Goal: Information Seeking & Learning: Learn about a topic

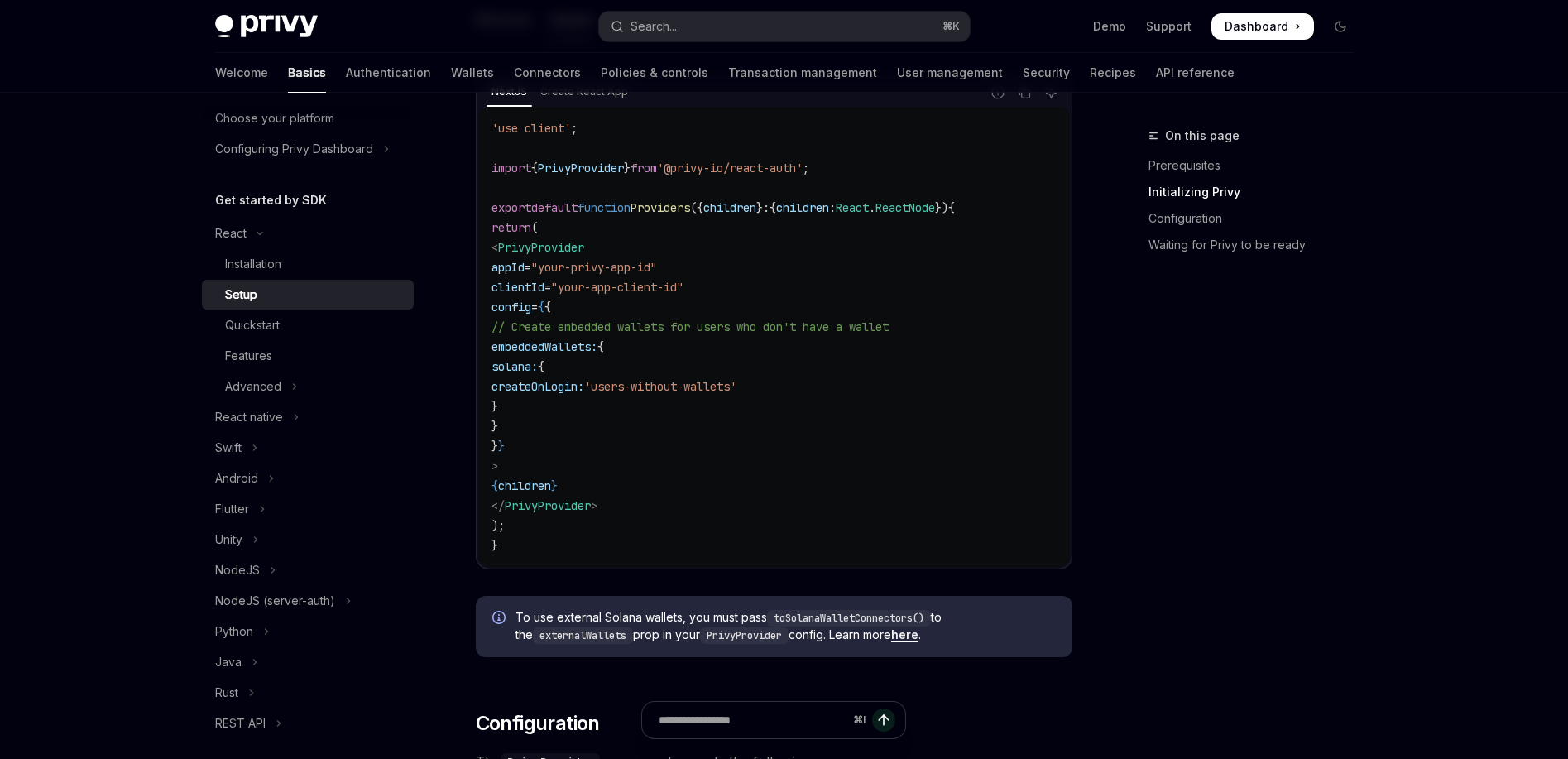
scroll to position [572, 0]
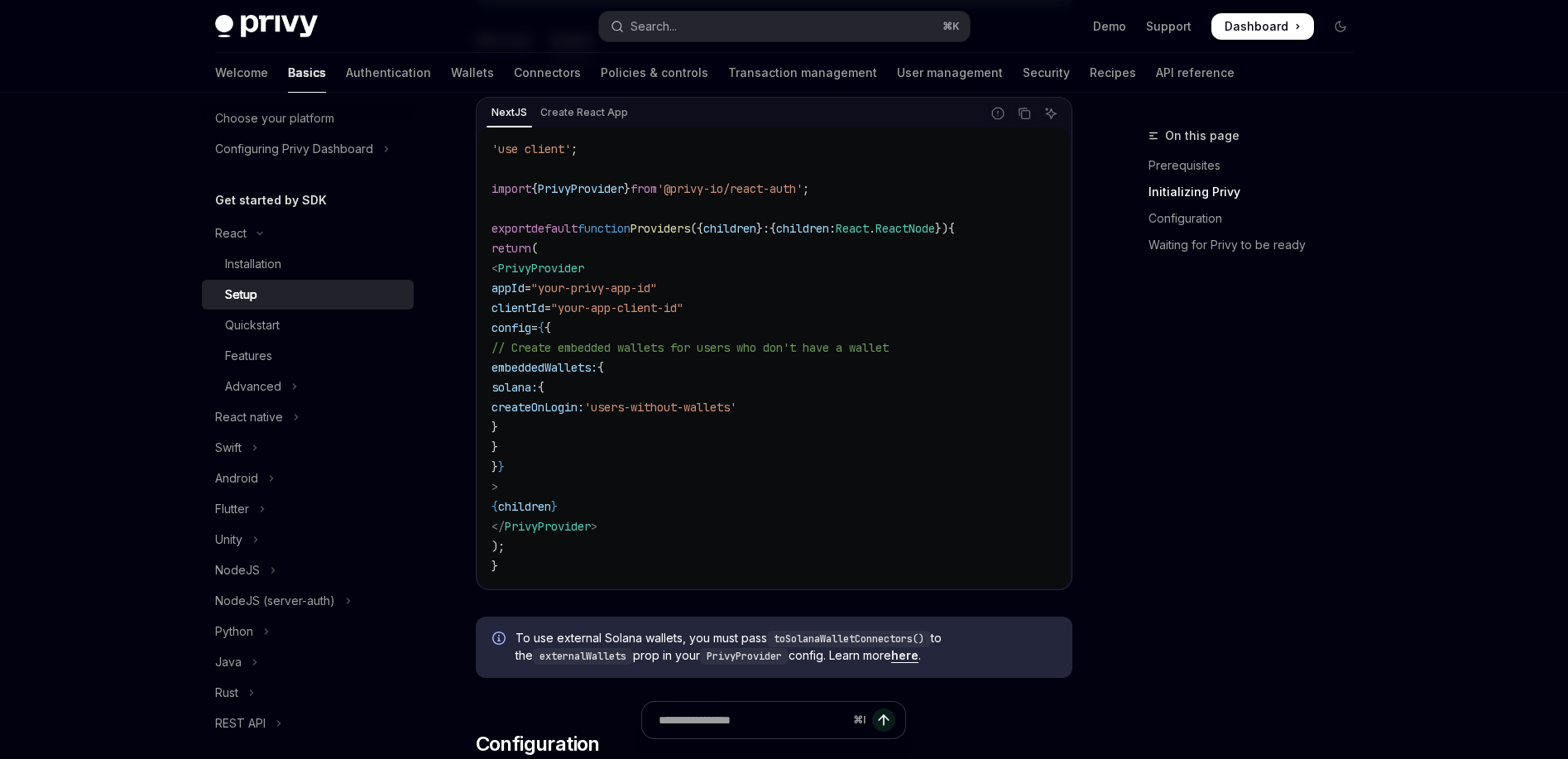
click at [498, 487] on span ">" at bounding box center [494, 487] width 6 height 15
drag, startPoint x: 560, startPoint y: 487, endPoint x: 493, endPoint y: 275, distance: 222.3
click at [493, 275] on code "'use client' ; import { PrivyProvider } from '@privy-io/react-auth' ; export de…" at bounding box center [774, 358] width 565 height 437
copy code "< PrivyProvider appId = "your-privy-app-id" clientId = "your-app-client-id" con…"
click at [871, 164] on code "'use client' ; import { PrivyProvider } from '@privy-io/react-auth' ; export de…" at bounding box center [774, 358] width 565 height 437
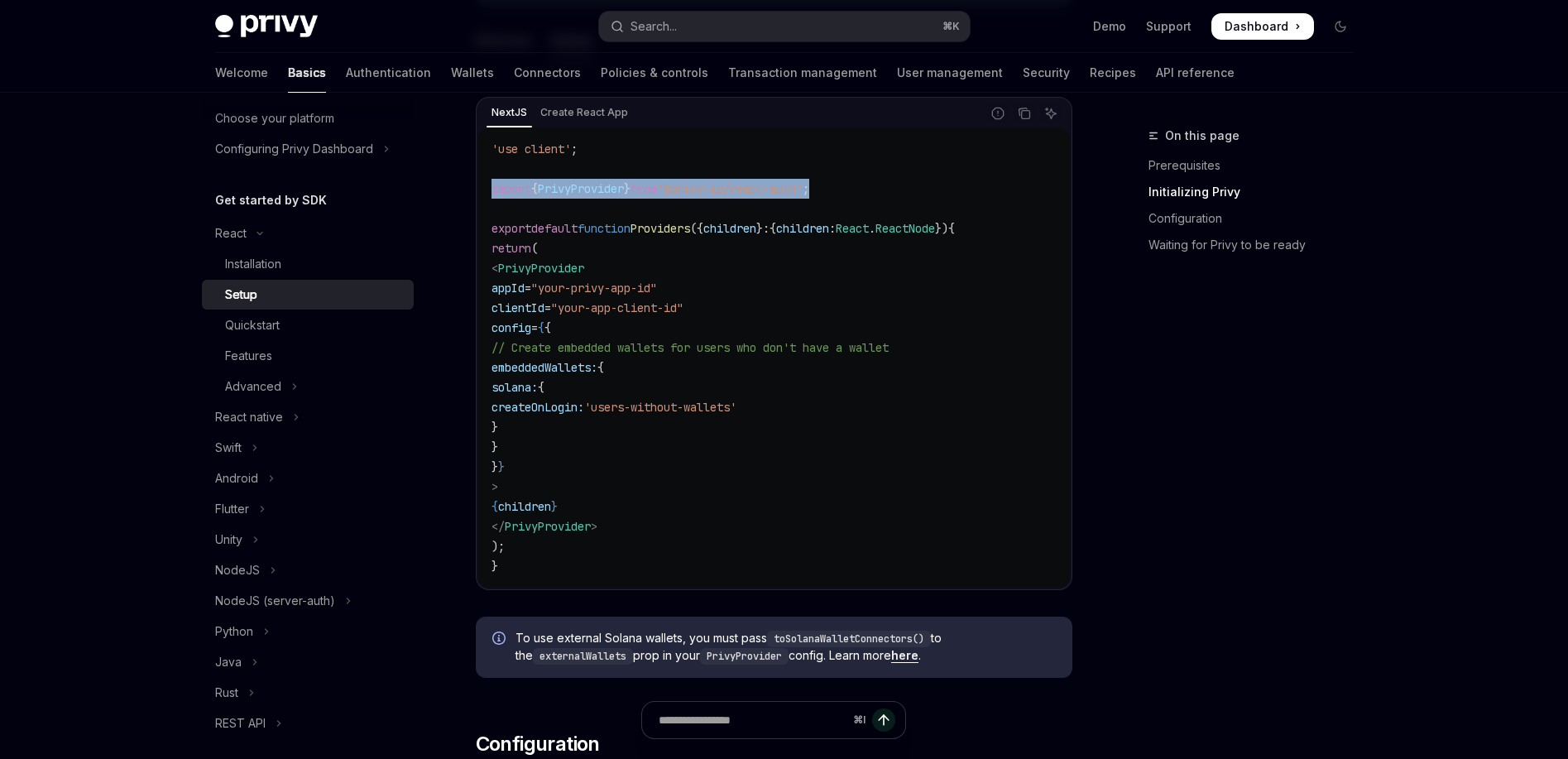
drag, startPoint x: 862, startPoint y: 186, endPoint x: 474, endPoint y: 189, distance: 388.0
copy span "import { PrivyProvider } from '@privy-io/react-auth' ;"
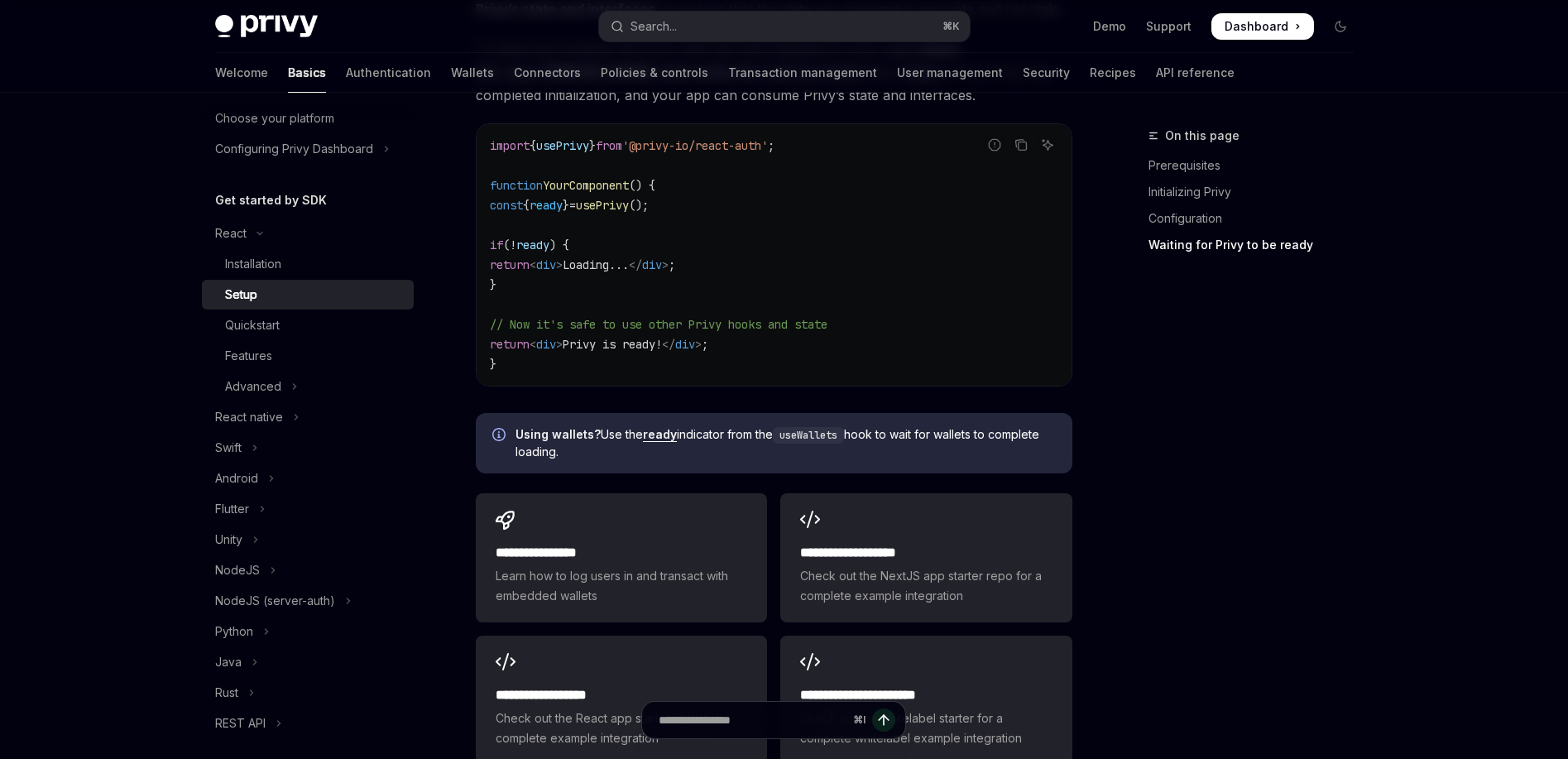
scroll to position [2145, 0]
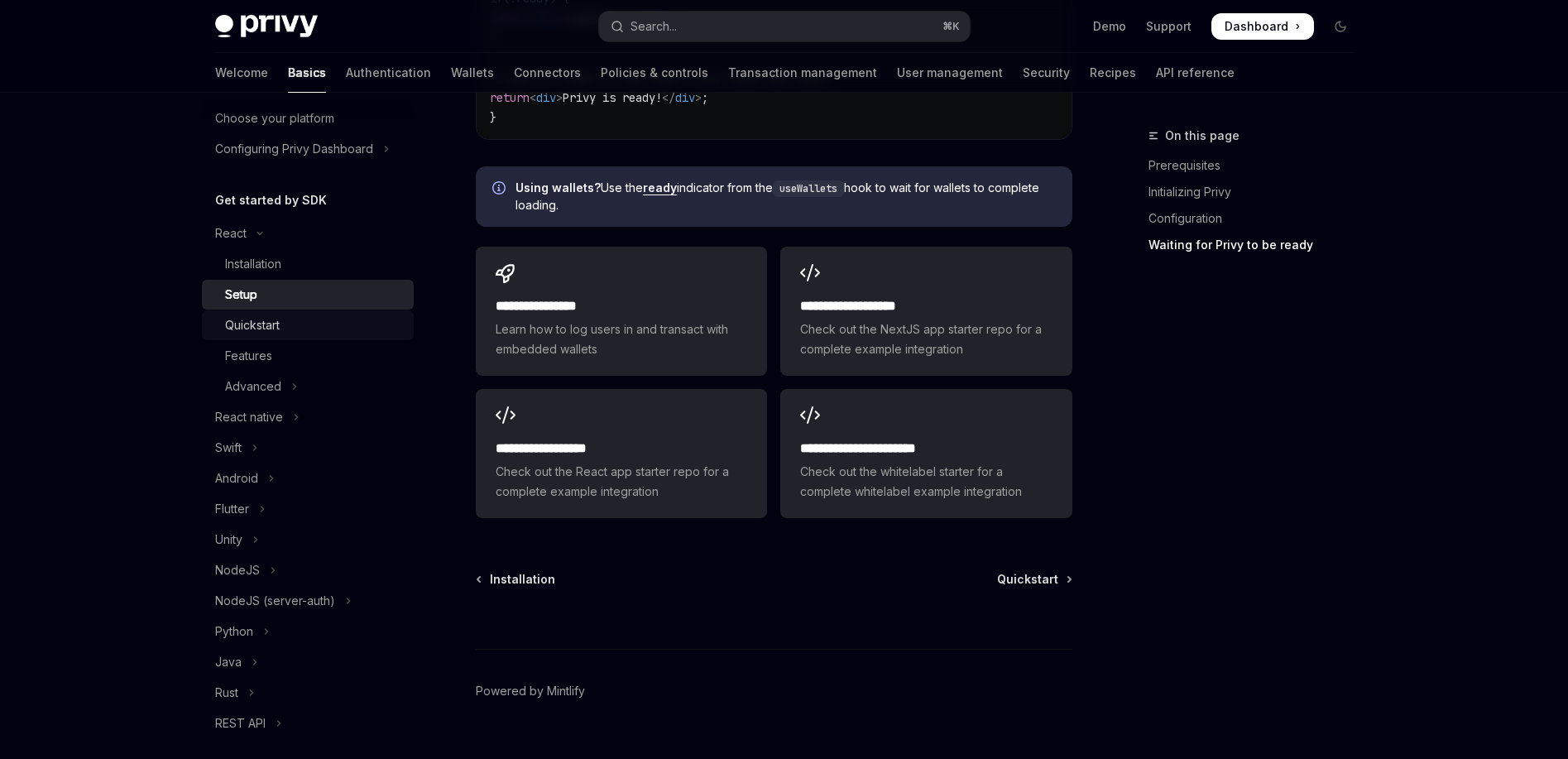
click at [282, 336] on link "Quickstart" at bounding box center [307, 324] width 212 height 29
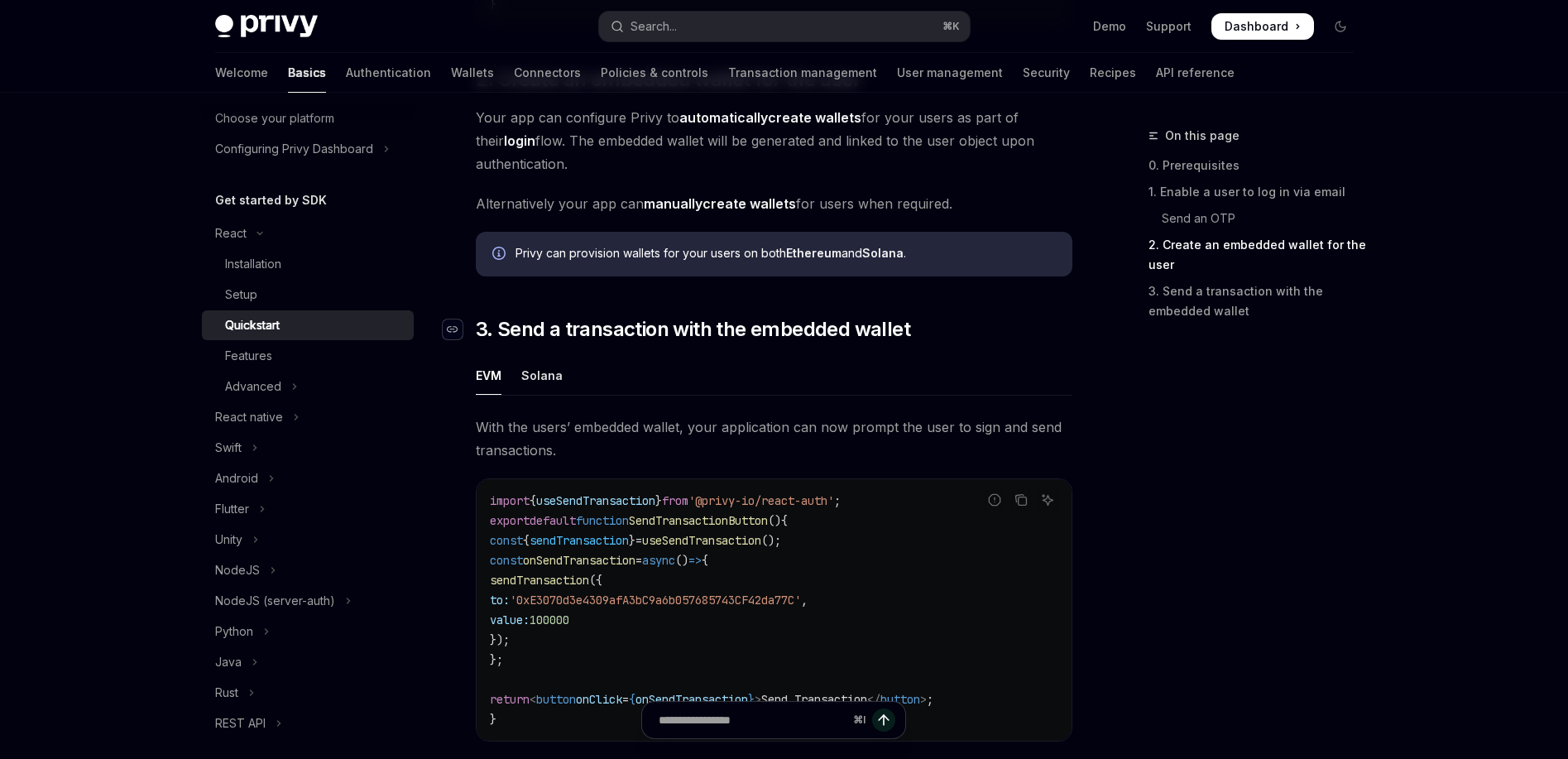
scroll to position [1217, 0]
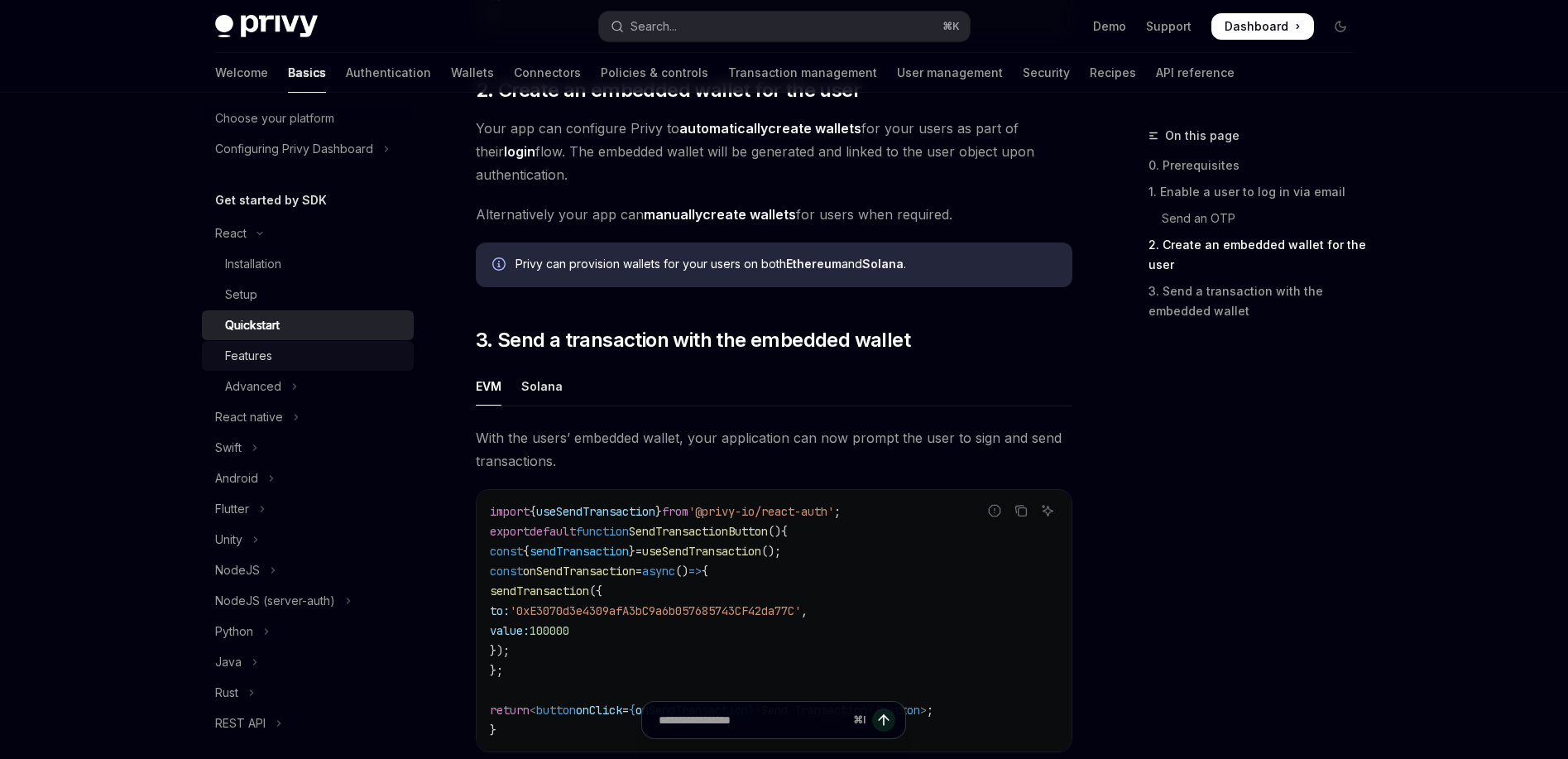
click at [267, 354] on div "Features" at bounding box center [248, 356] width 47 height 20
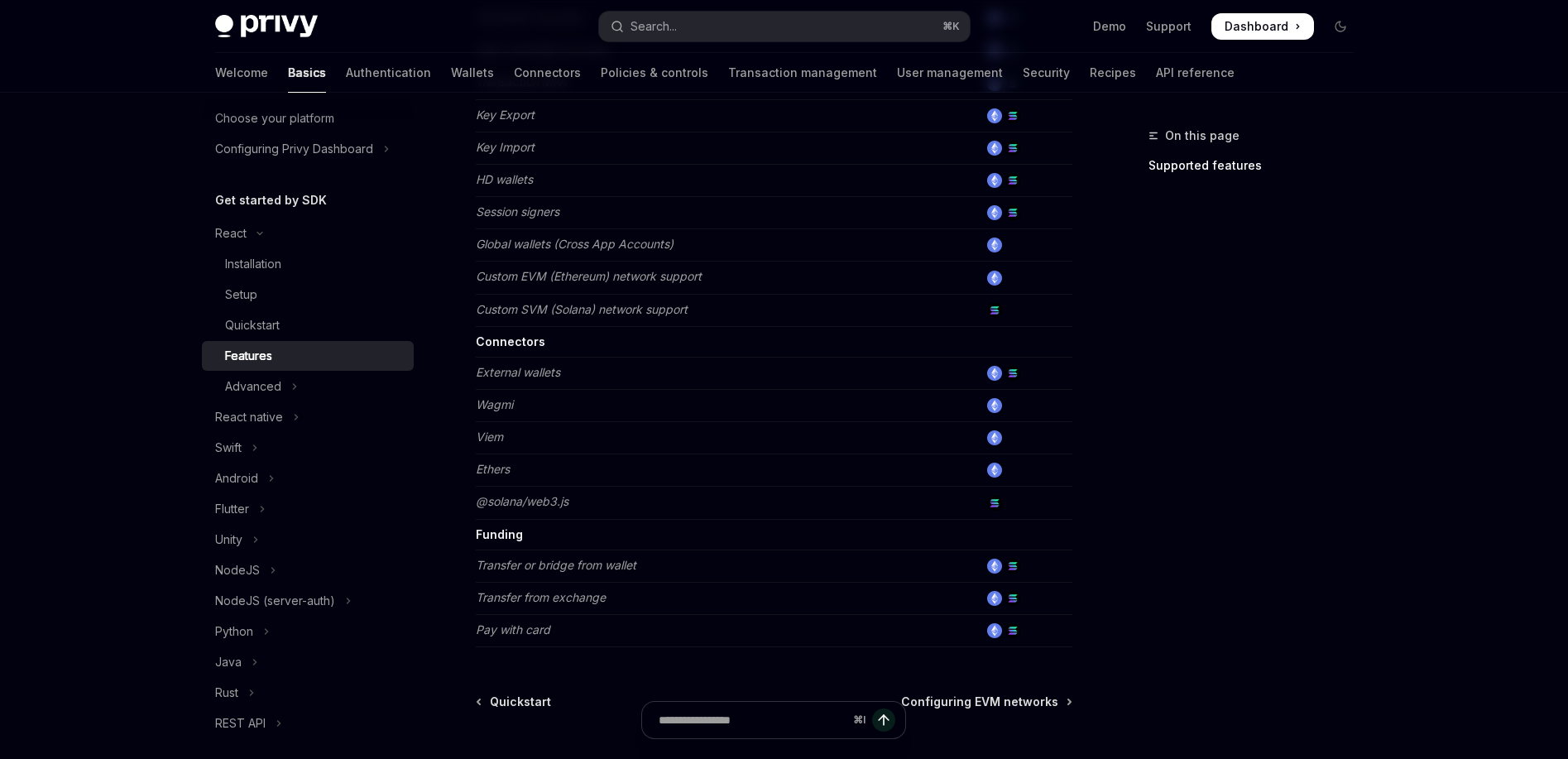
scroll to position [924, 0]
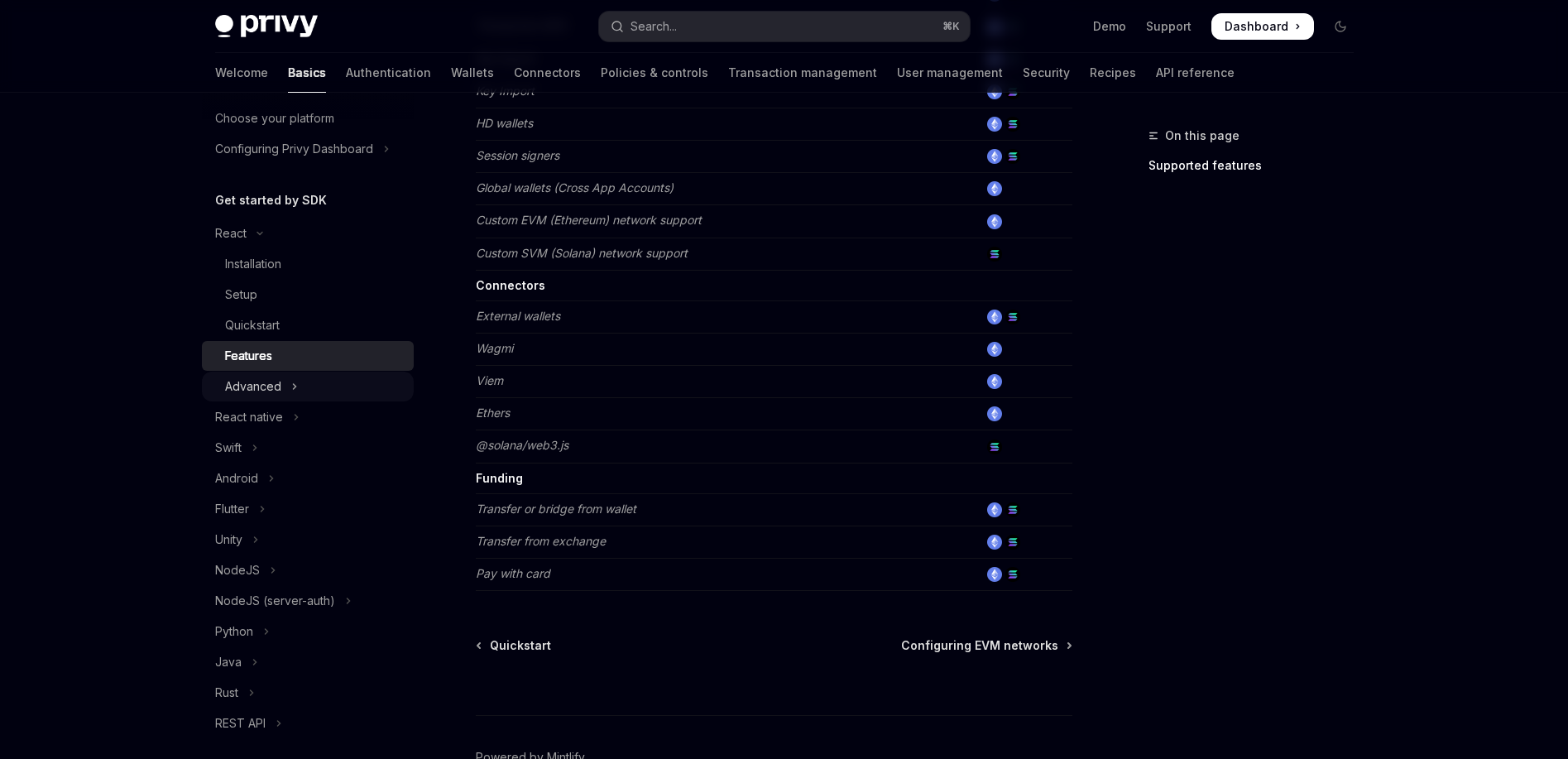
click at [321, 382] on button "Advanced" at bounding box center [307, 386] width 212 height 29
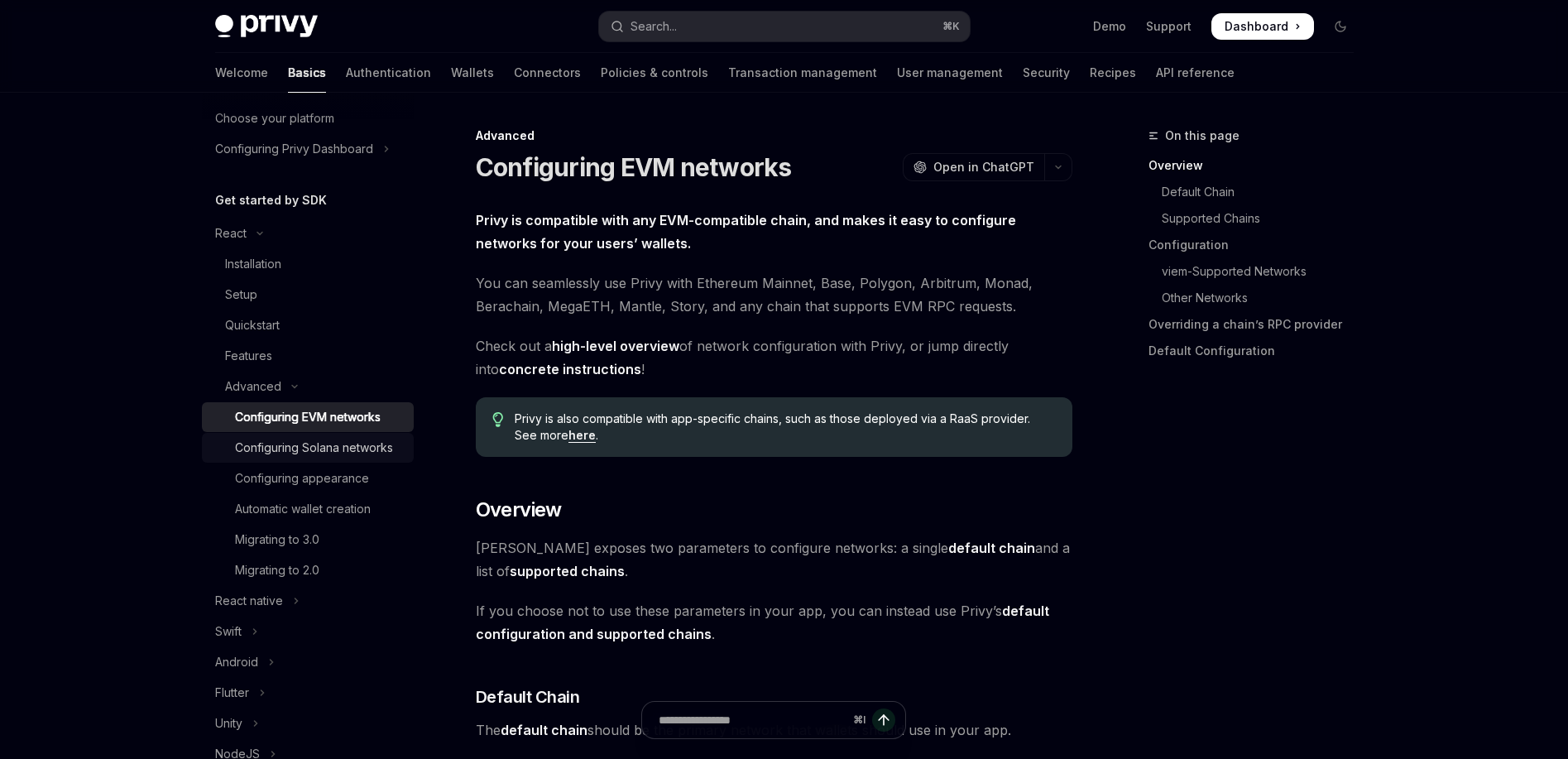
click at [320, 433] on link "Configuring Solana networks" at bounding box center [307, 447] width 212 height 29
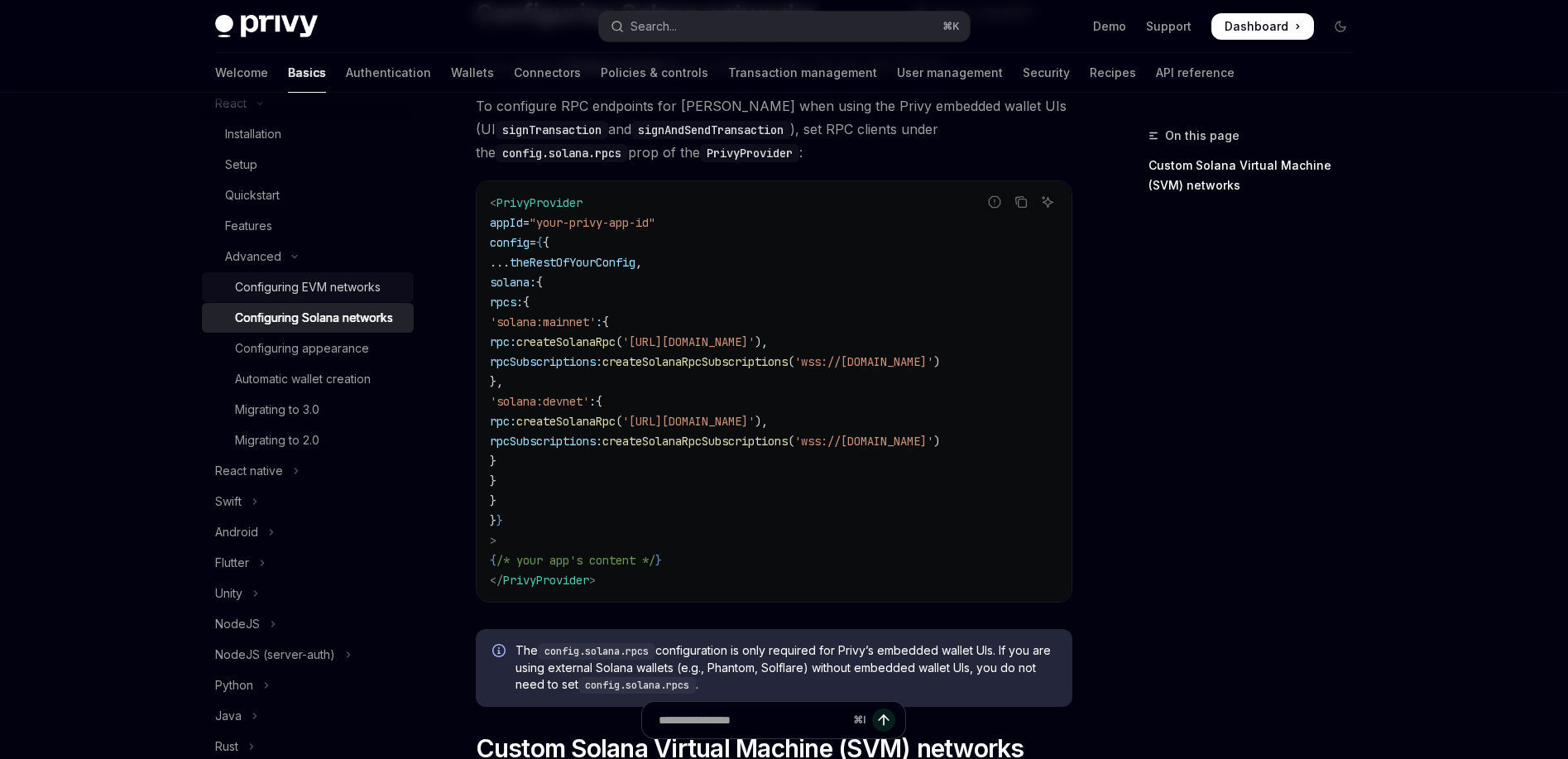
scroll to position [64, 0]
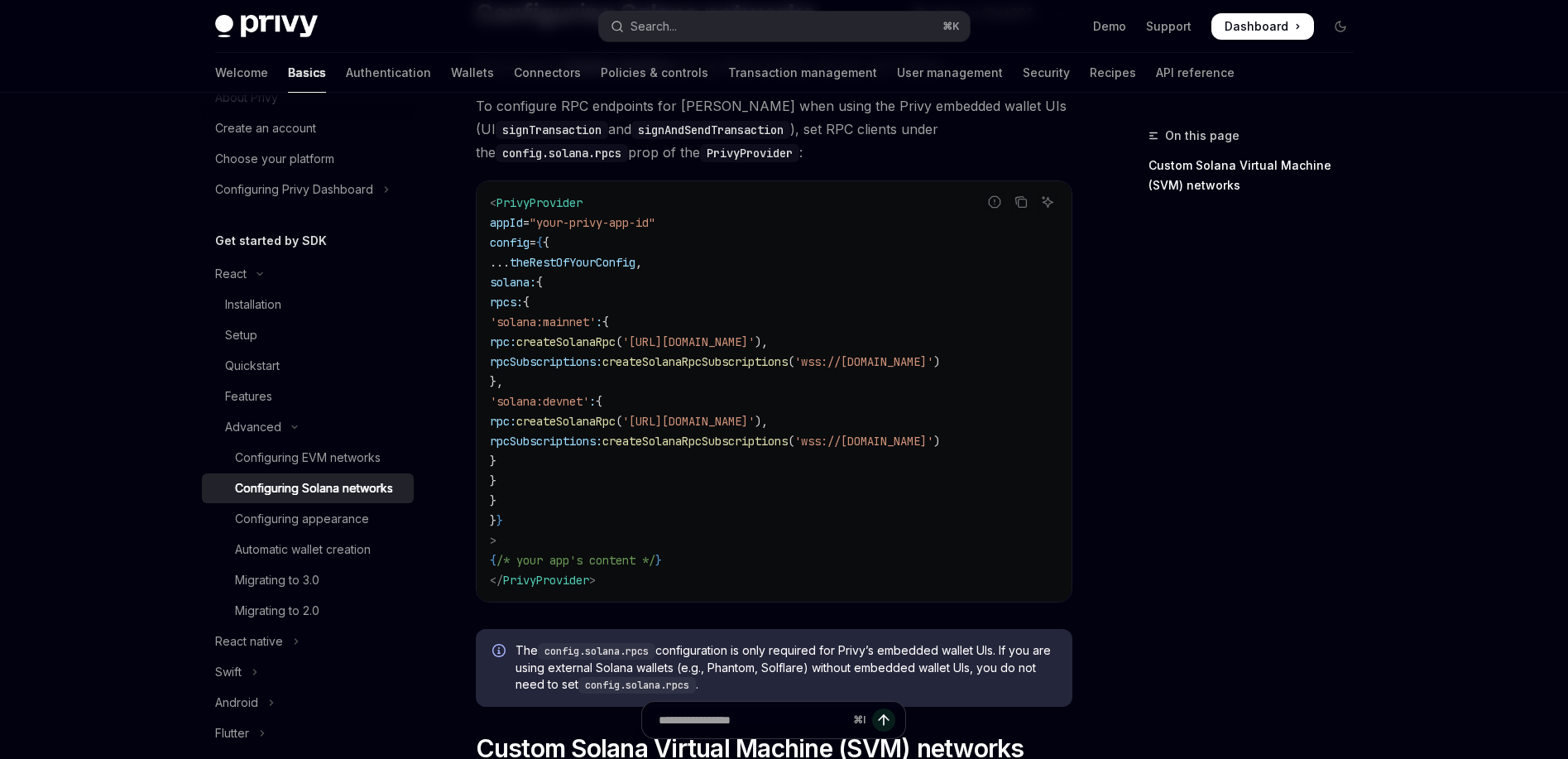
click at [1256, 567] on div "On this page Custom Solana Virtual Machine (SVM) networks" at bounding box center [1242, 442] width 251 height 632
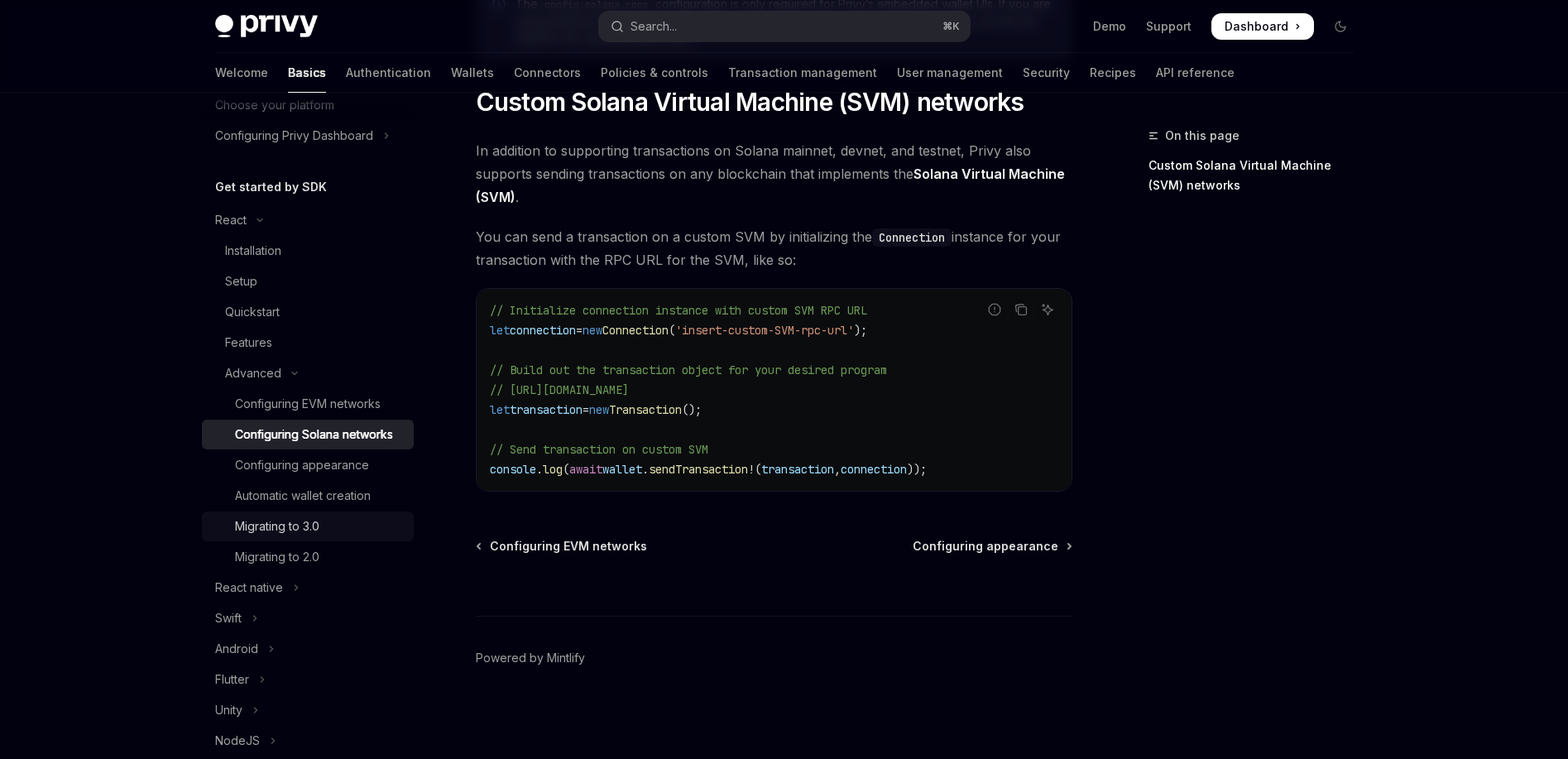
scroll to position [133, 0]
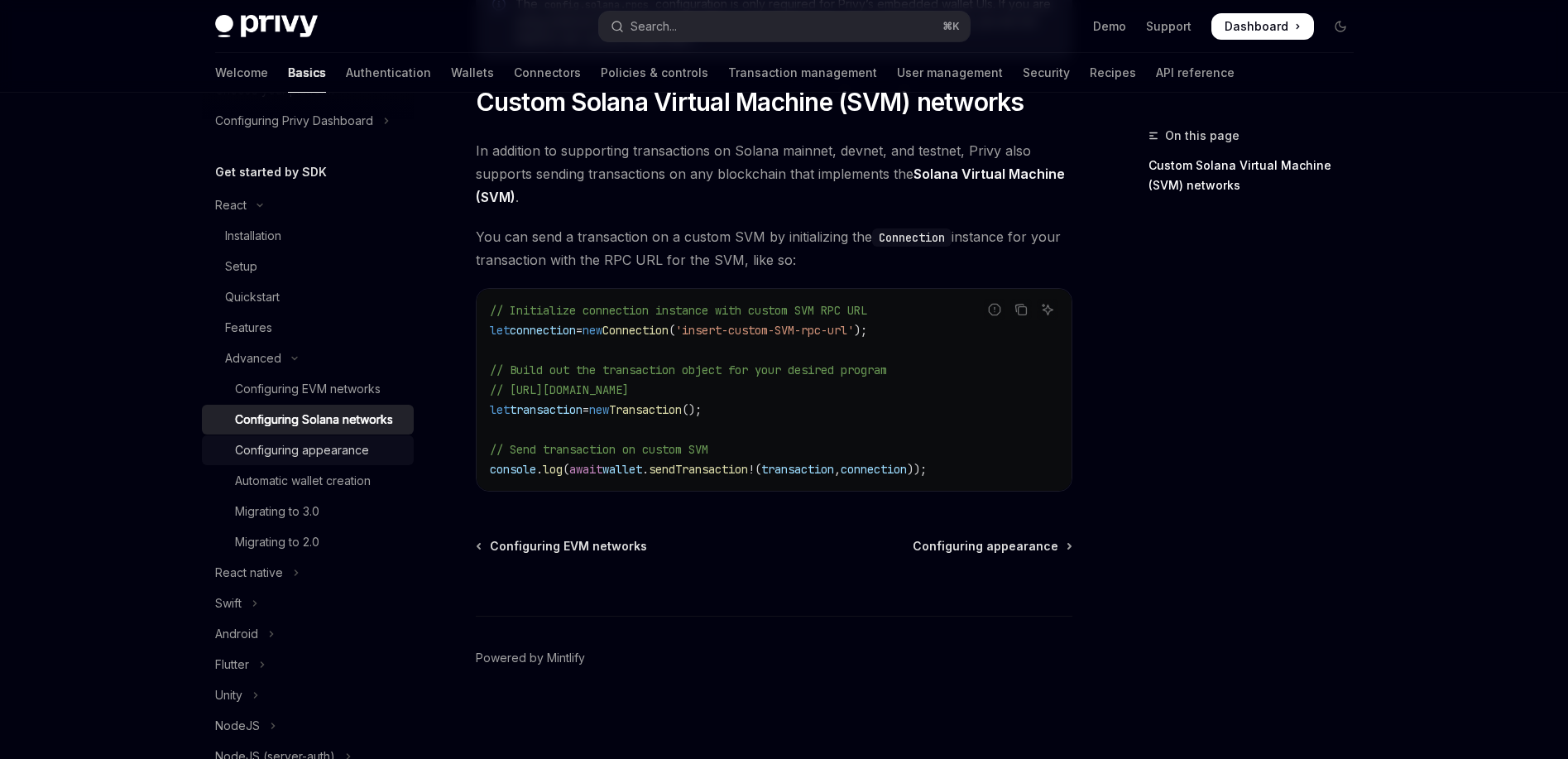
click at [322, 460] on div "Configuring appearance" at bounding box center [302, 450] width 134 height 20
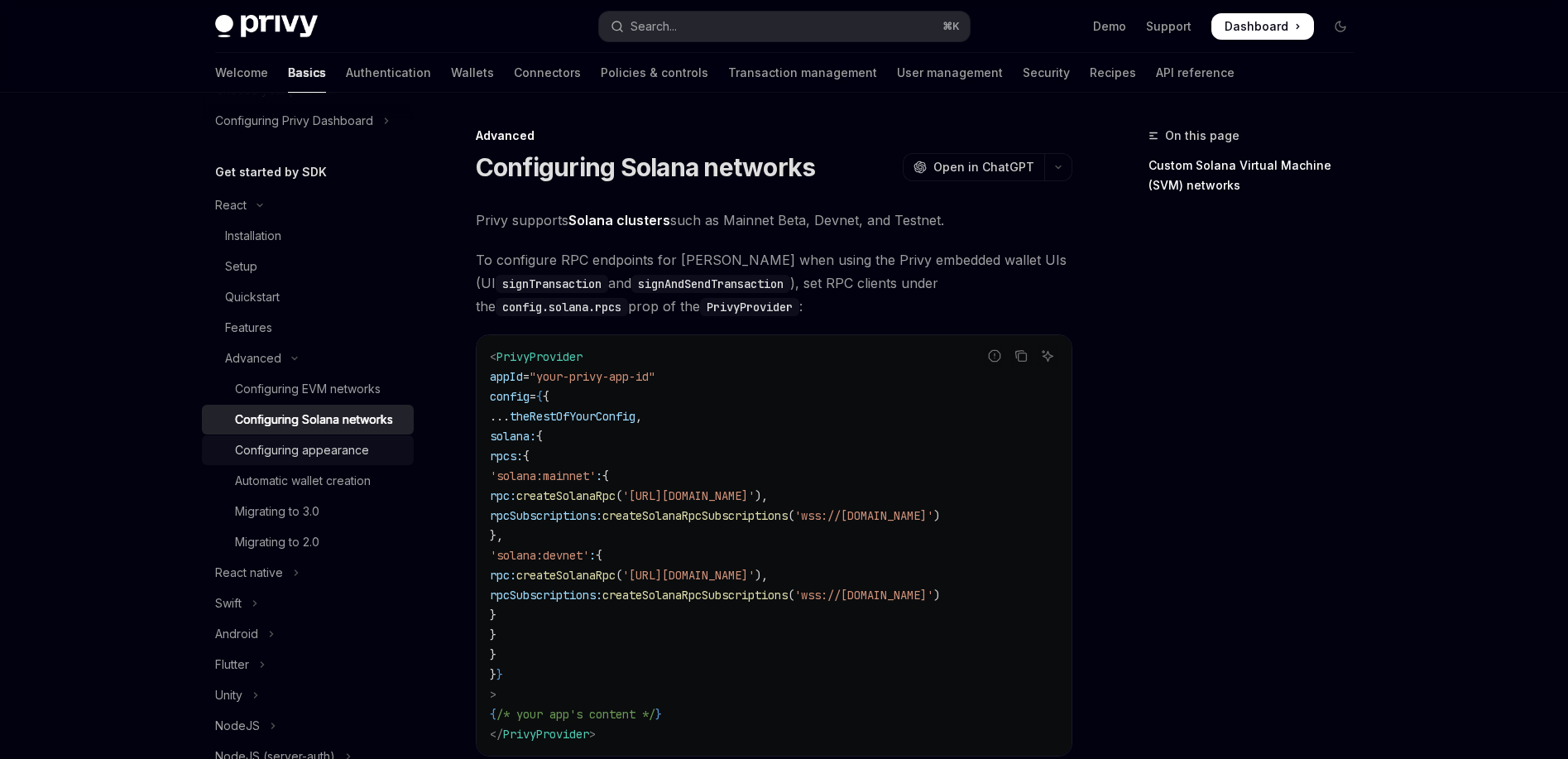
type textarea "*"
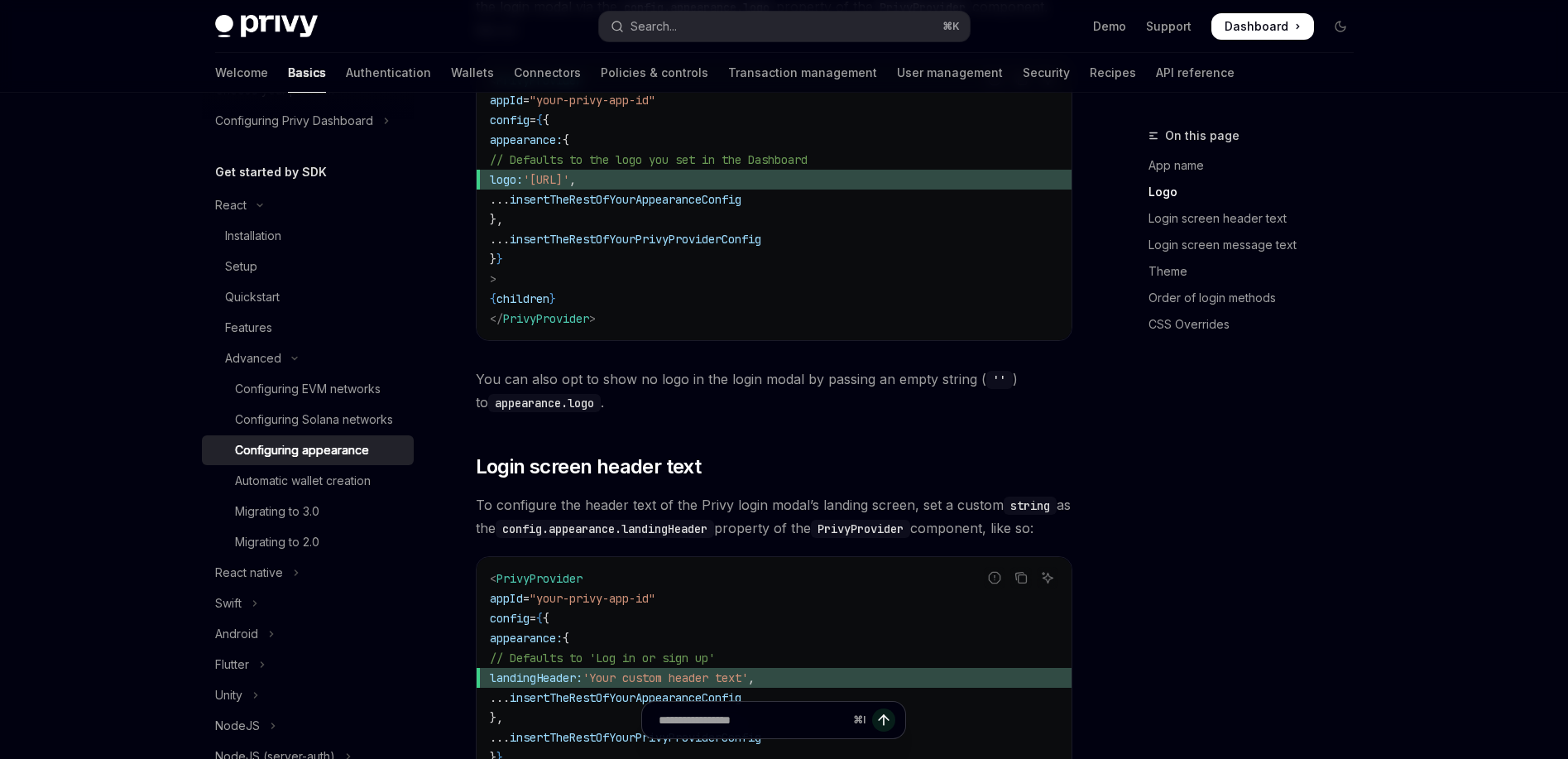
scroll to position [1056, 0]
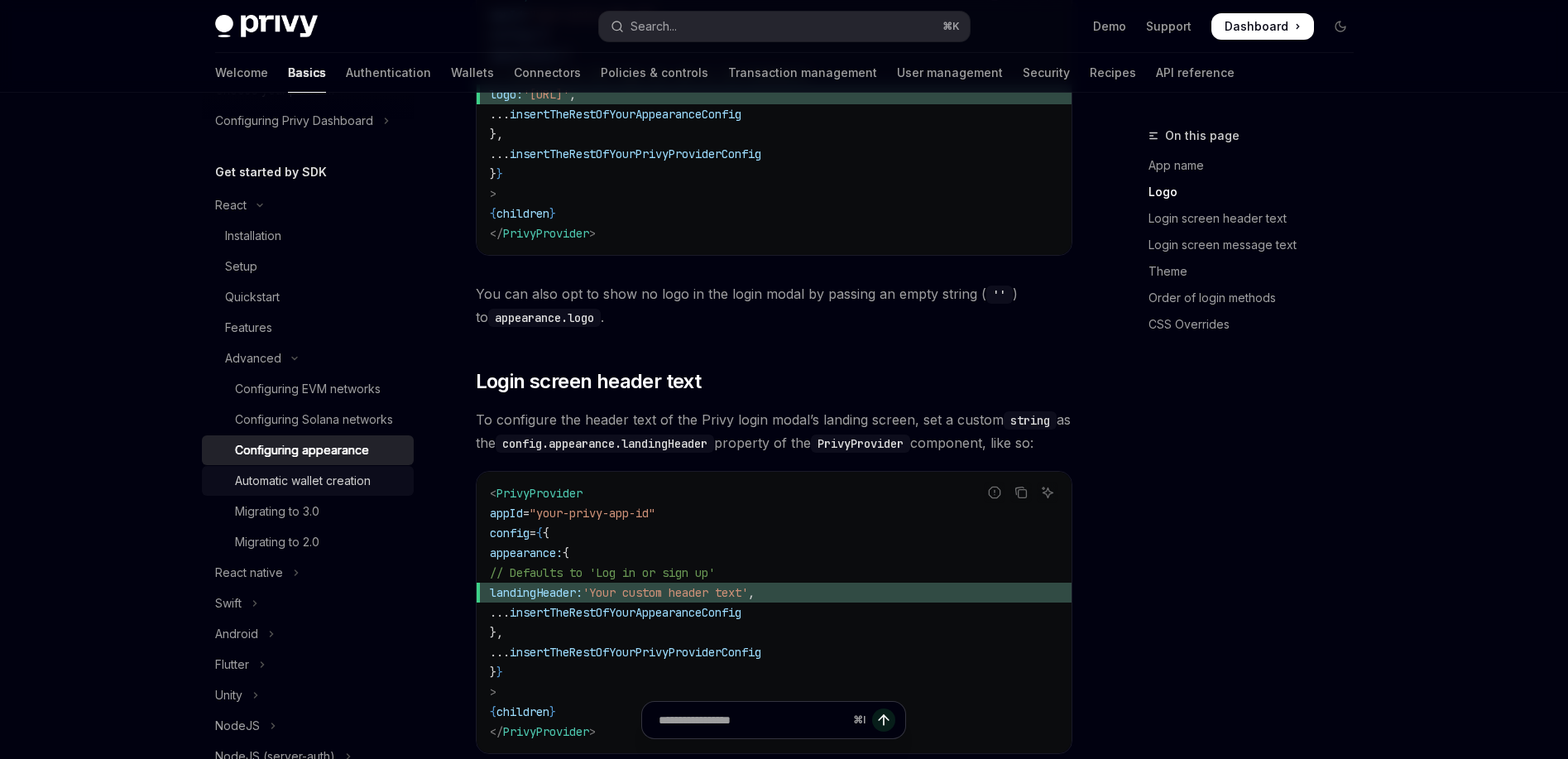
click at [327, 490] on div "Automatic wallet creation" at bounding box center [303, 481] width 136 height 20
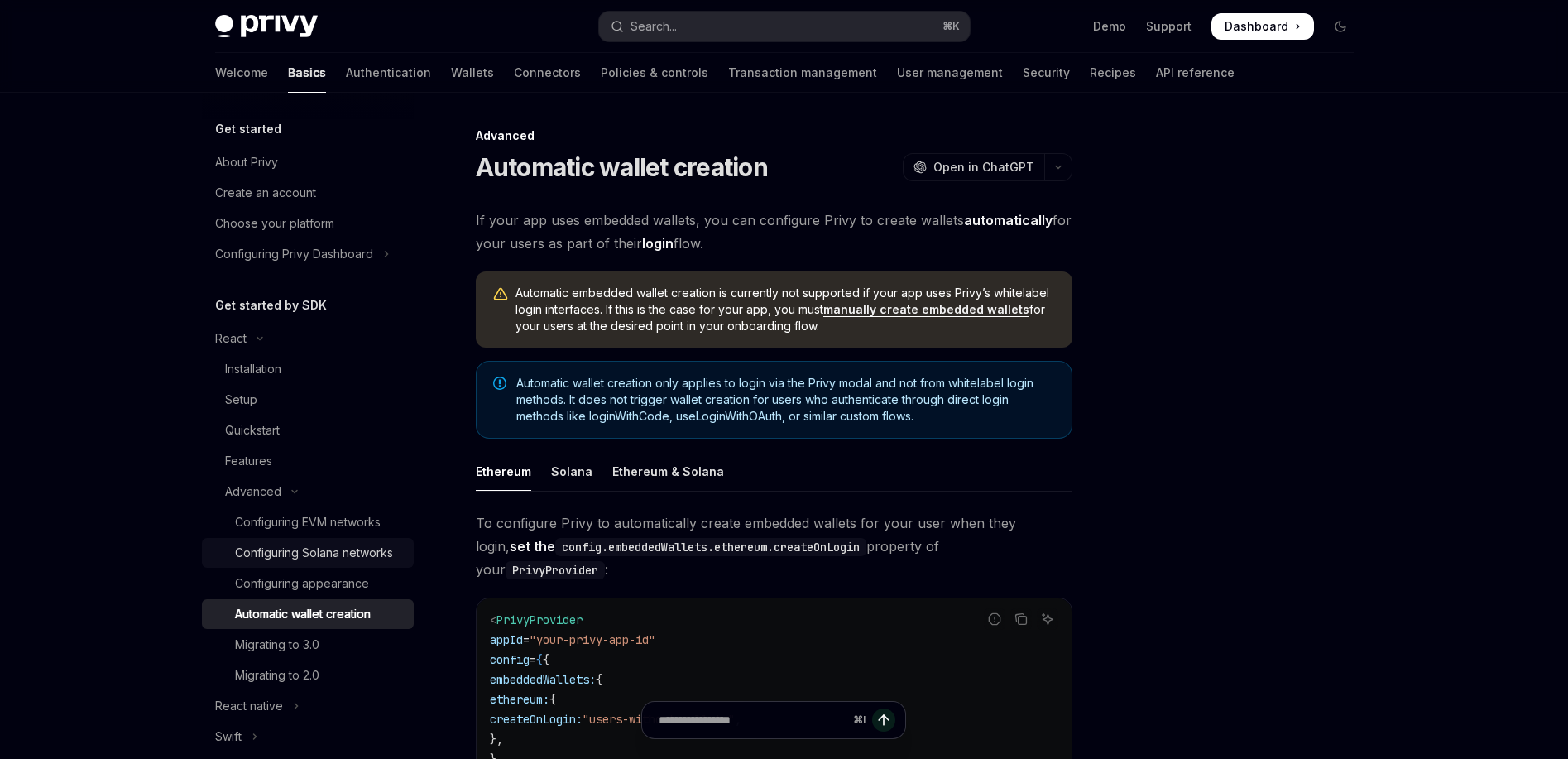
click at [301, 552] on div "Configuring Solana networks" at bounding box center [314, 553] width 158 height 20
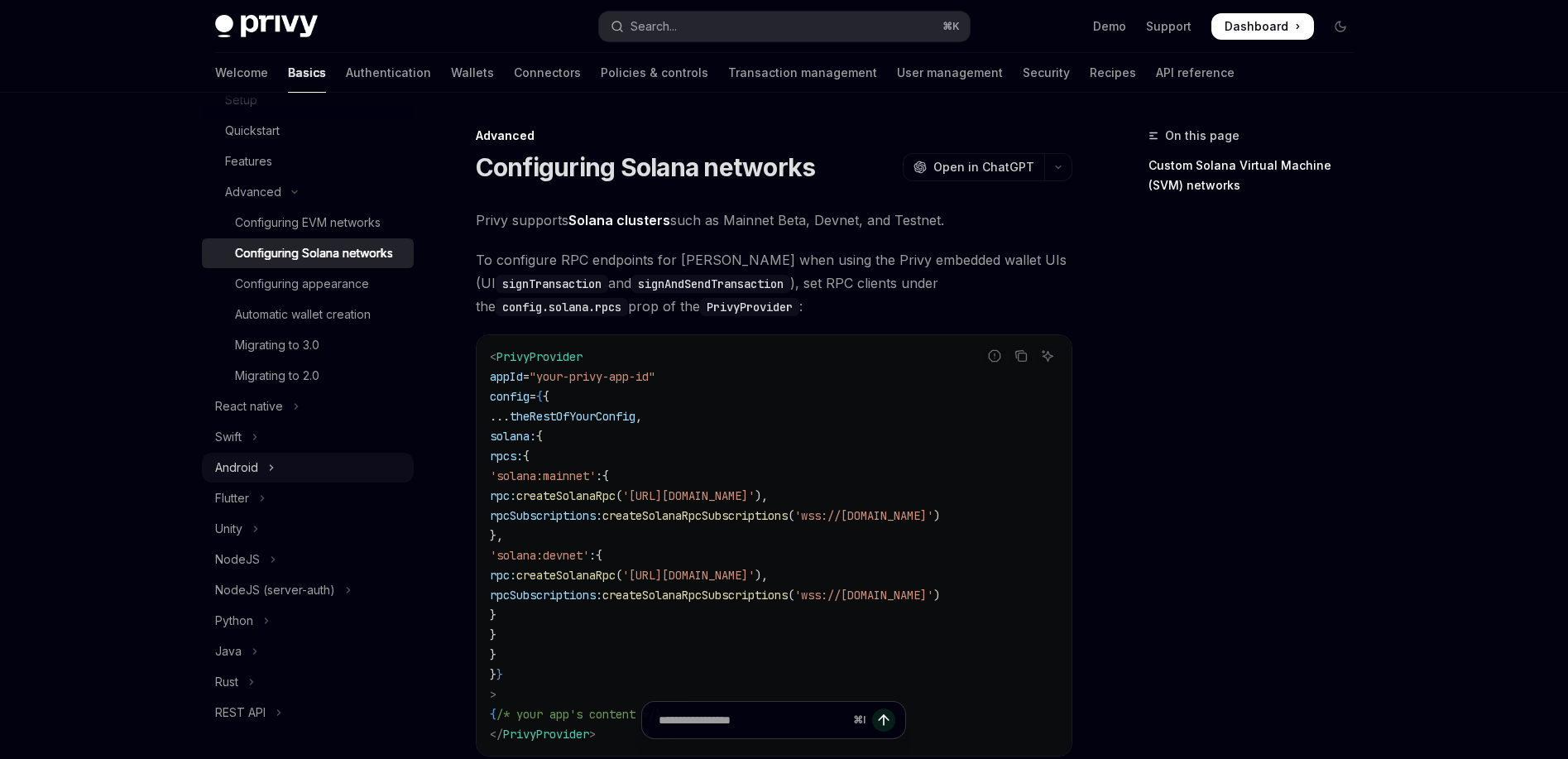
scroll to position [385, 0]
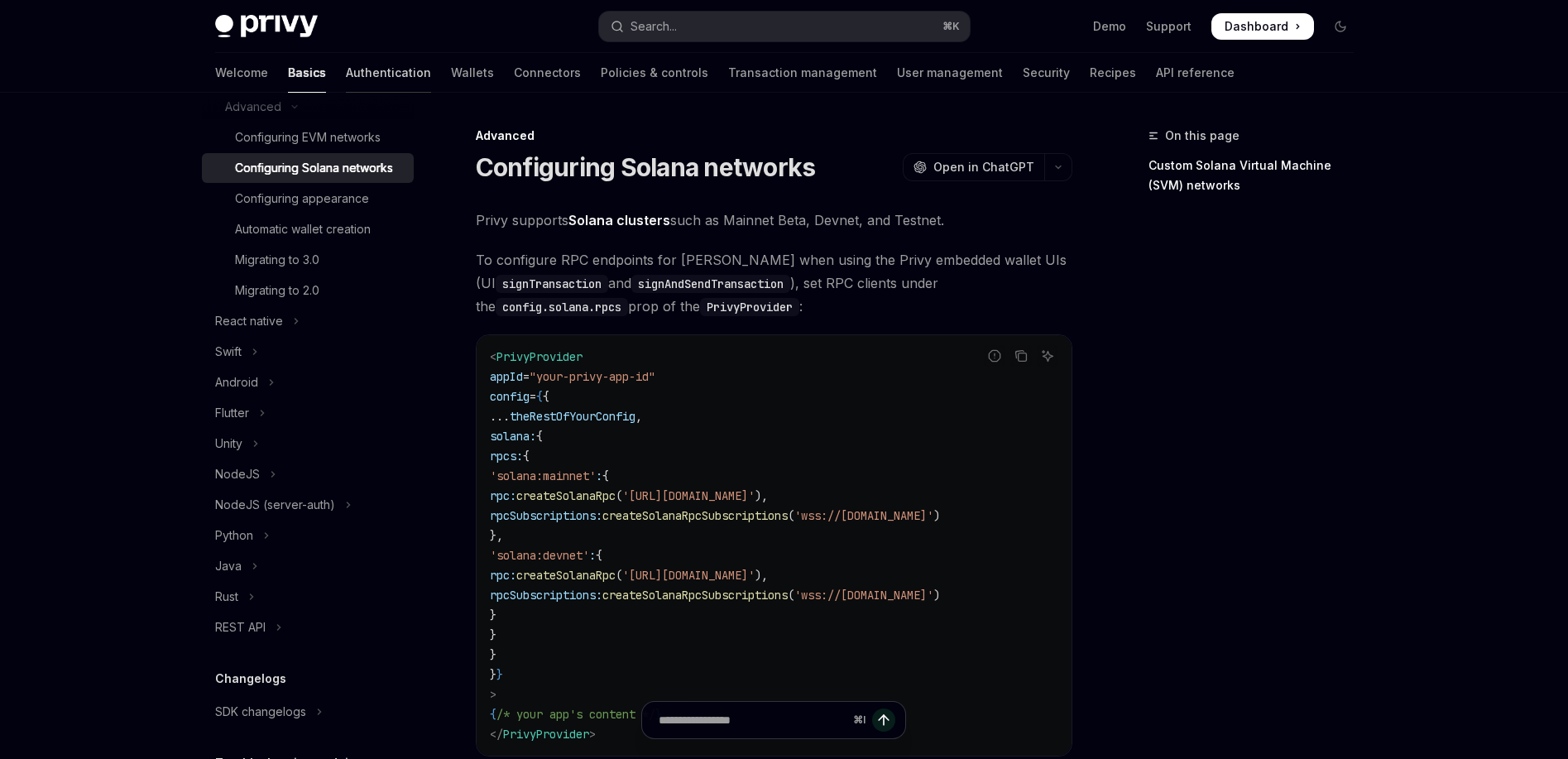
click at [346, 65] on link "Authentication" at bounding box center [388, 72] width 85 height 39
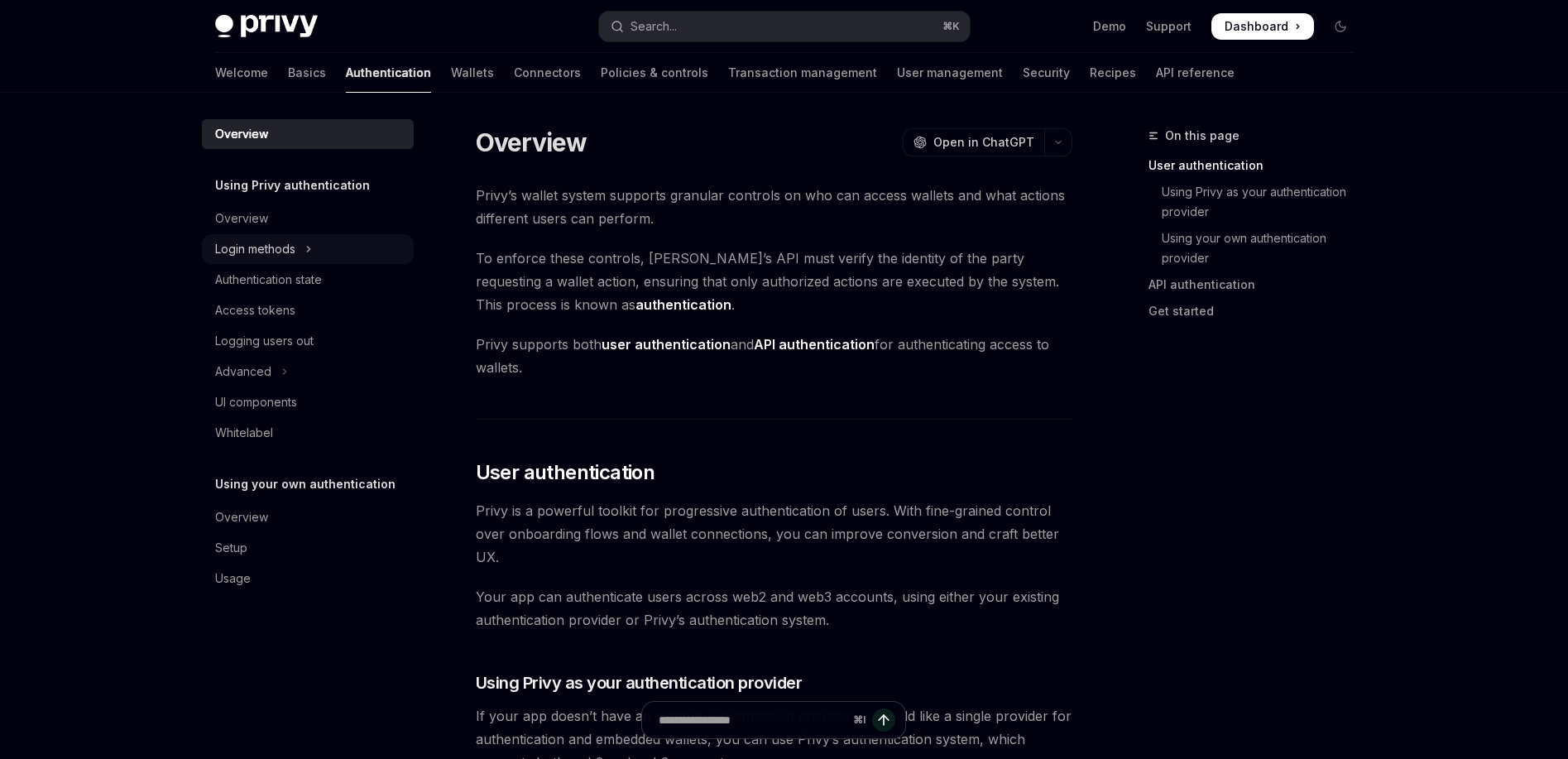
click at [302, 247] on button "Login methods" at bounding box center [307, 248] width 212 height 29
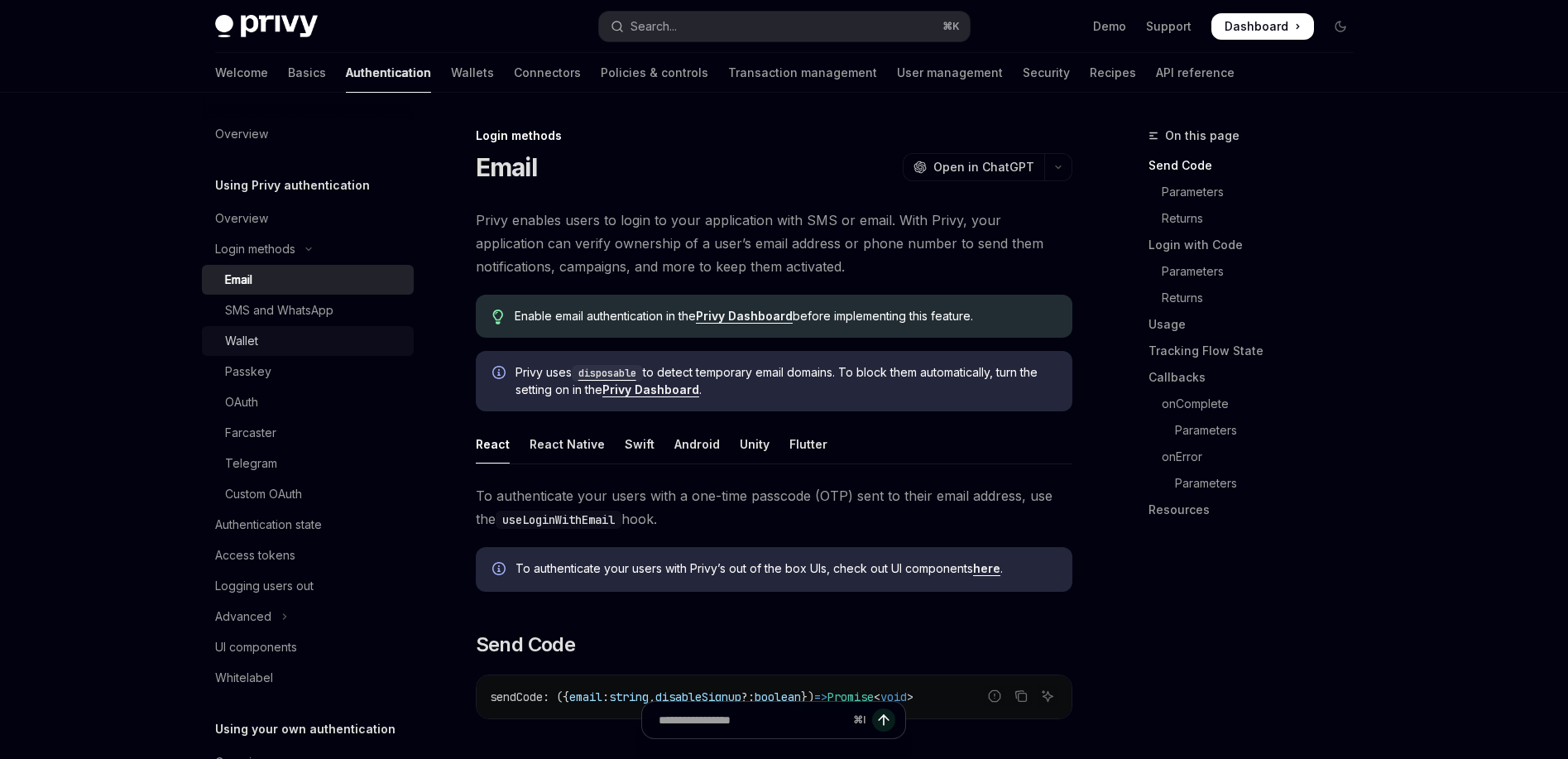
click at [289, 338] on div "Wallet" at bounding box center [314, 341] width 179 height 20
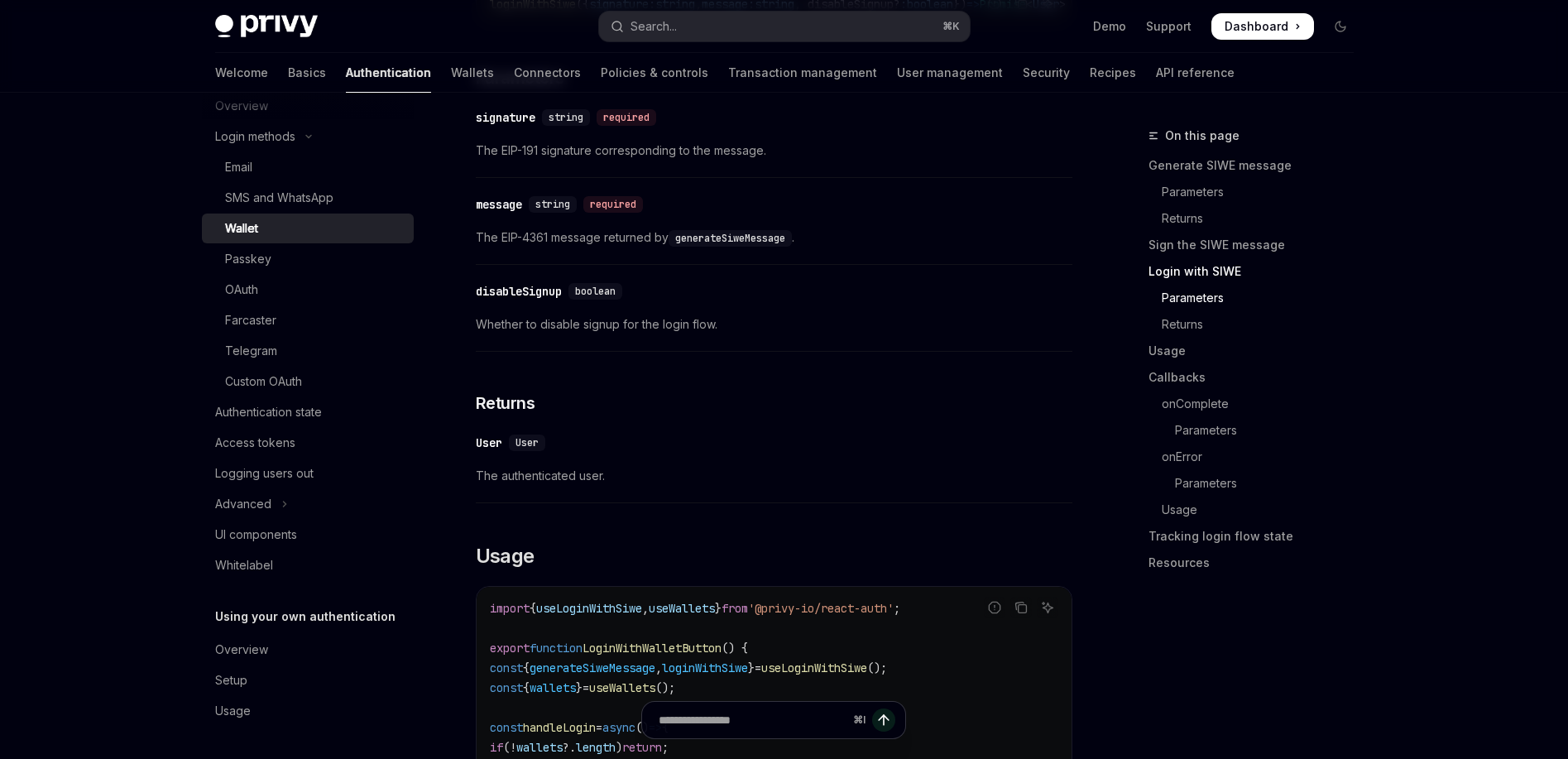
scroll to position [1525, 0]
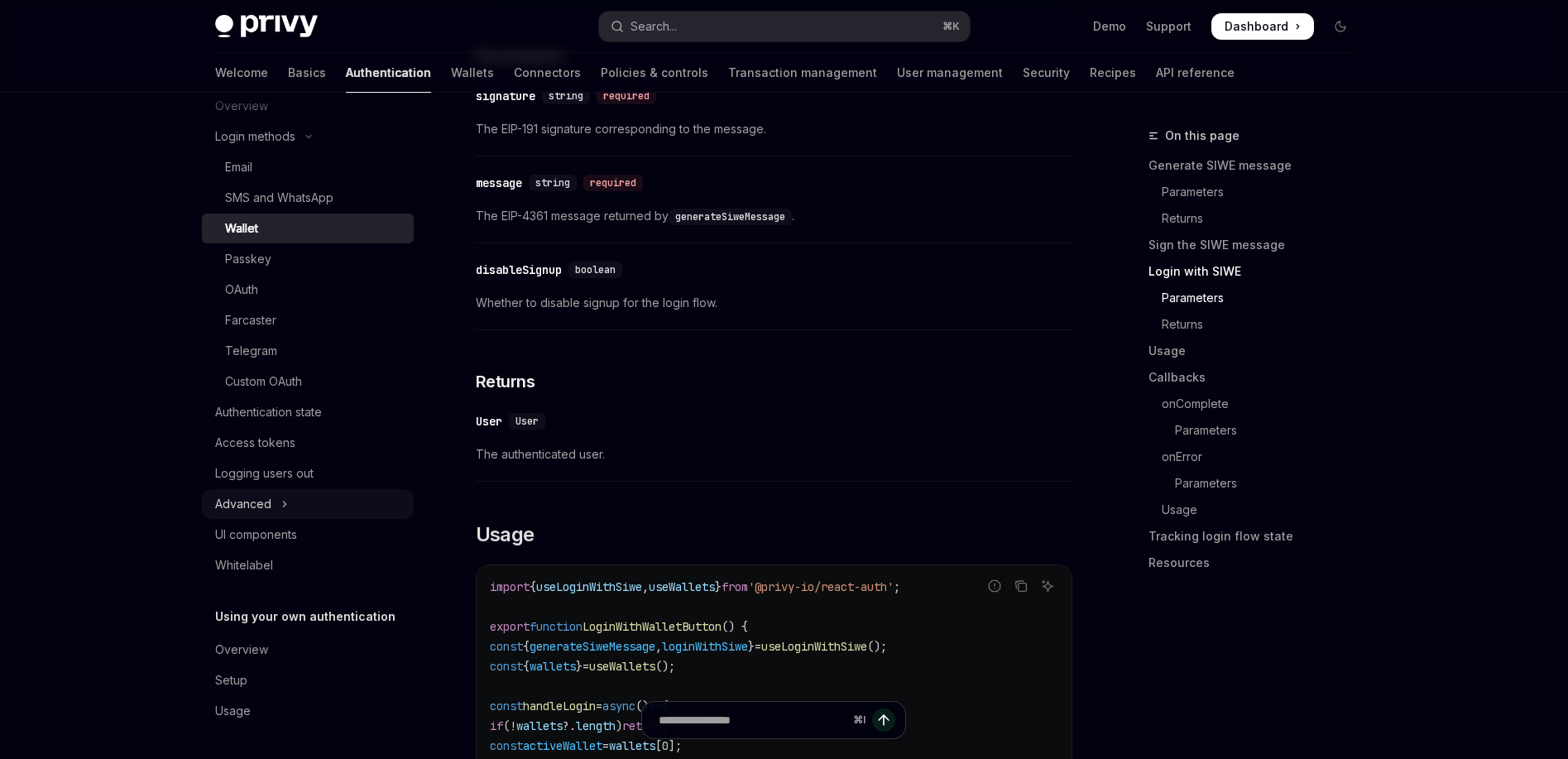
click at [262, 512] on div "Advanced" at bounding box center [243, 504] width 56 height 20
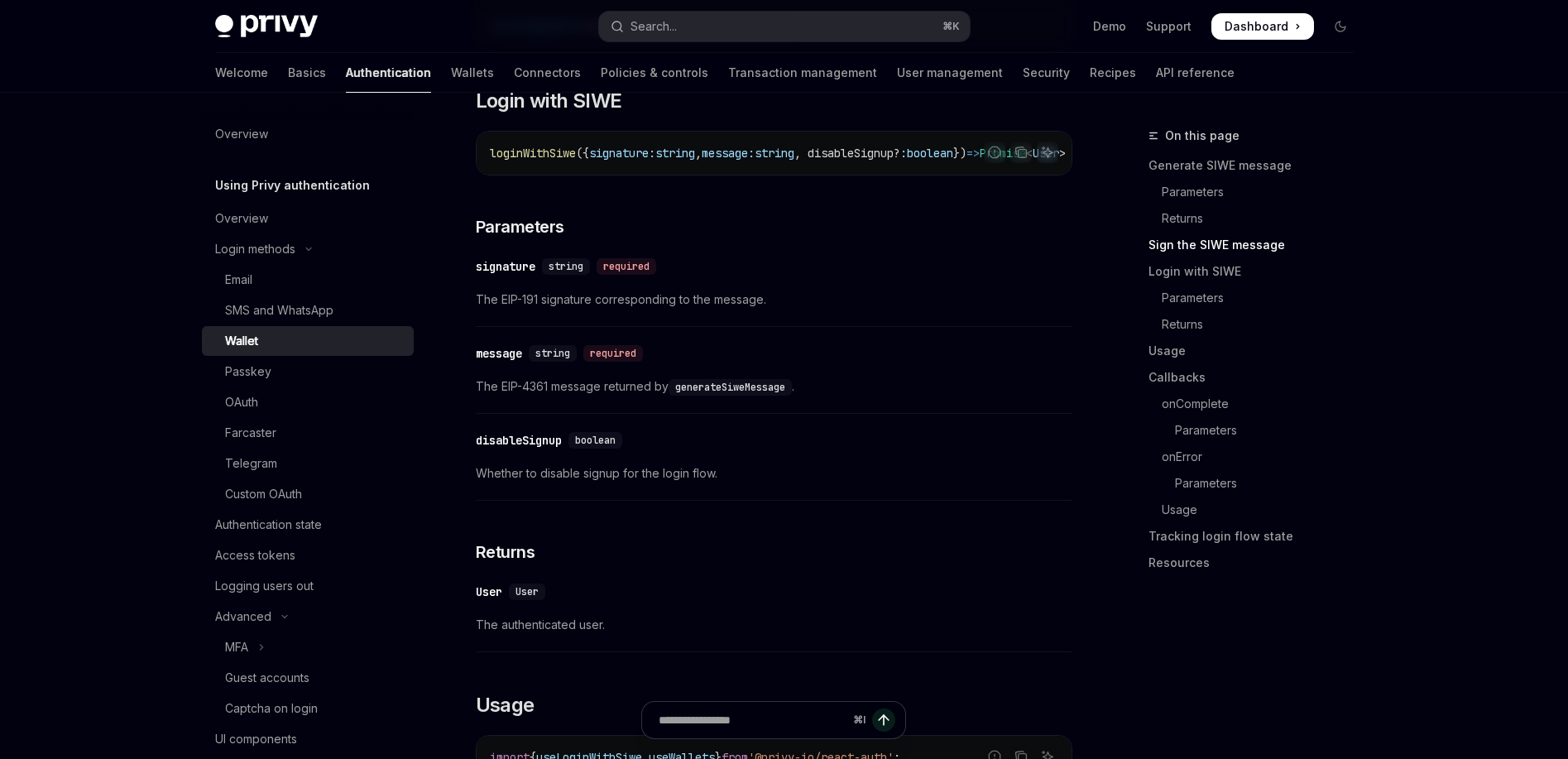
scroll to position [1270, 0]
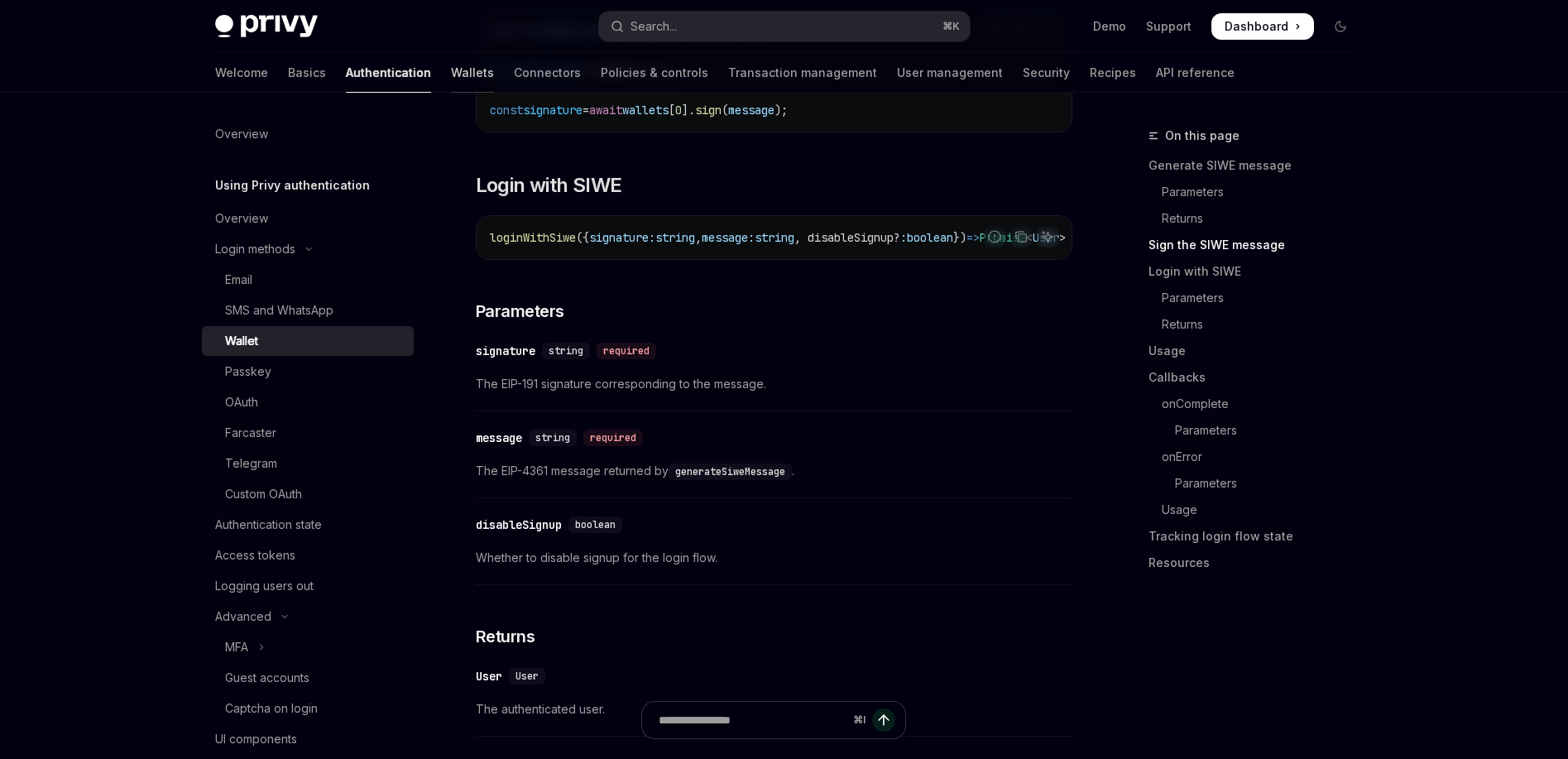
click at [451, 66] on link "Wallets" at bounding box center [472, 72] width 43 height 39
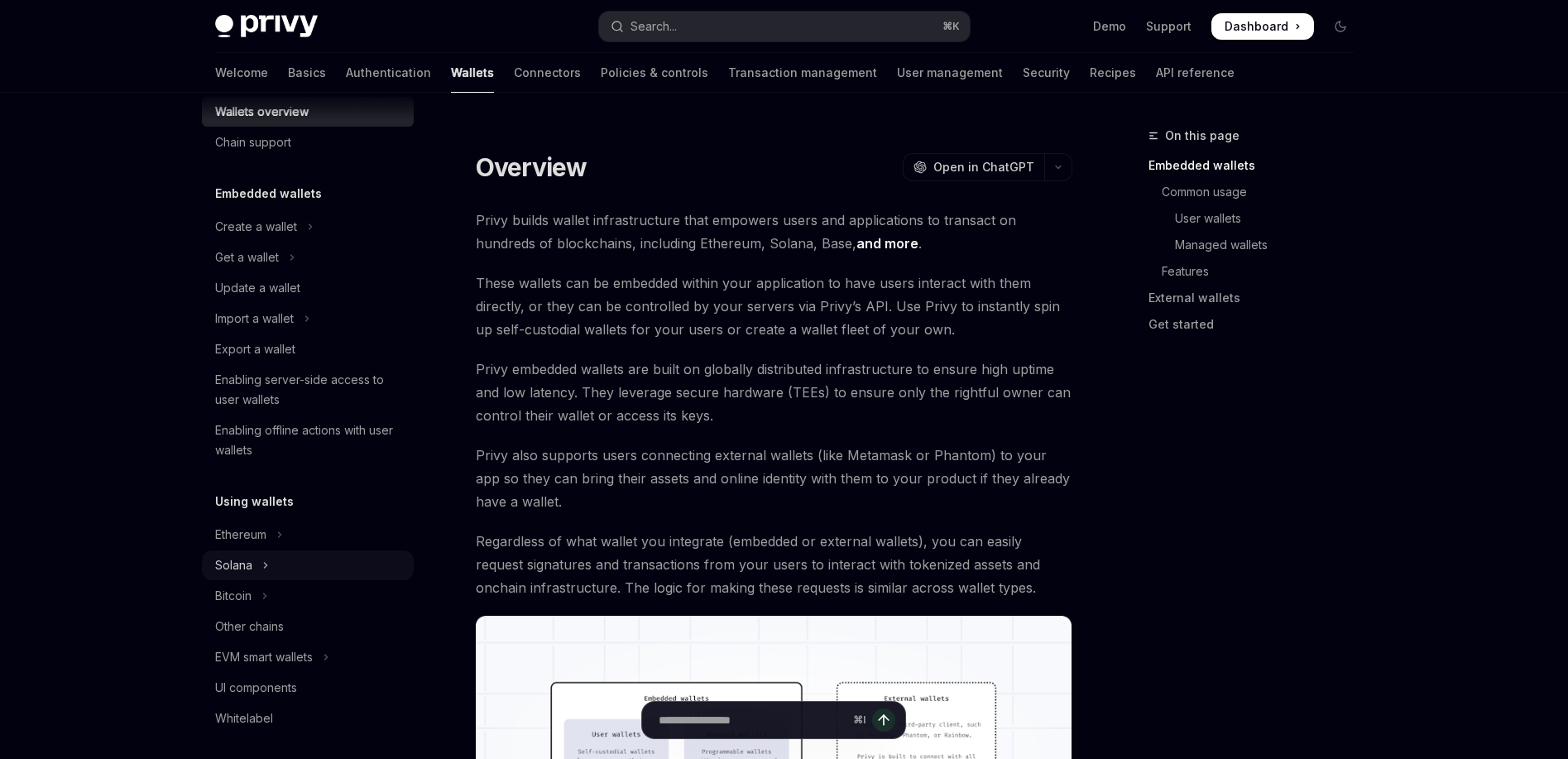
click at [262, 554] on button "Solana" at bounding box center [307, 565] width 212 height 29
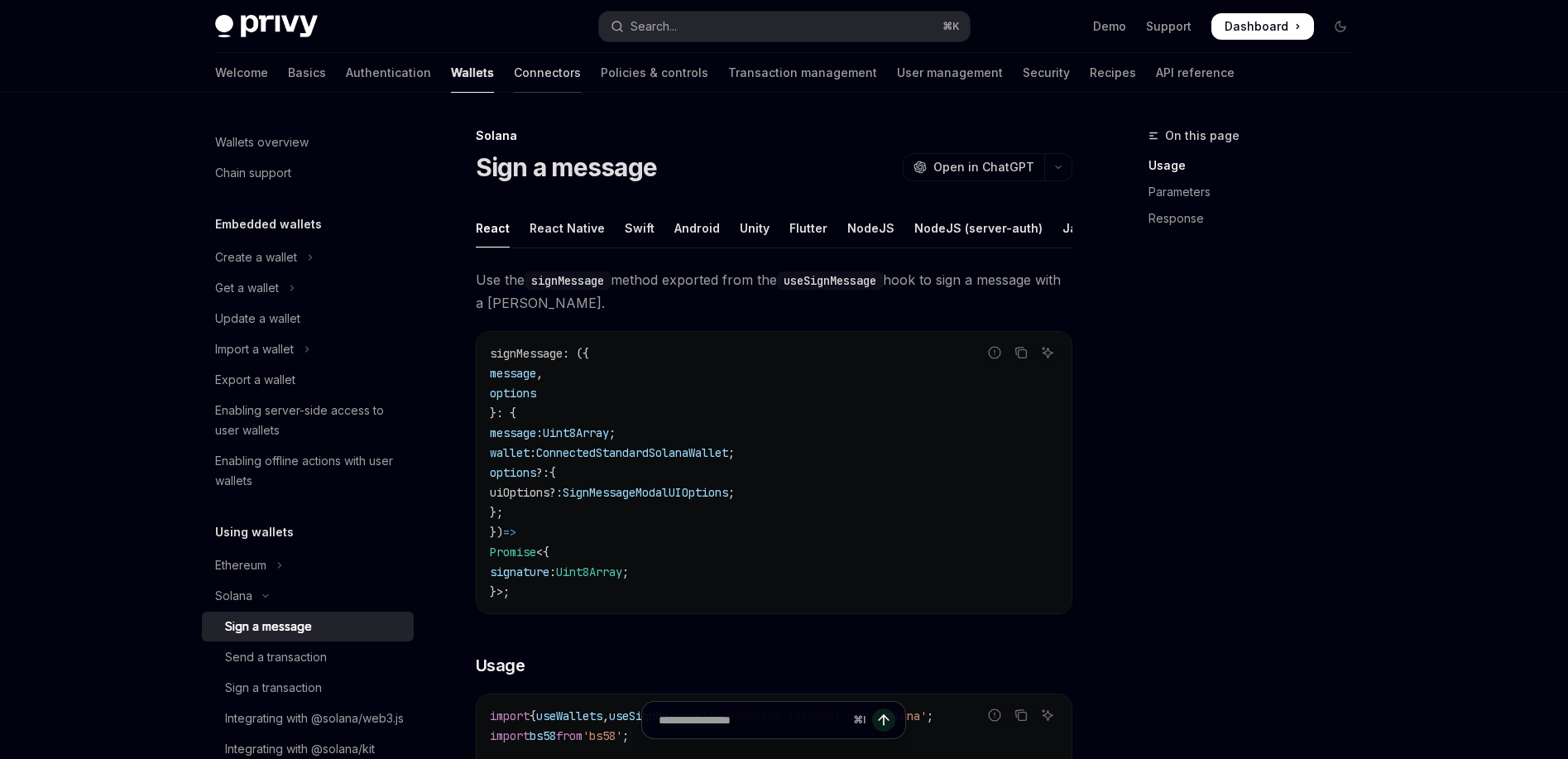
click at [513, 64] on link "Connectors" at bounding box center [547, 72] width 67 height 39
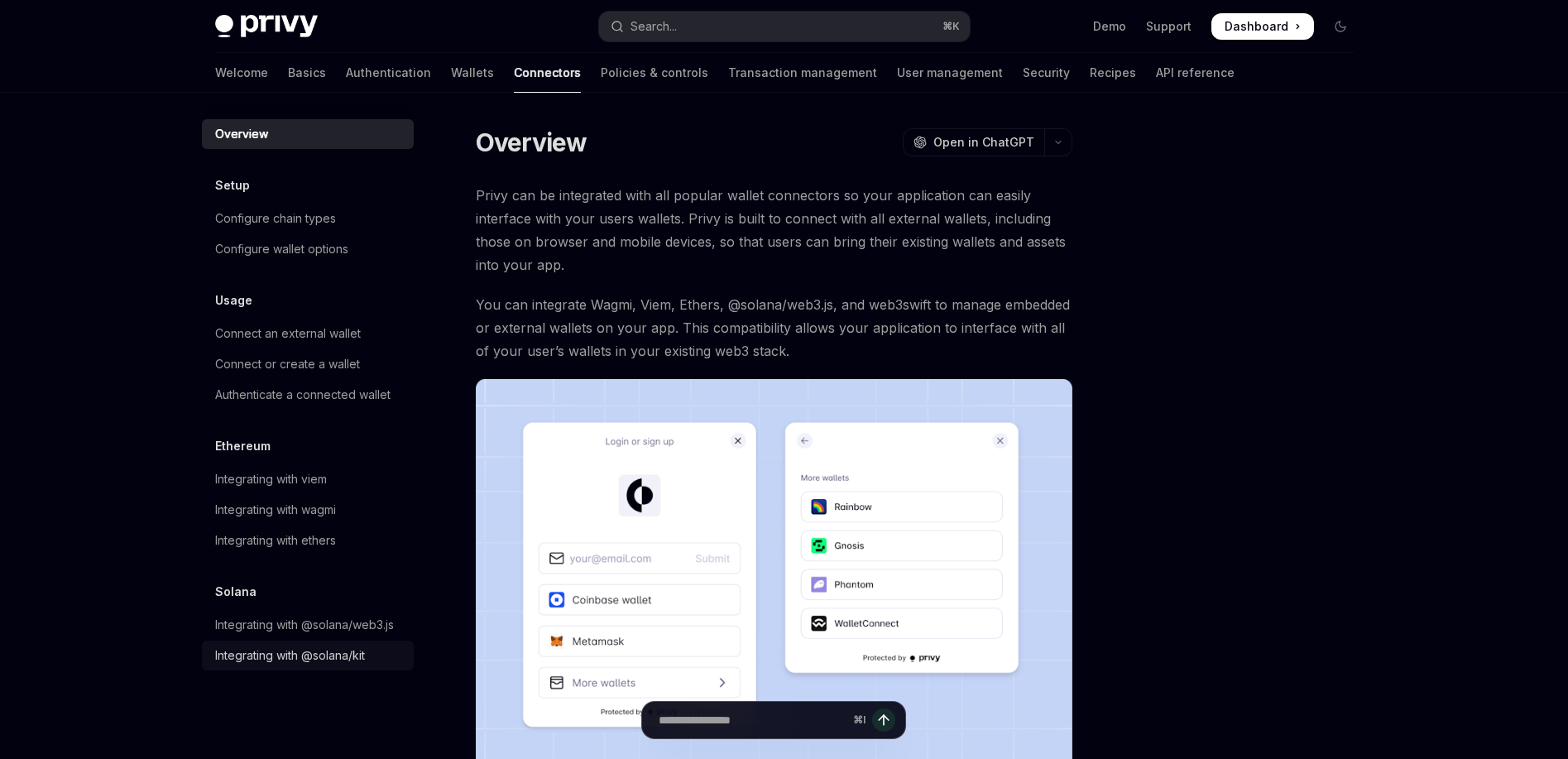
click at [282, 653] on div "Integrating with @solana/kit" at bounding box center [290, 655] width 149 height 20
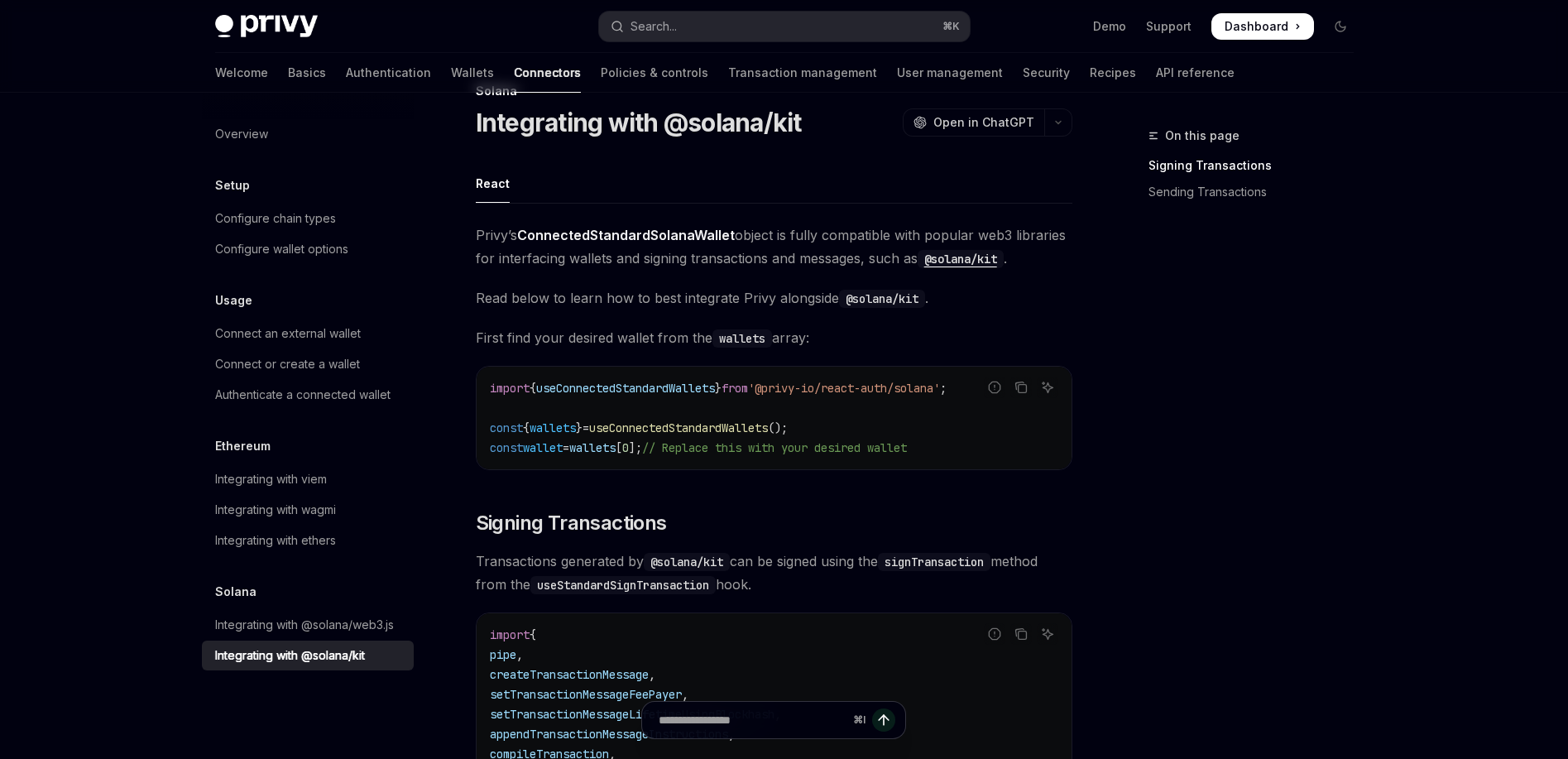
scroll to position [133, 0]
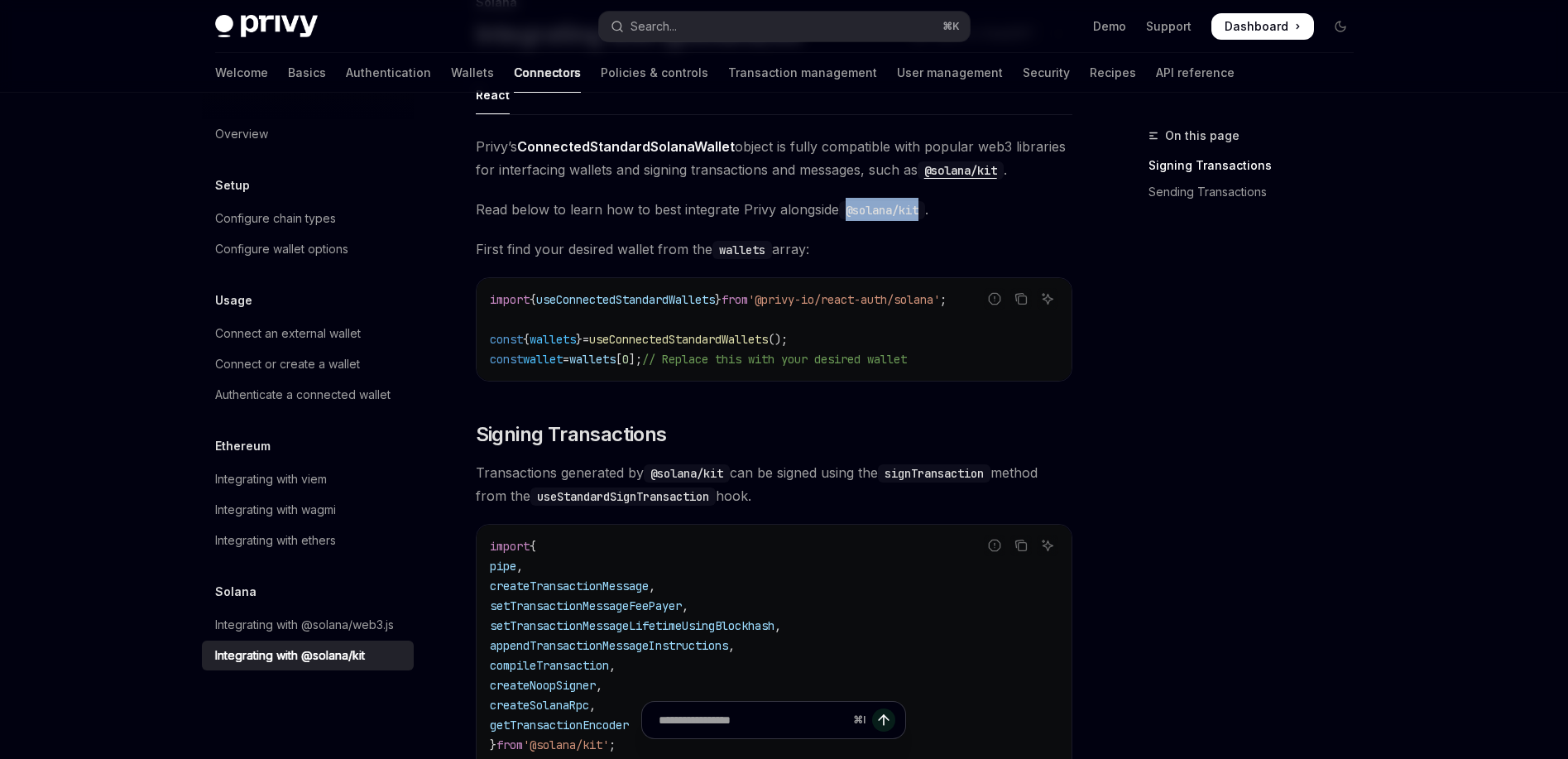
drag, startPoint x: 848, startPoint y: 209, endPoint x: 921, endPoint y: 211, distance: 73.0
click at [921, 211] on code "@solana/kit" at bounding box center [882, 210] width 86 height 18
copy code "@solana/kit"
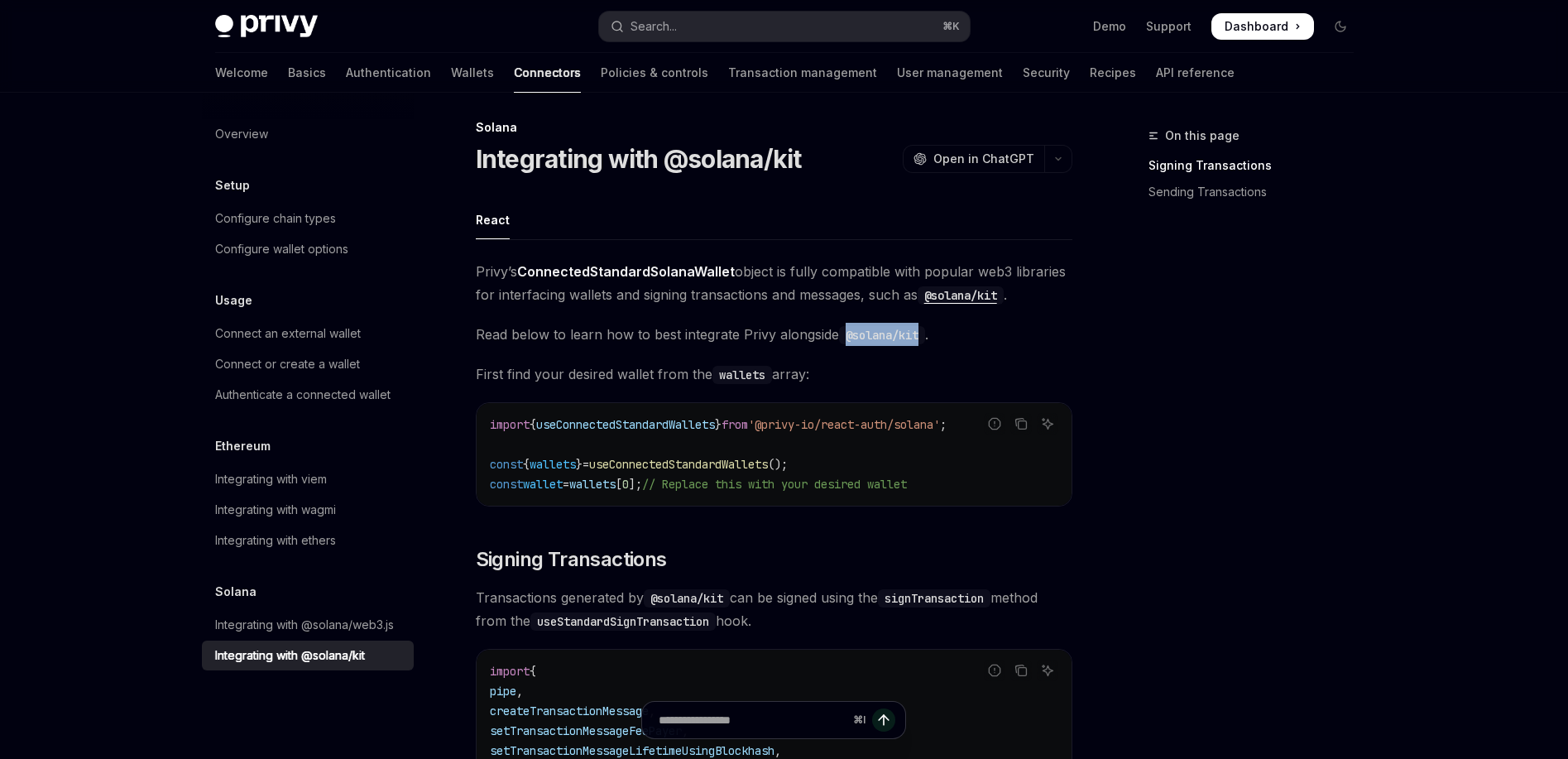
scroll to position [0, 0]
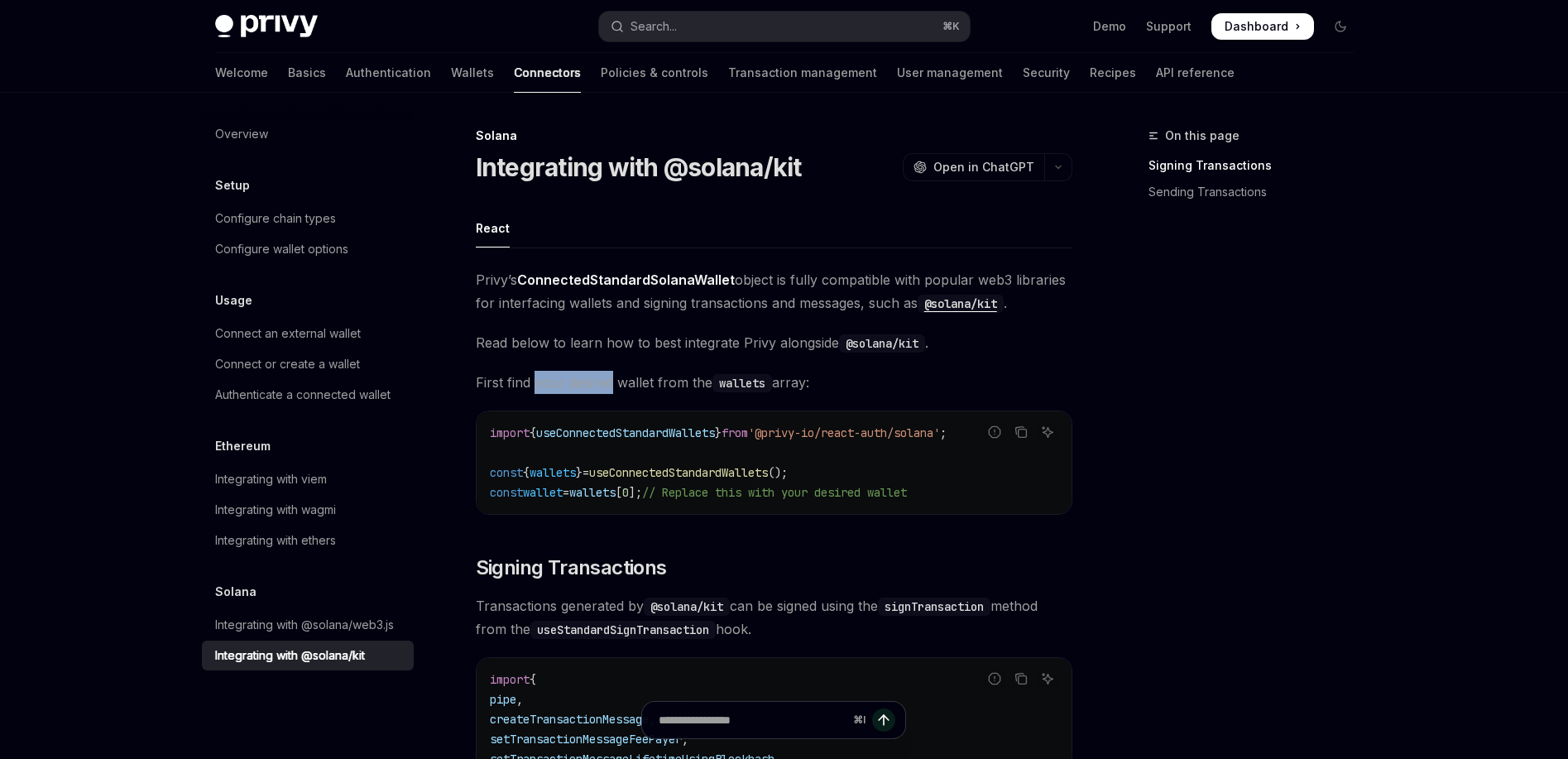
drag, startPoint x: 535, startPoint y: 383, endPoint x: 618, endPoint y: 386, distance: 83.1
click at [615, 386] on span "First find your desired wallet from the wallets array:" at bounding box center [774, 381] width 597 height 23
click at [831, 391] on span "First find your desired wallet from the wallets array:" at bounding box center [774, 381] width 597 height 23
click at [344, 336] on div "Connect an external wallet" at bounding box center [288, 334] width 146 height 20
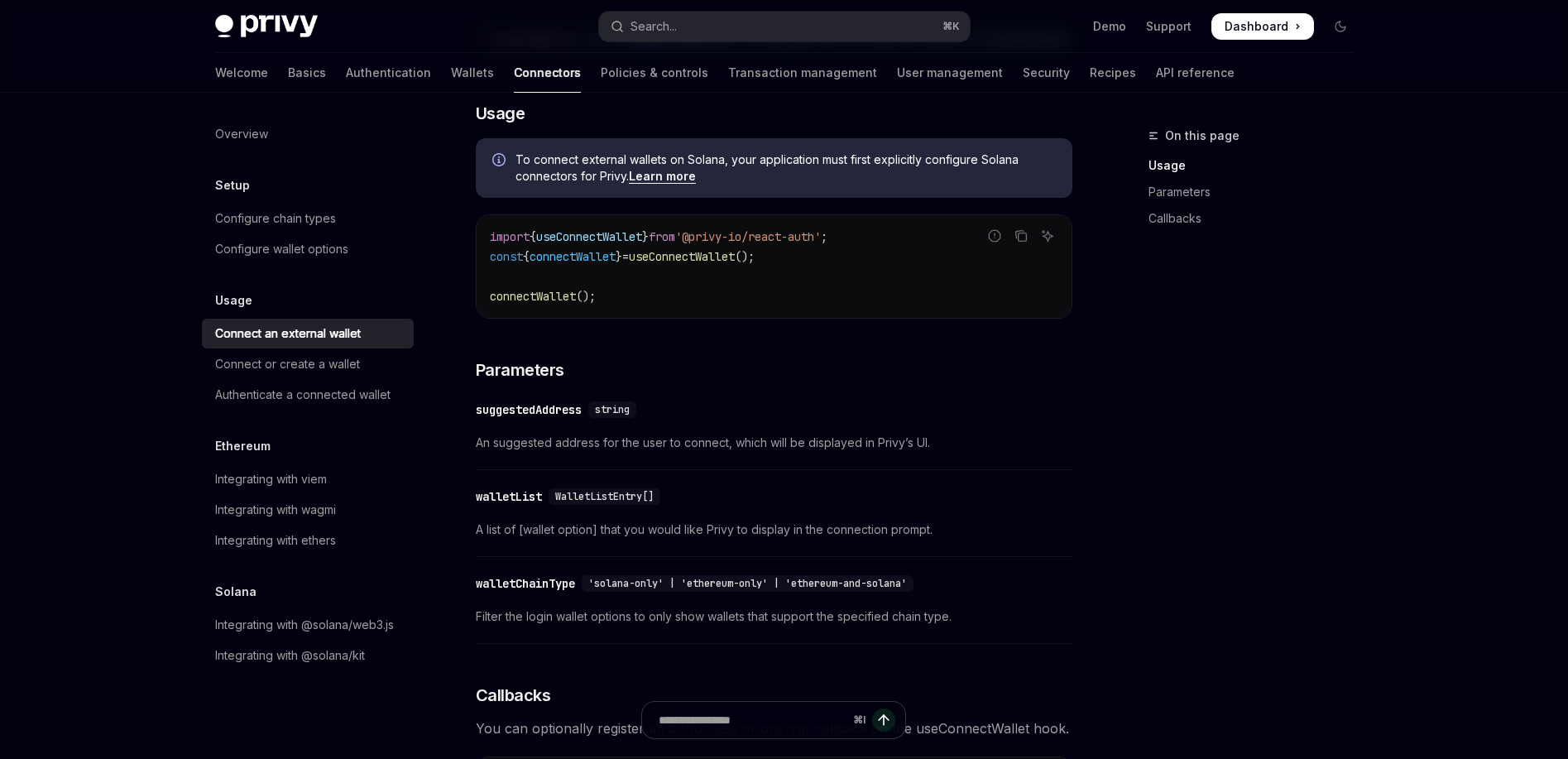
scroll to position [489, 0]
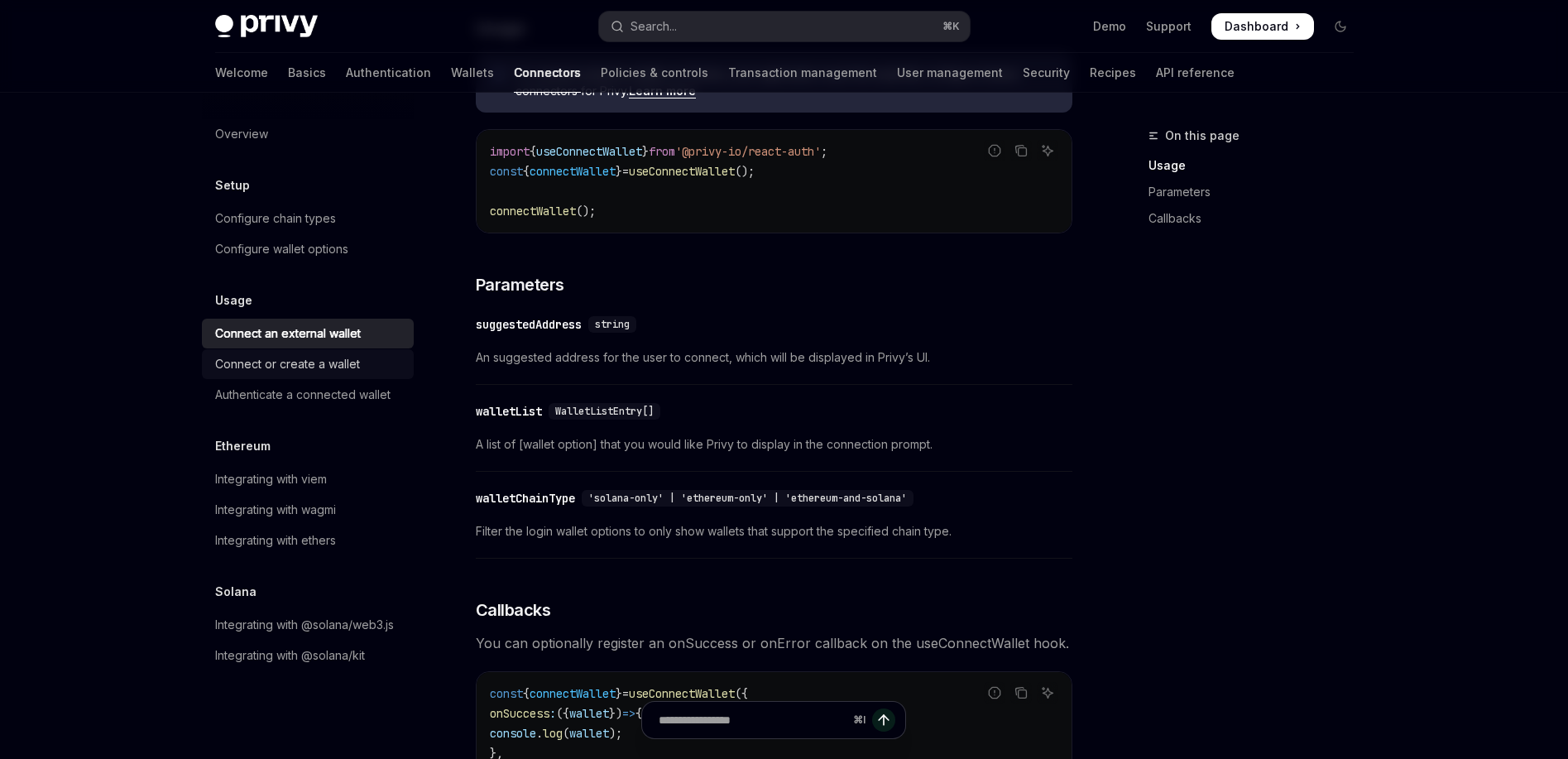
click at [300, 355] on div "Connect or create a wallet" at bounding box center [288, 364] width 145 height 20
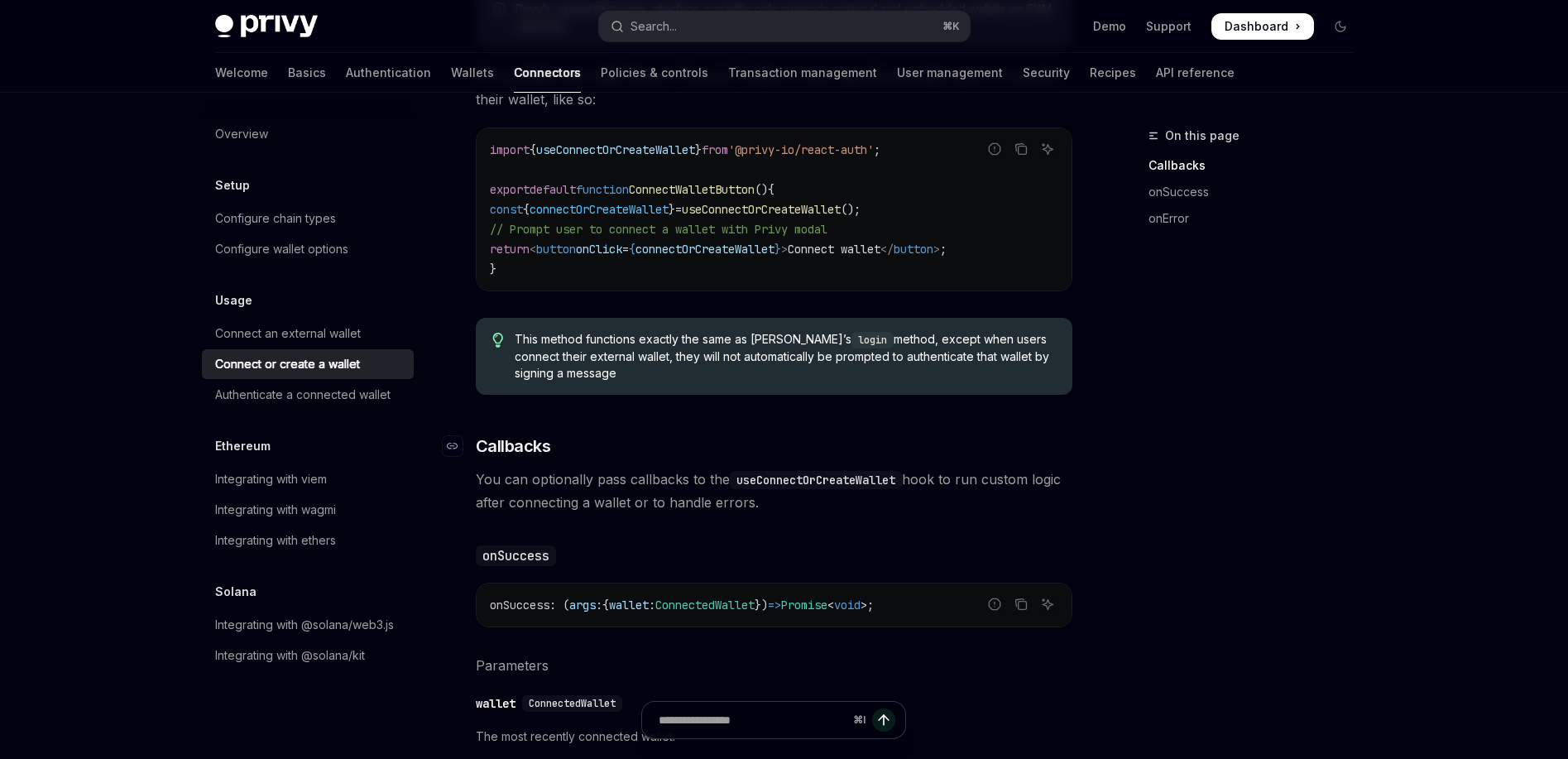
scroll to position [853, 0]
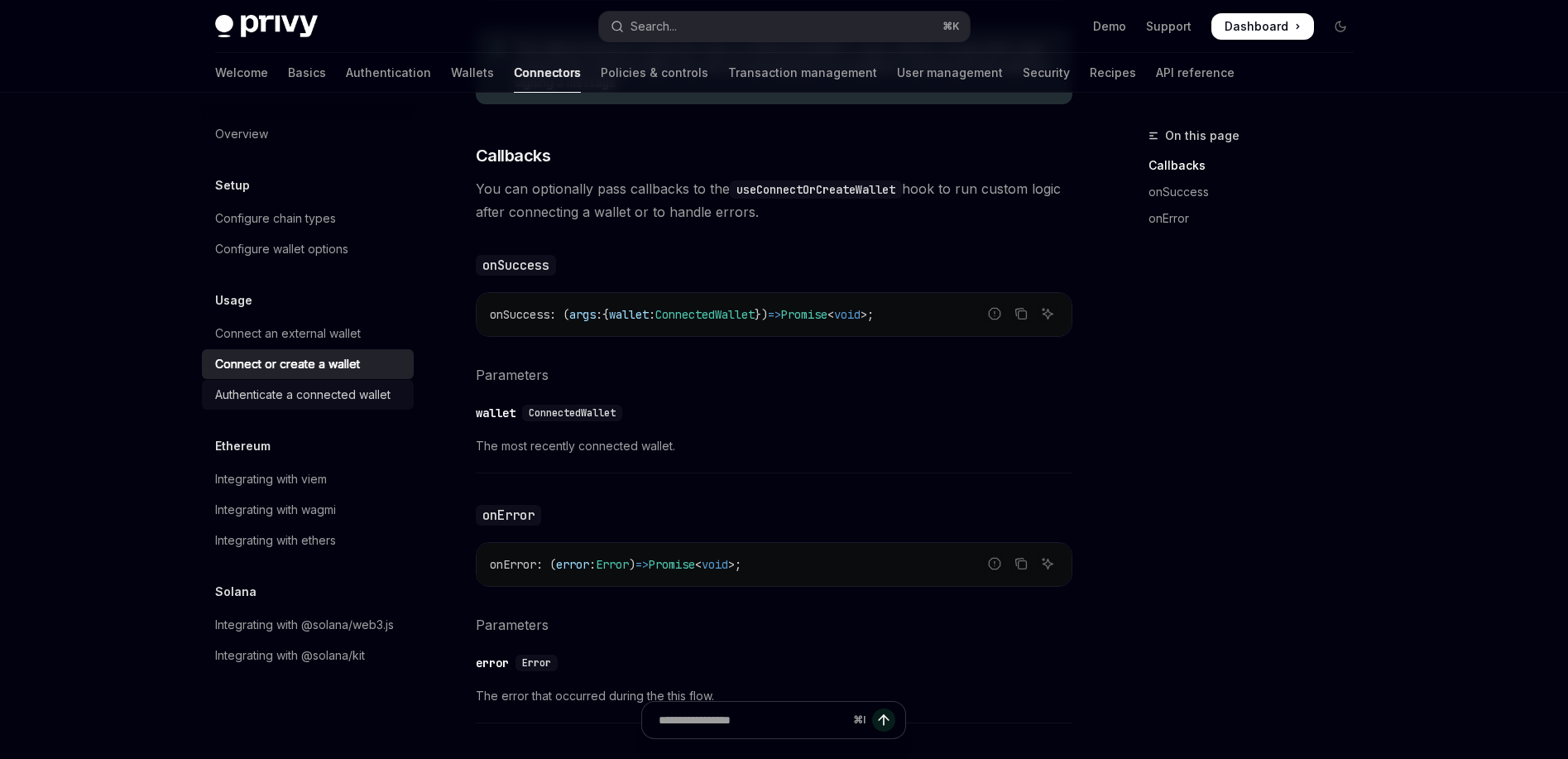
click at [317, 389] on div "Authenticate a connected wallet" at bounding box center [303, 395] width 175 height 20
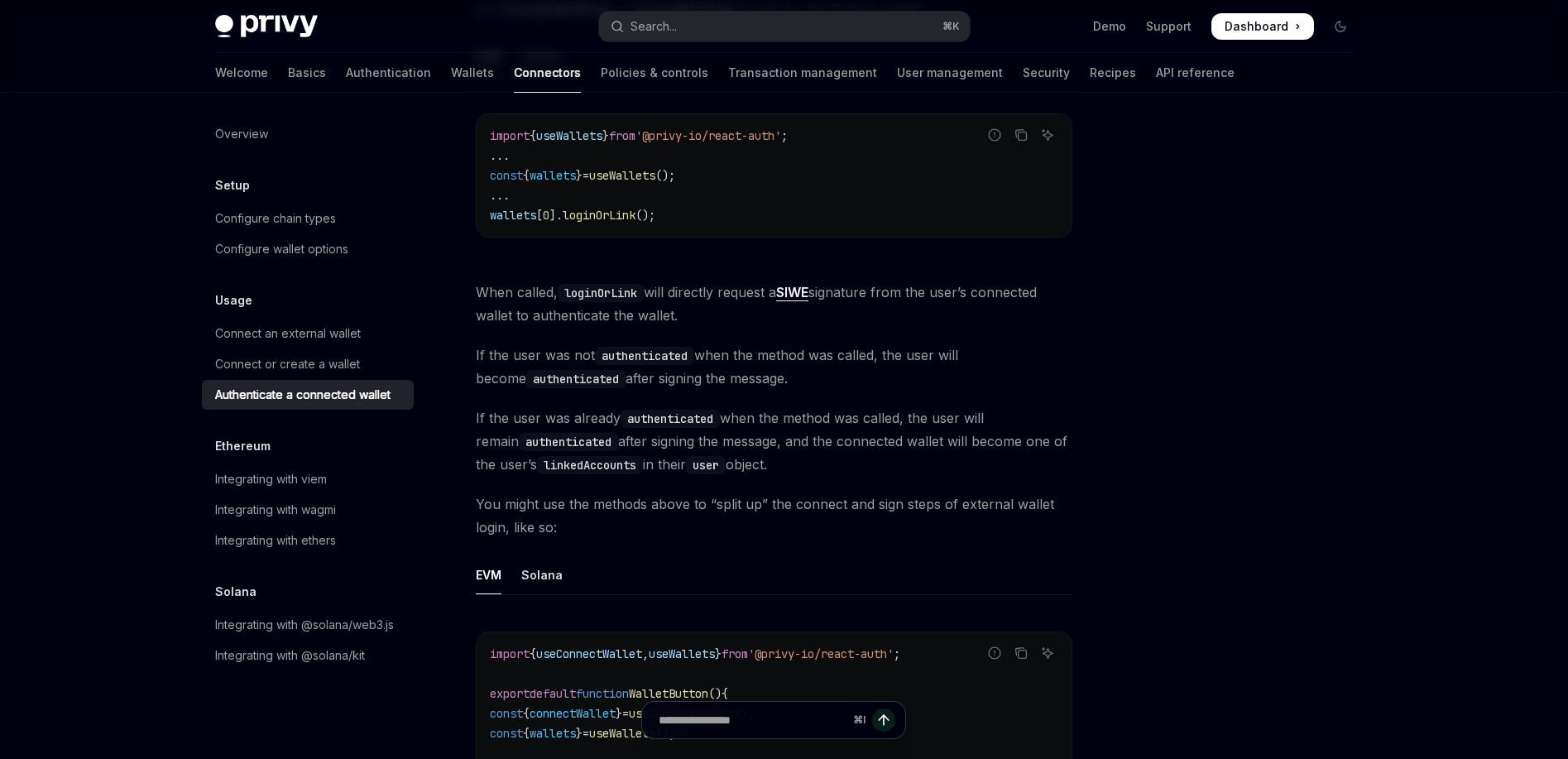
scroll to position [488, 0]
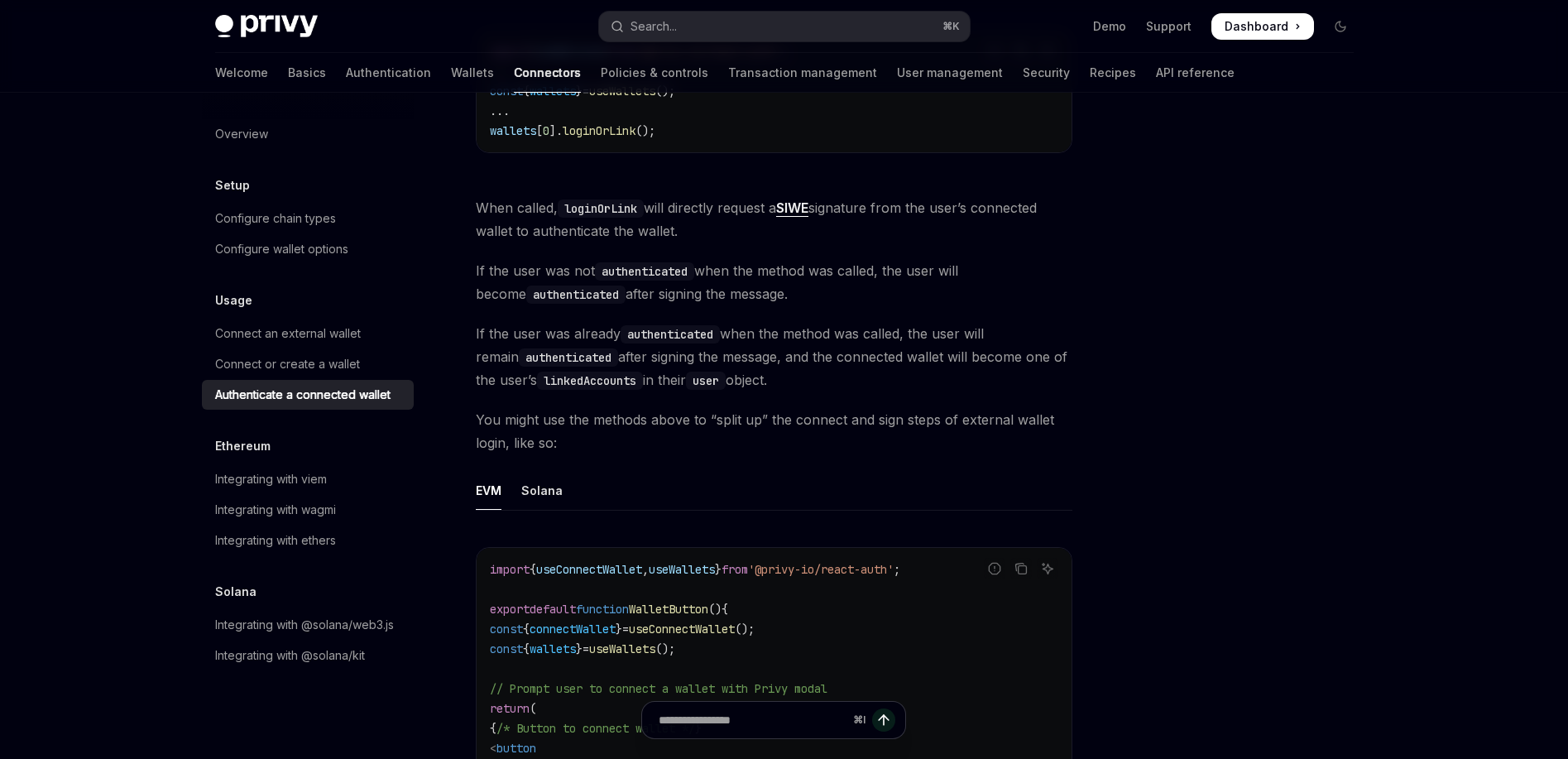
click at [514, 488] on ul "EVM Solana" at bounding box center [774, 490] width 597 height 39
click at [522, 496] on div "Solana" at bounding box center [542, 490] width 41 height 38
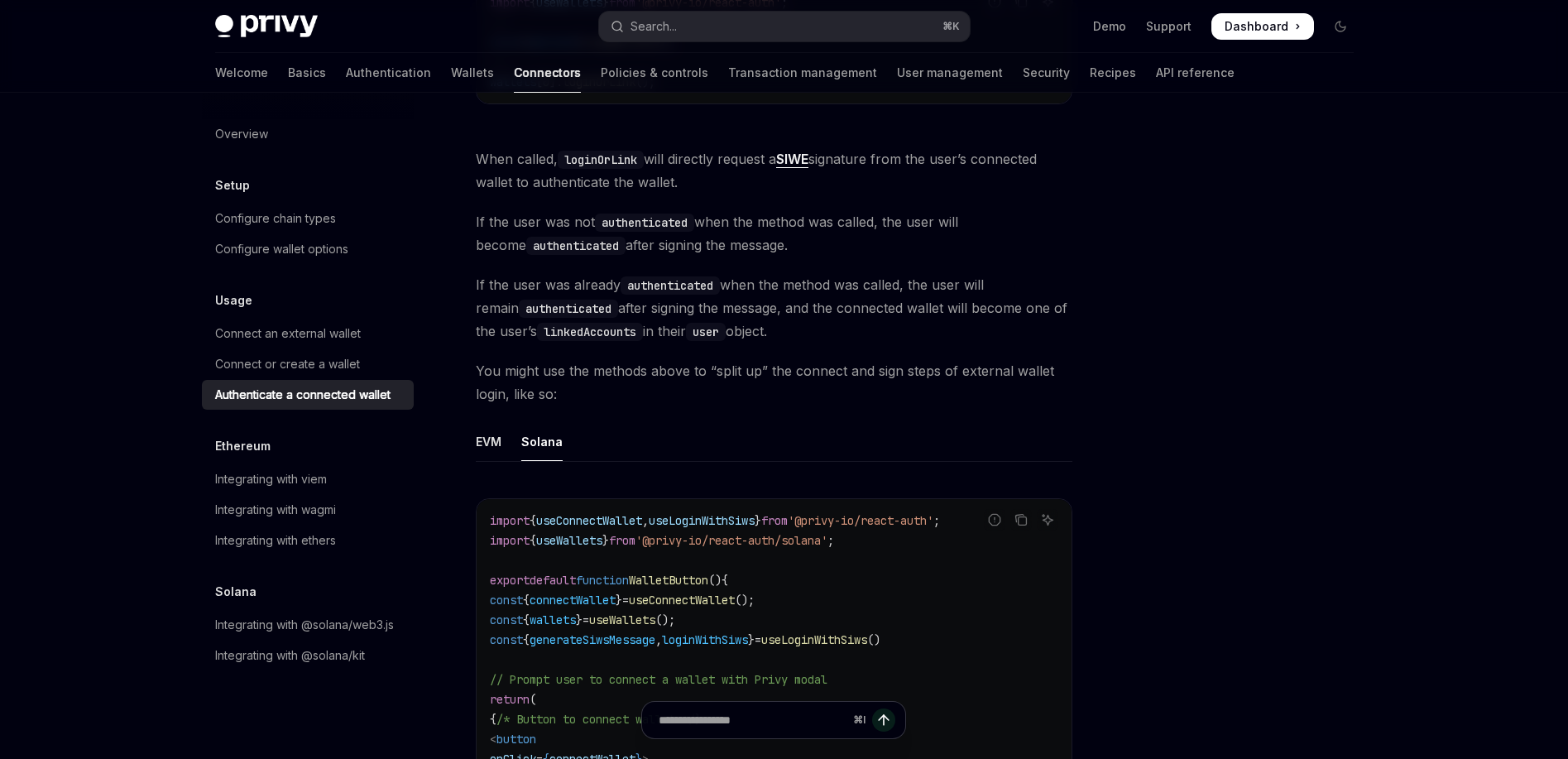
scroll to position [697, 0]
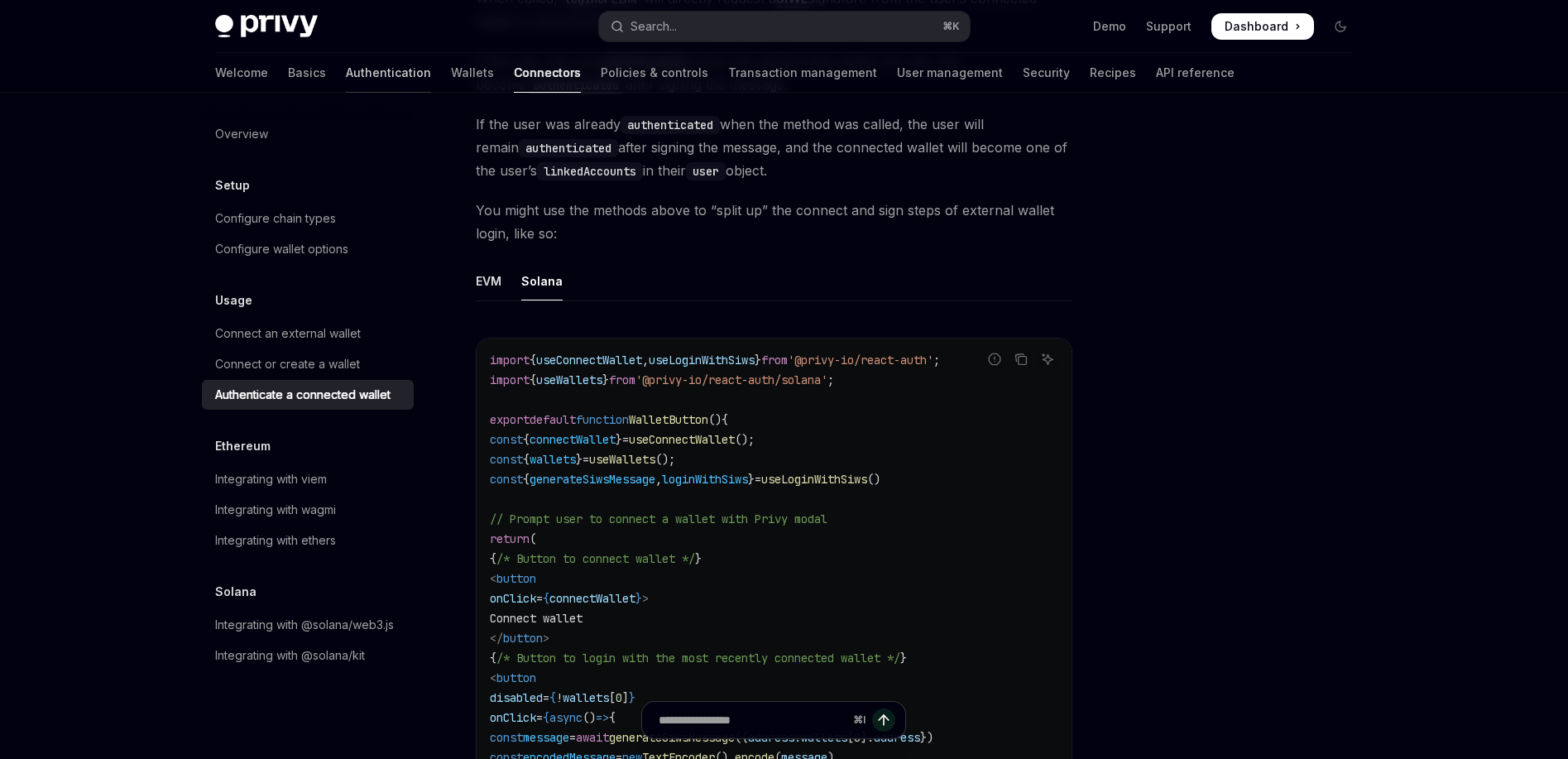
click at [346, 77] on link "Authentication" at bounding box center [388, 72] width 85 height 39
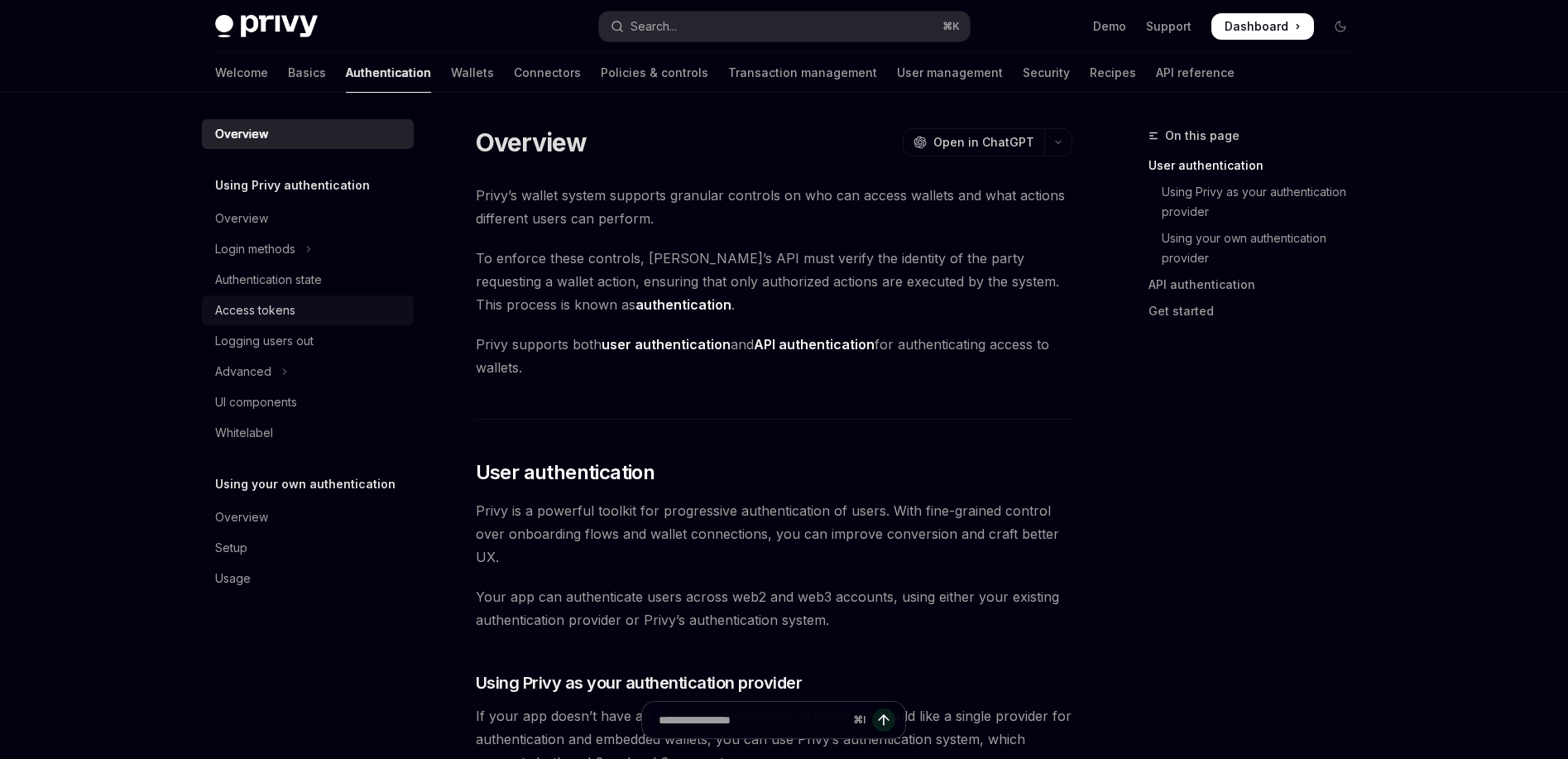
click at [287, 315] on div "Access tokens" at bounding box center [256, 311] width 81 height 20
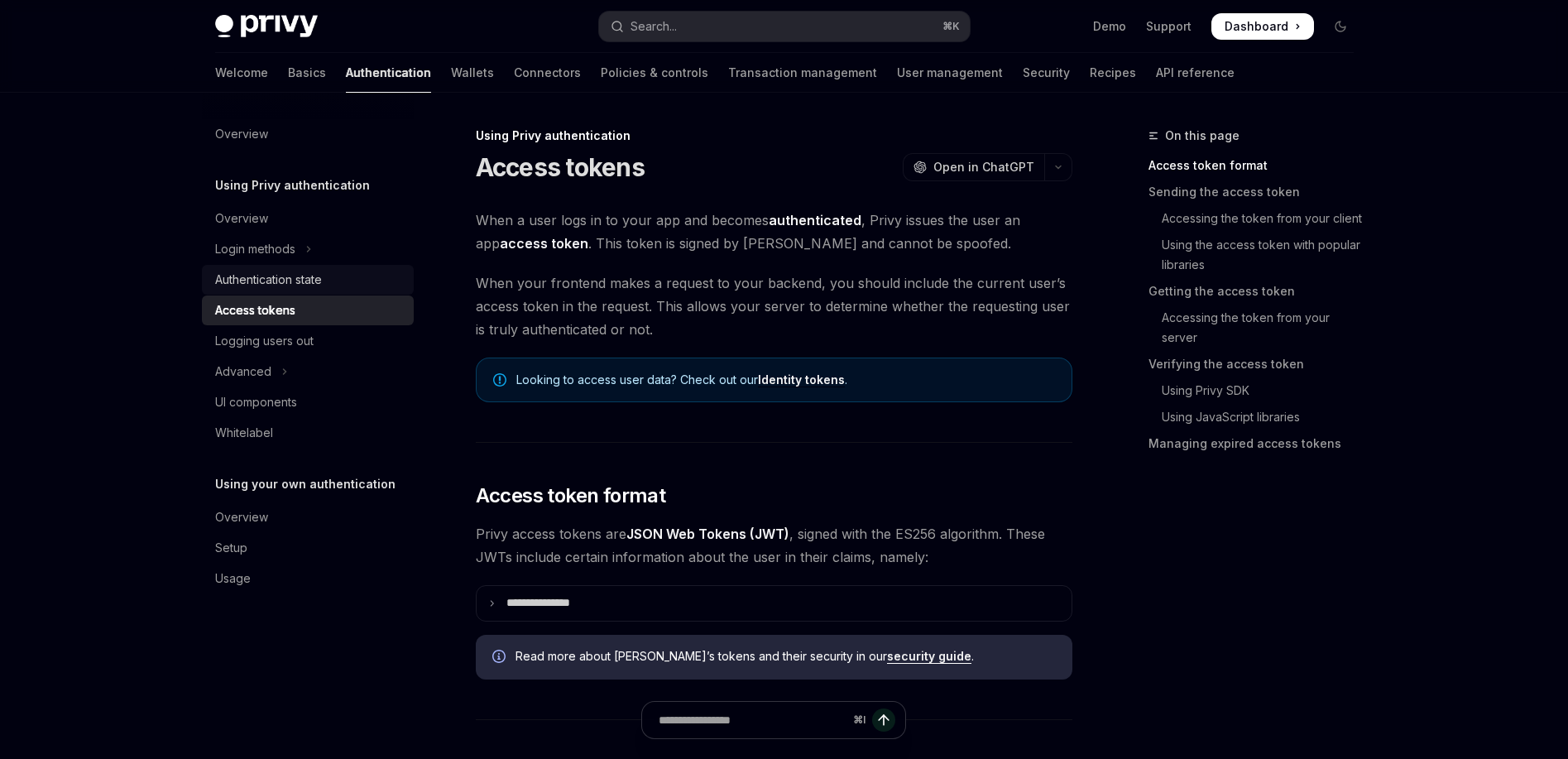
click at [319, 279] on div "Authentication state" at bounding box center [269, 280] width 106 height 20
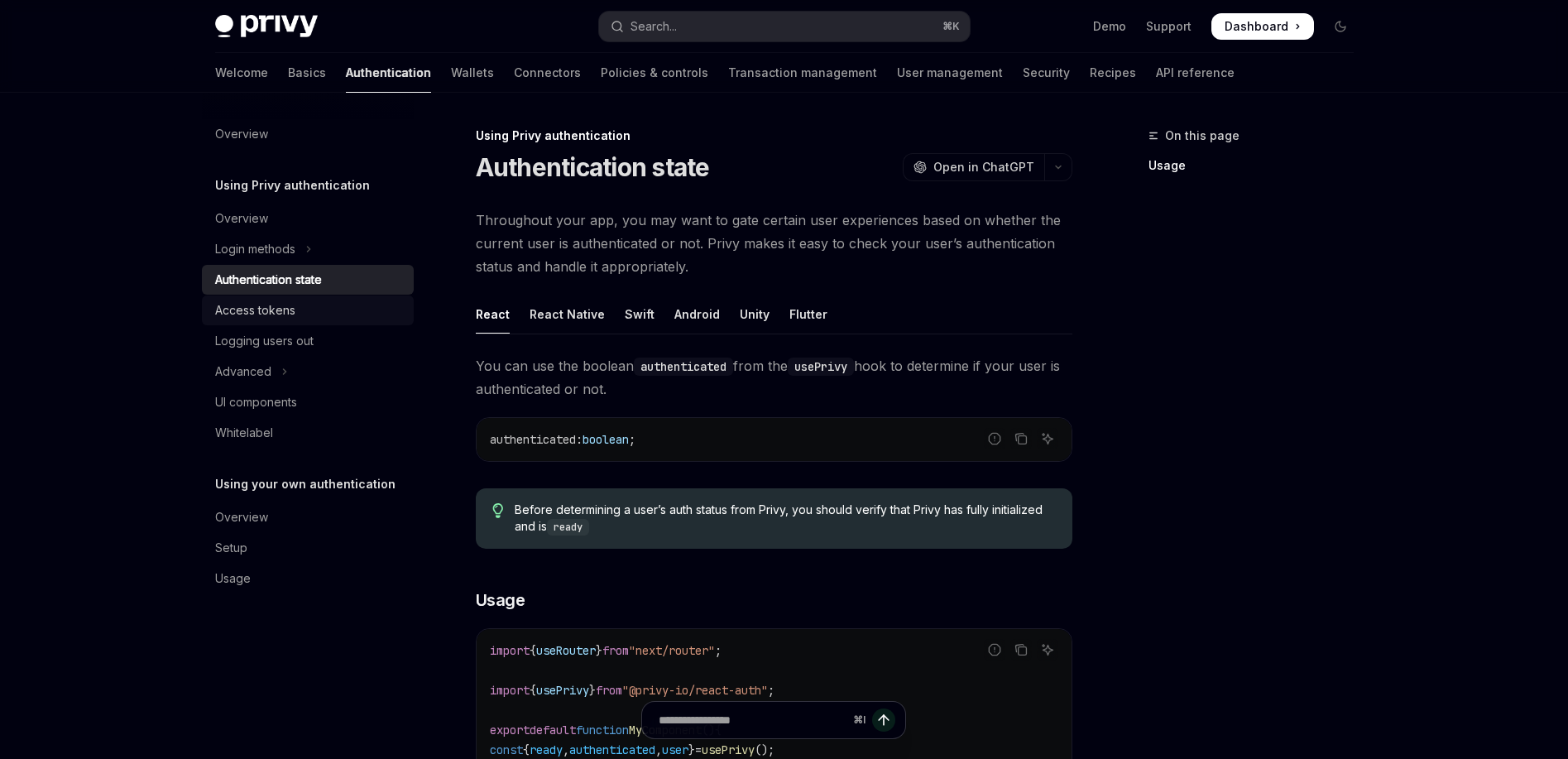
click at [285, 312] on div "Access tokens" at bounding box center [256, 311] width 81 height 20
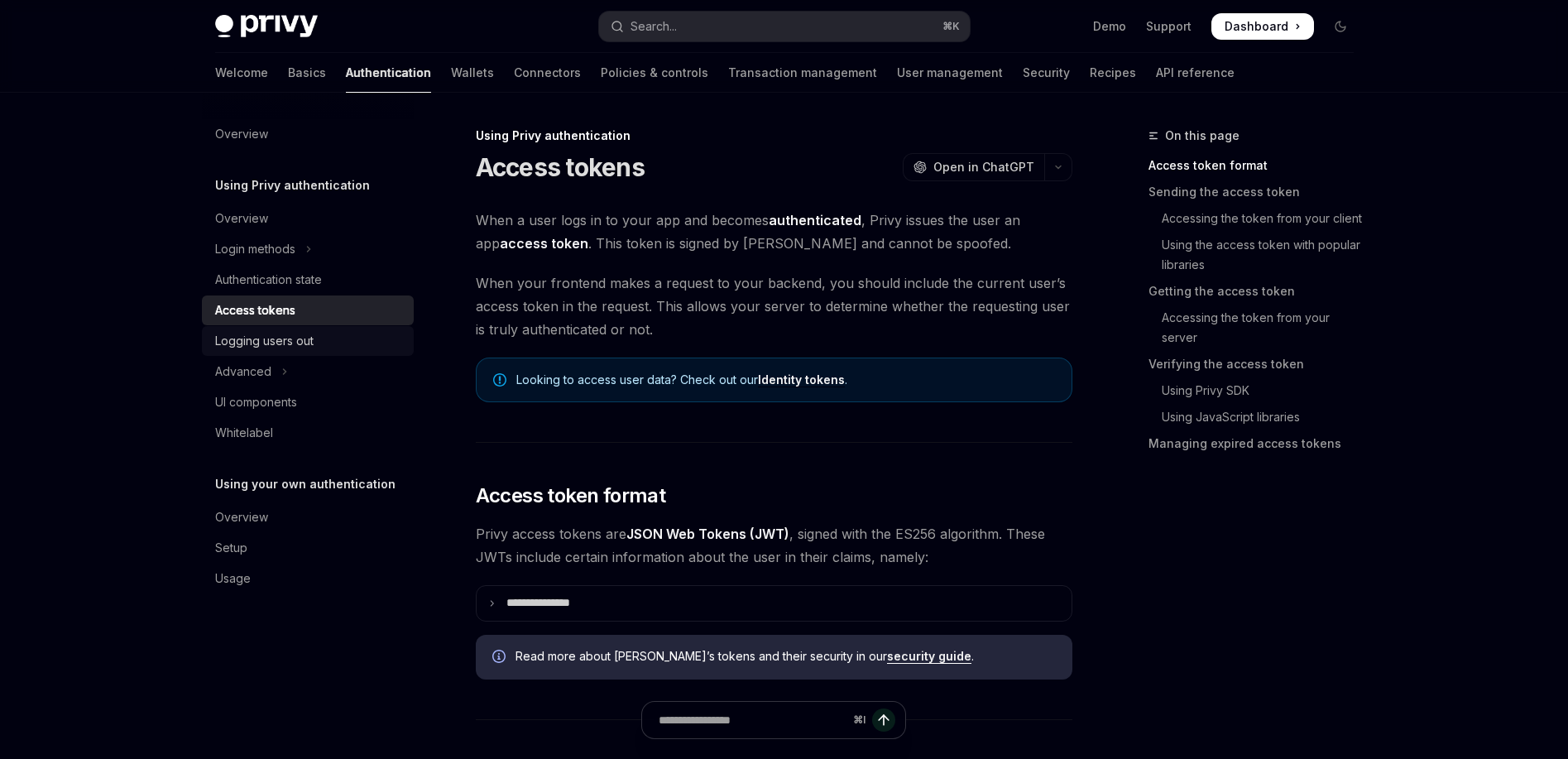
click at [265, 343] on div "Logging users out" at bounding box center [264, 341] width 98 height 20
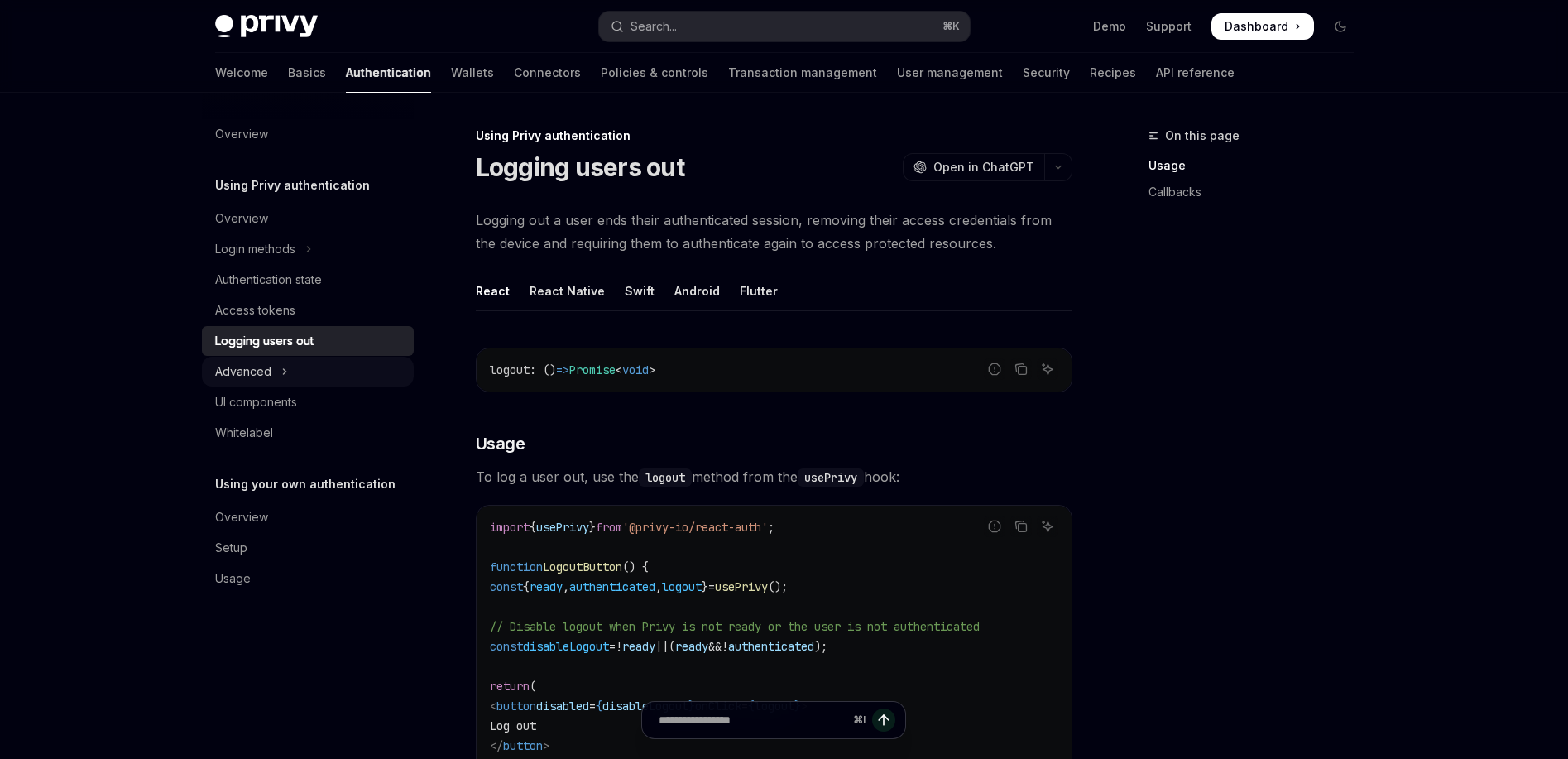
click at [265, 361] on div "Advanced" at bounding box center [243, 371] width 56 height 20
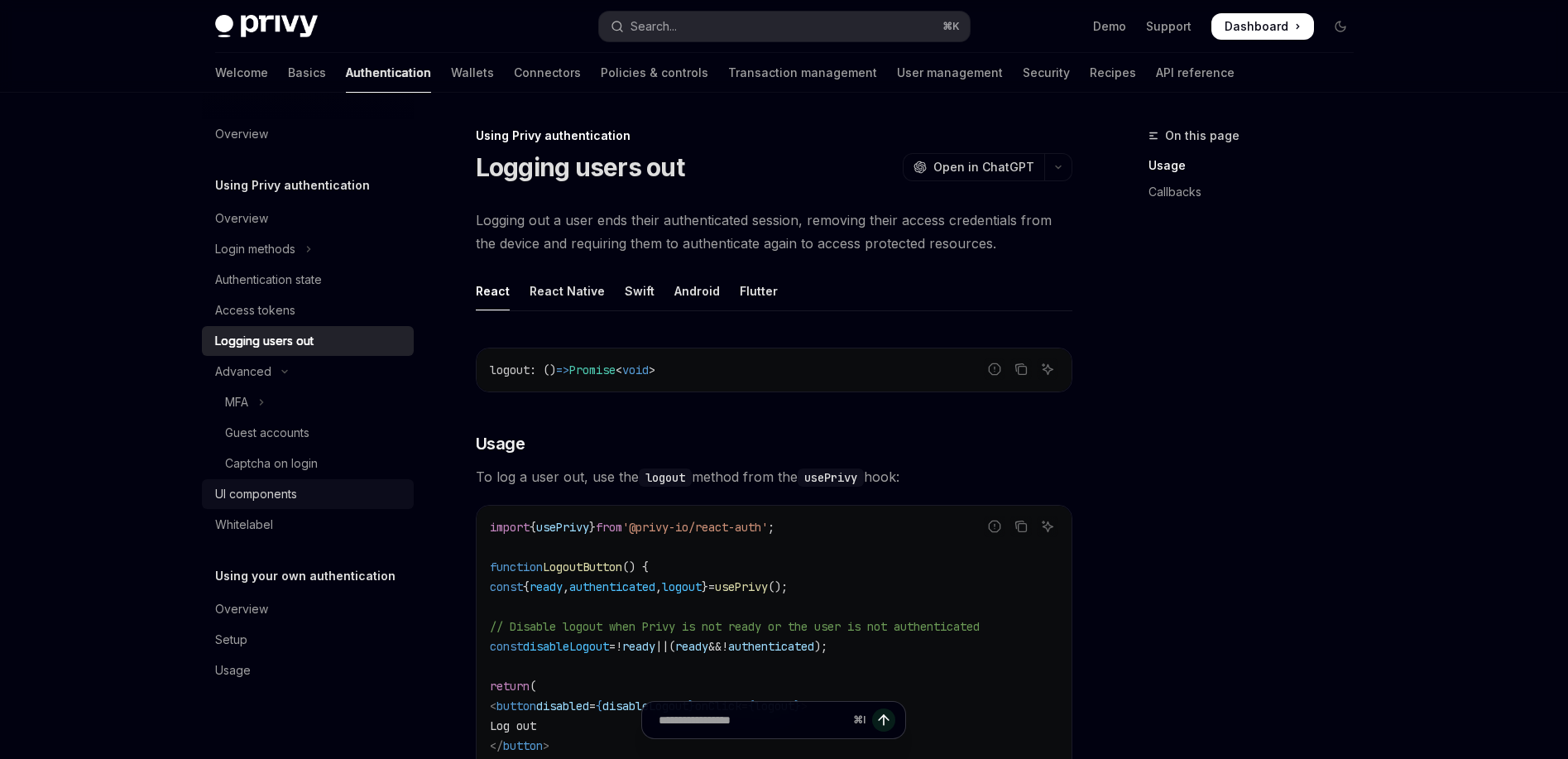
click at [271, 501] on div "UI components" at bounding box center [256, 494] width 82 height 20
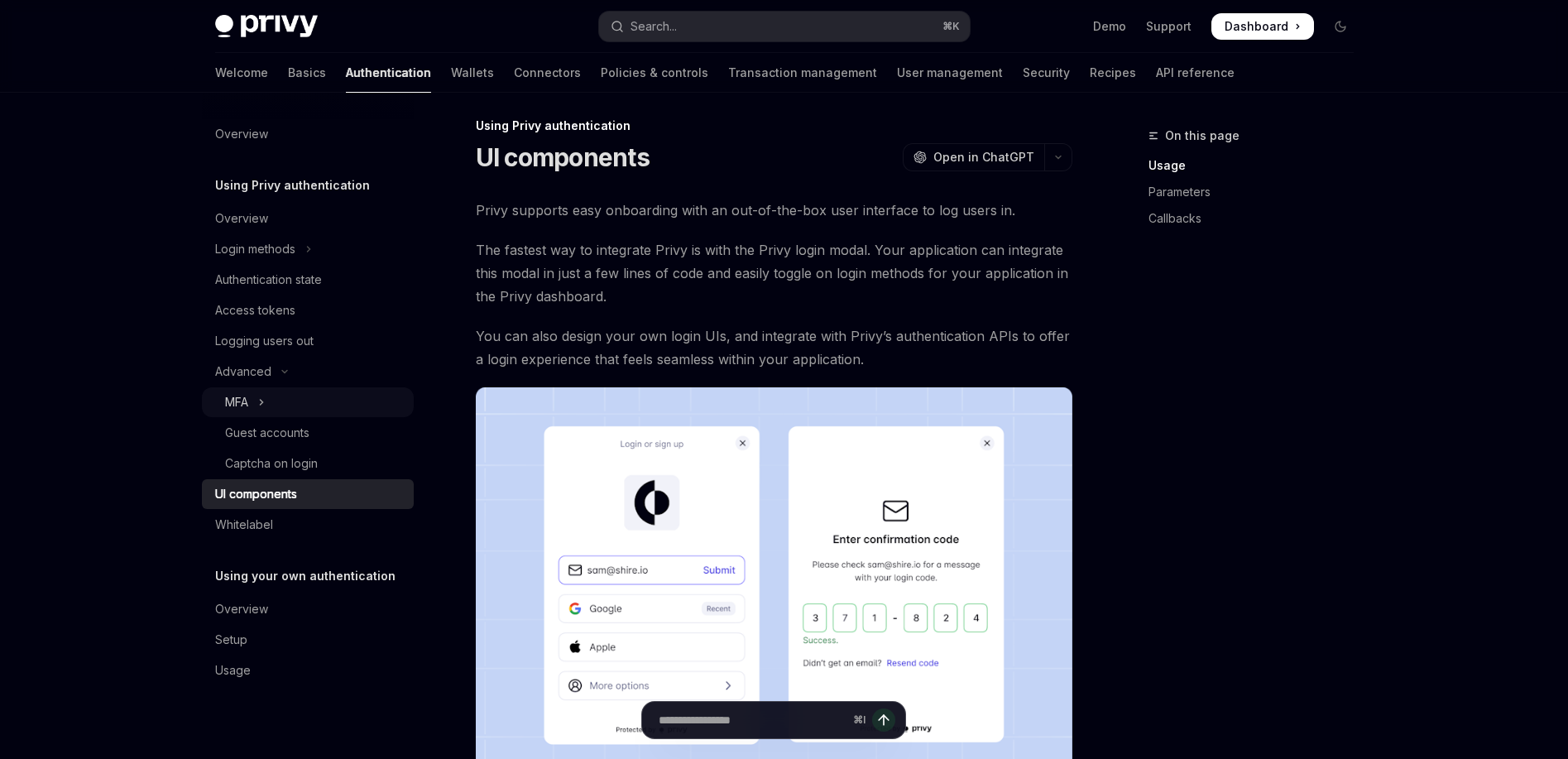
scroll to position [21, 0]
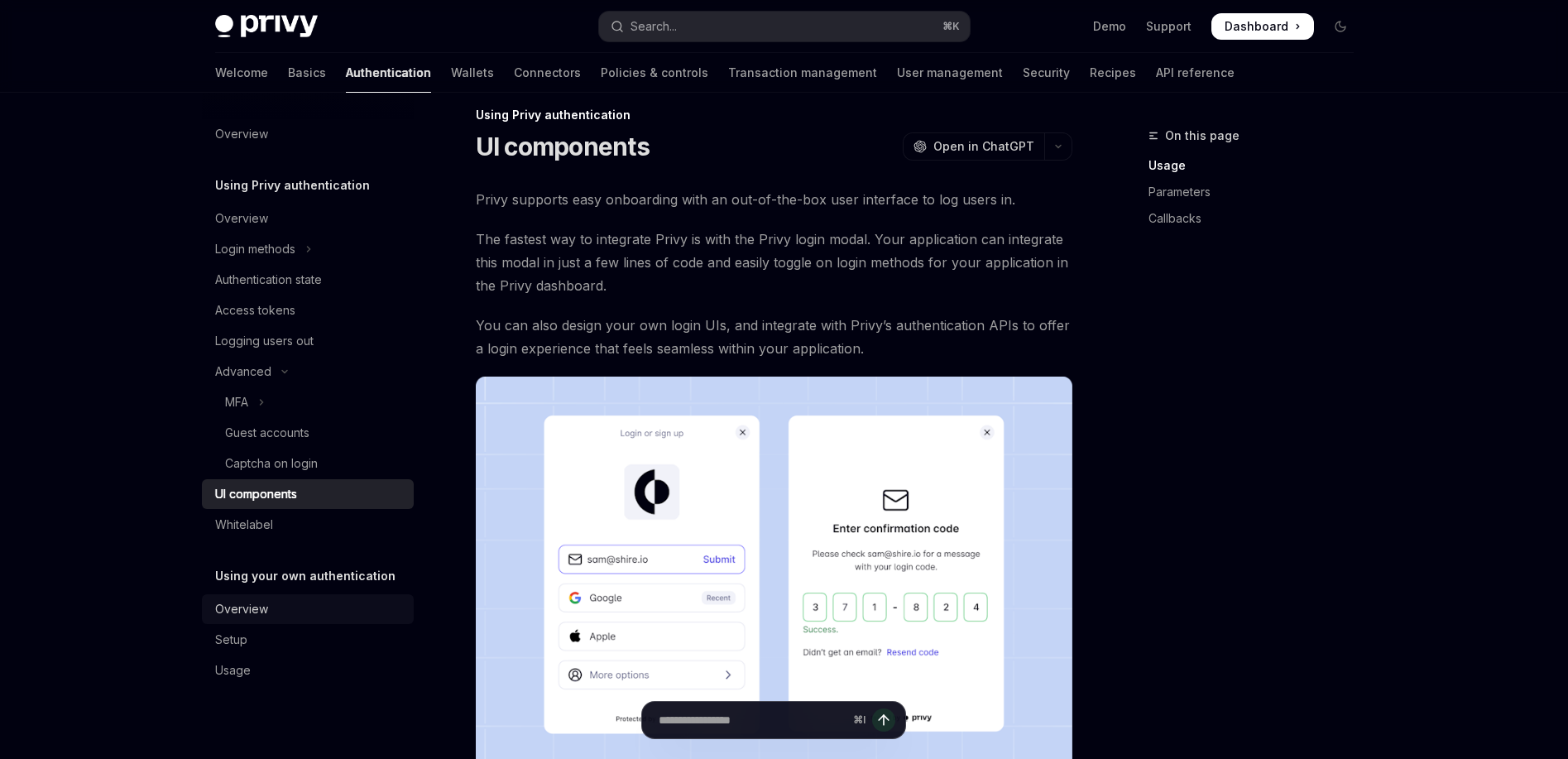
click at [241, 604] on div "Overview" at bounding box center [242, 609] width 53 height 20
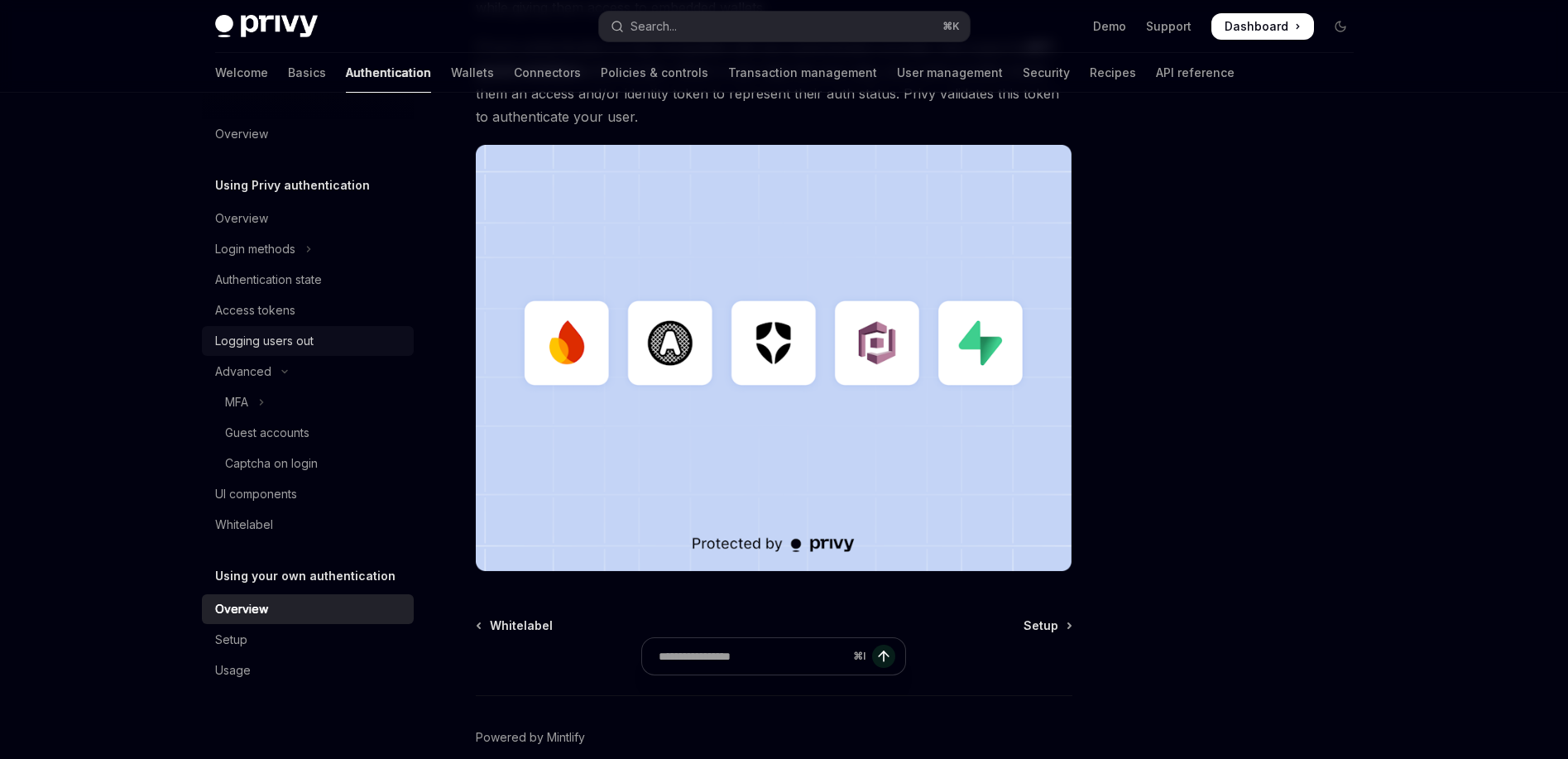
scroll to position [114, 0]
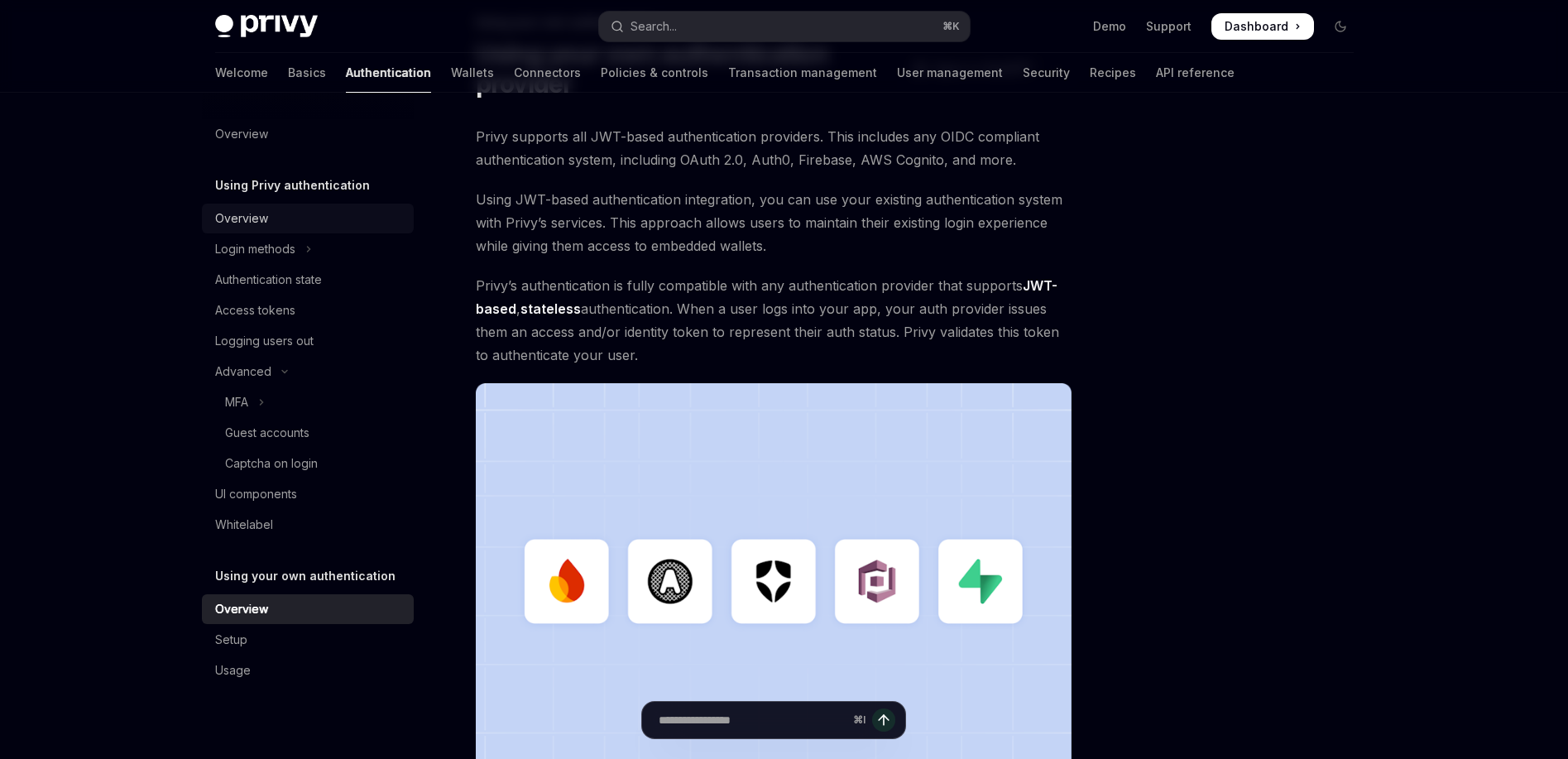
click at [252, 218] on div "Overview" at bounding box center [242, 218] width 53 height 20
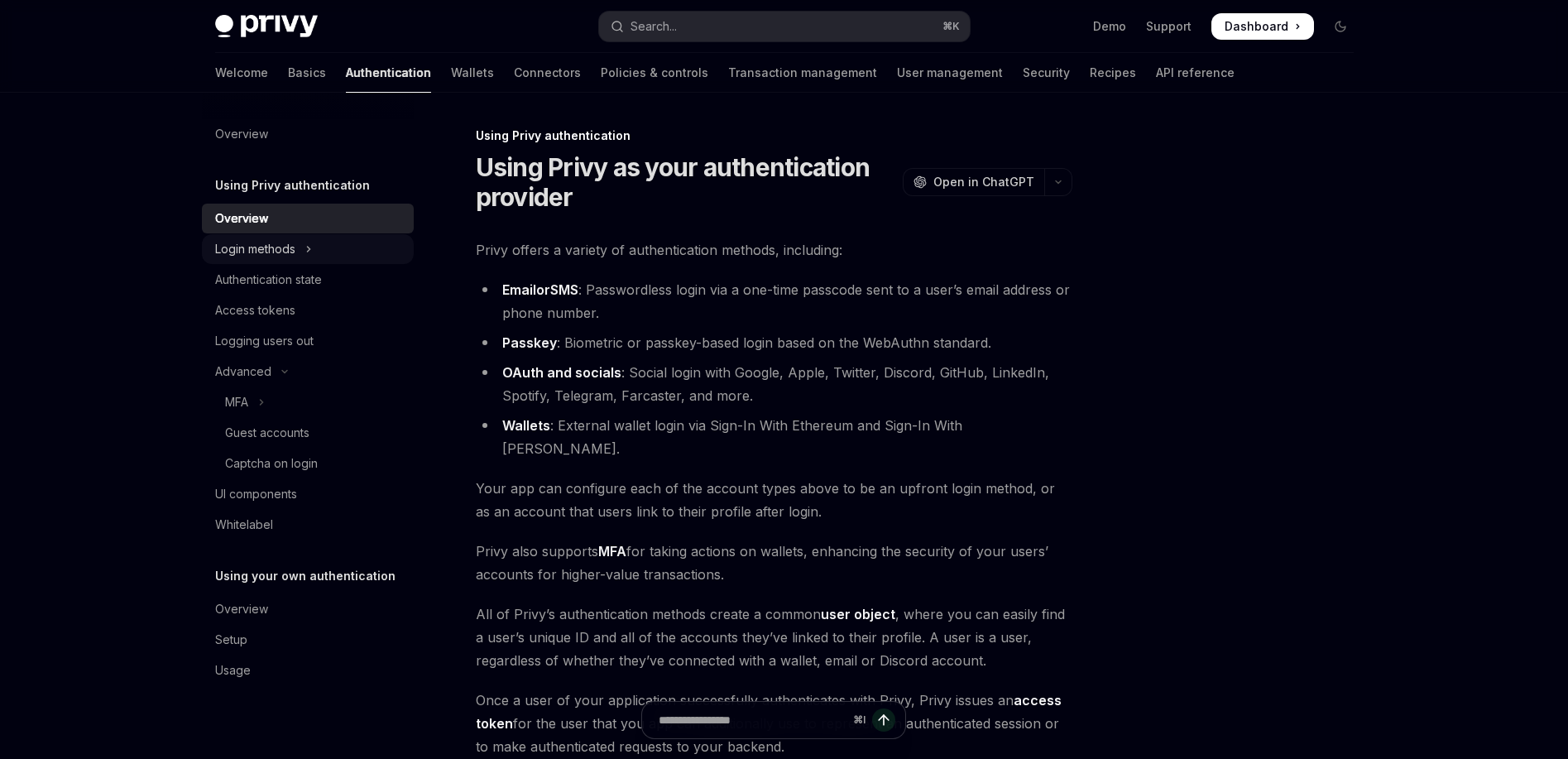
click at [298, 248] on button "Login methods" at bounding box center [307, 248] width 212 height 29
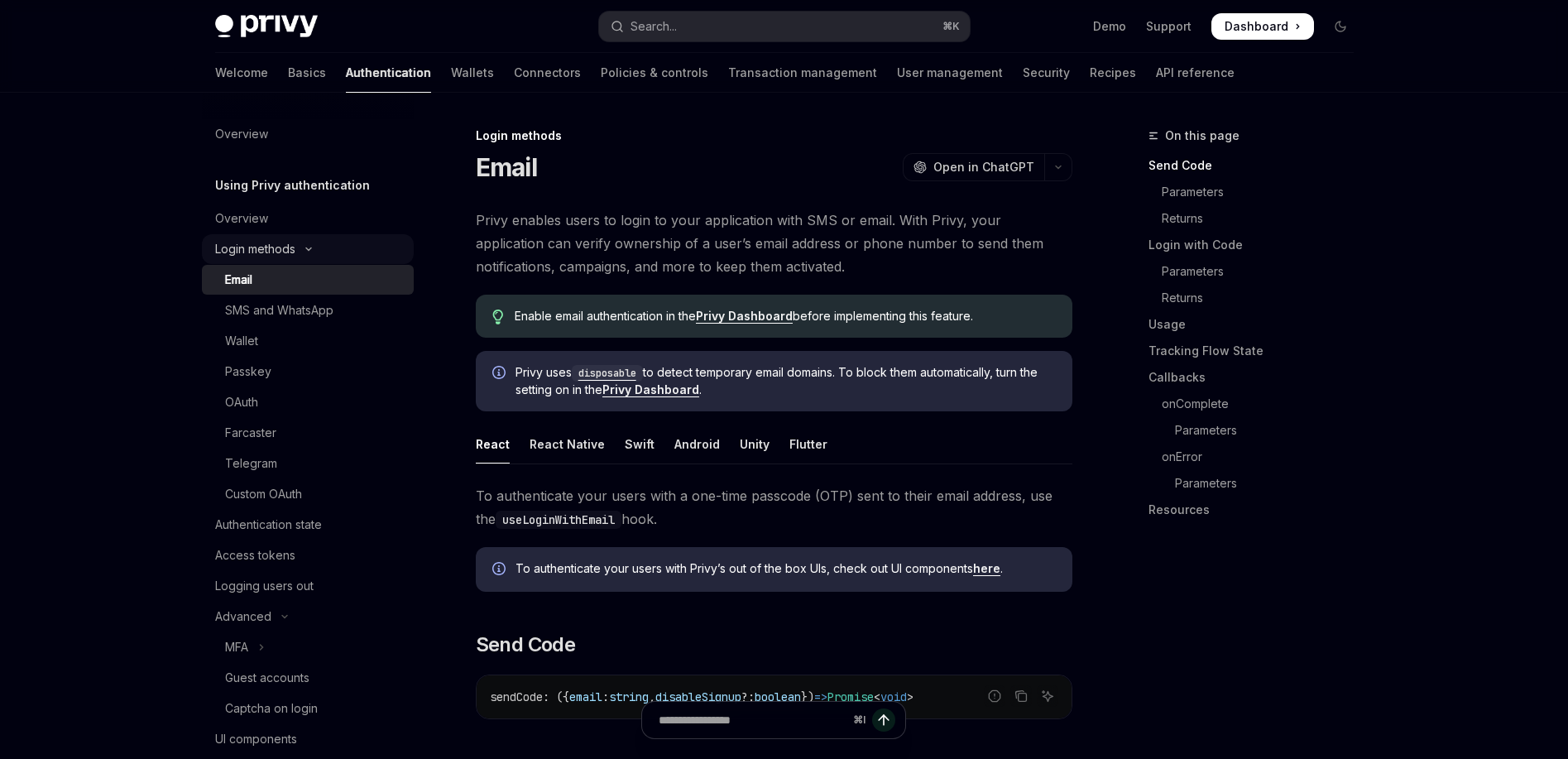
click at [284, 249] on div "Login methods" at bounding box center [256, 249] width 81 height 20
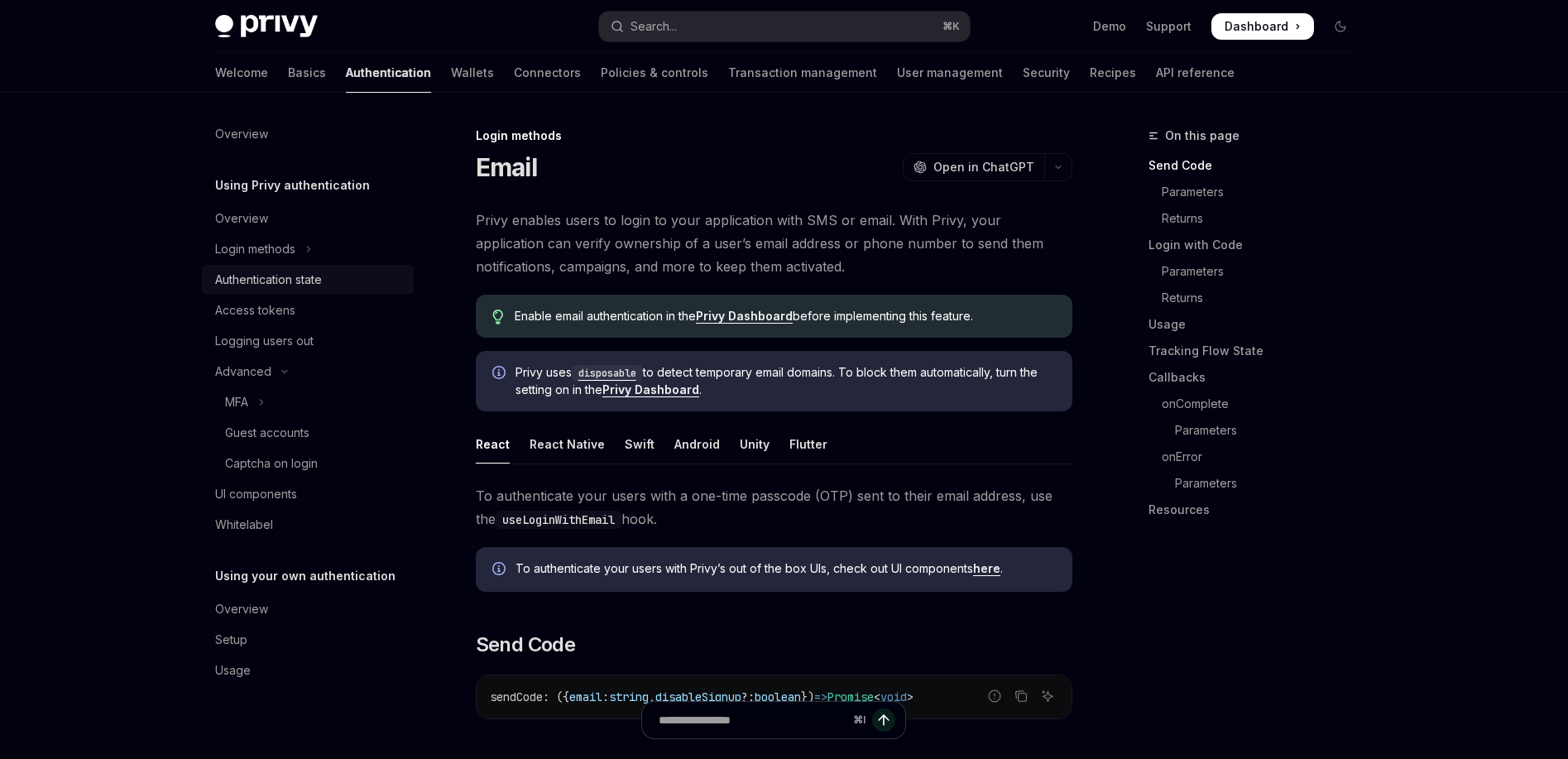
click at [271, 289] on link "Authentication state" at bounding box center [307, 280] width 212 height 29
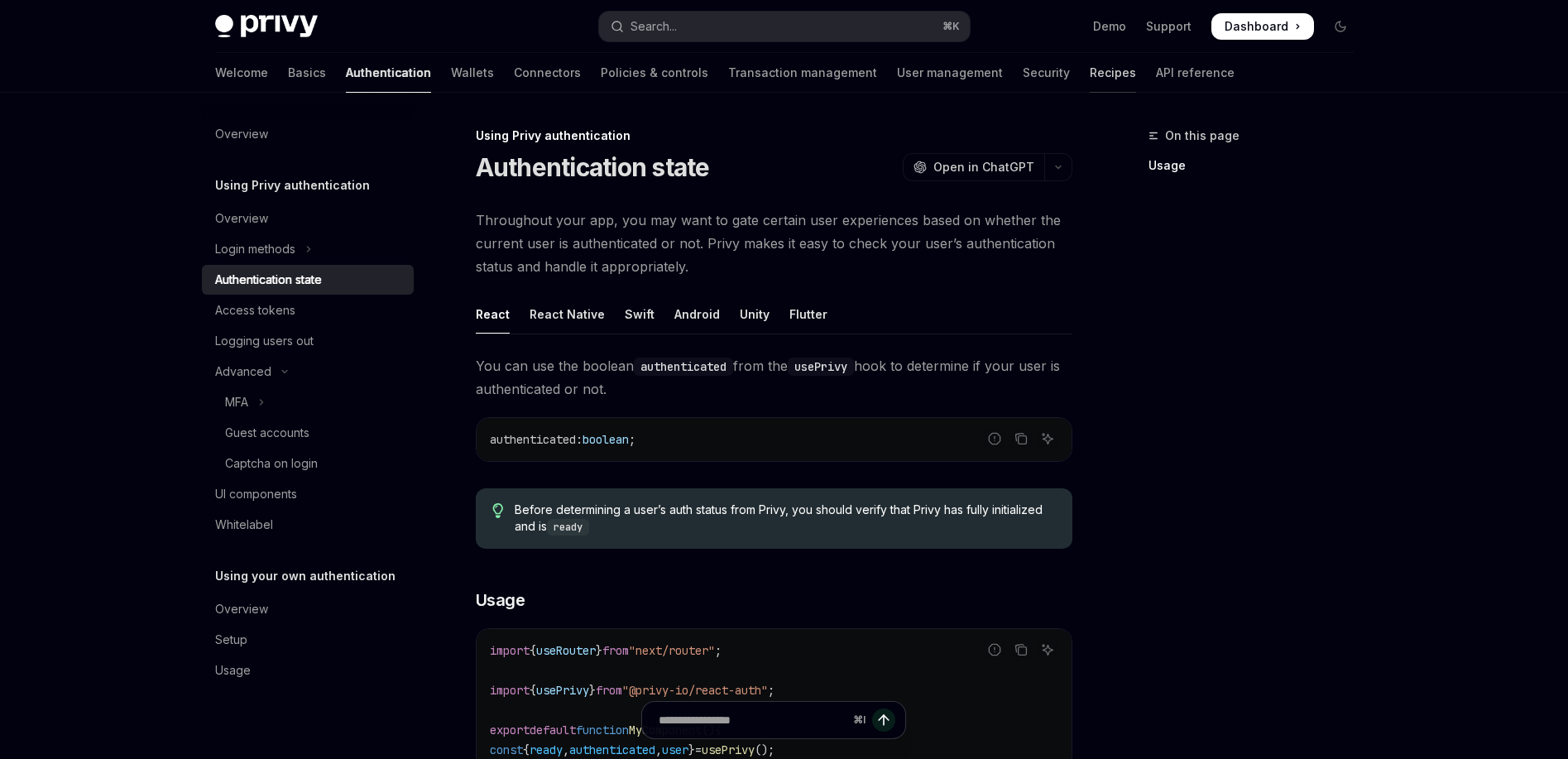
click at [1090, 64] on link "Recipes" at bounding box center [1113, 72] width 47 height 39
type textarea "*"
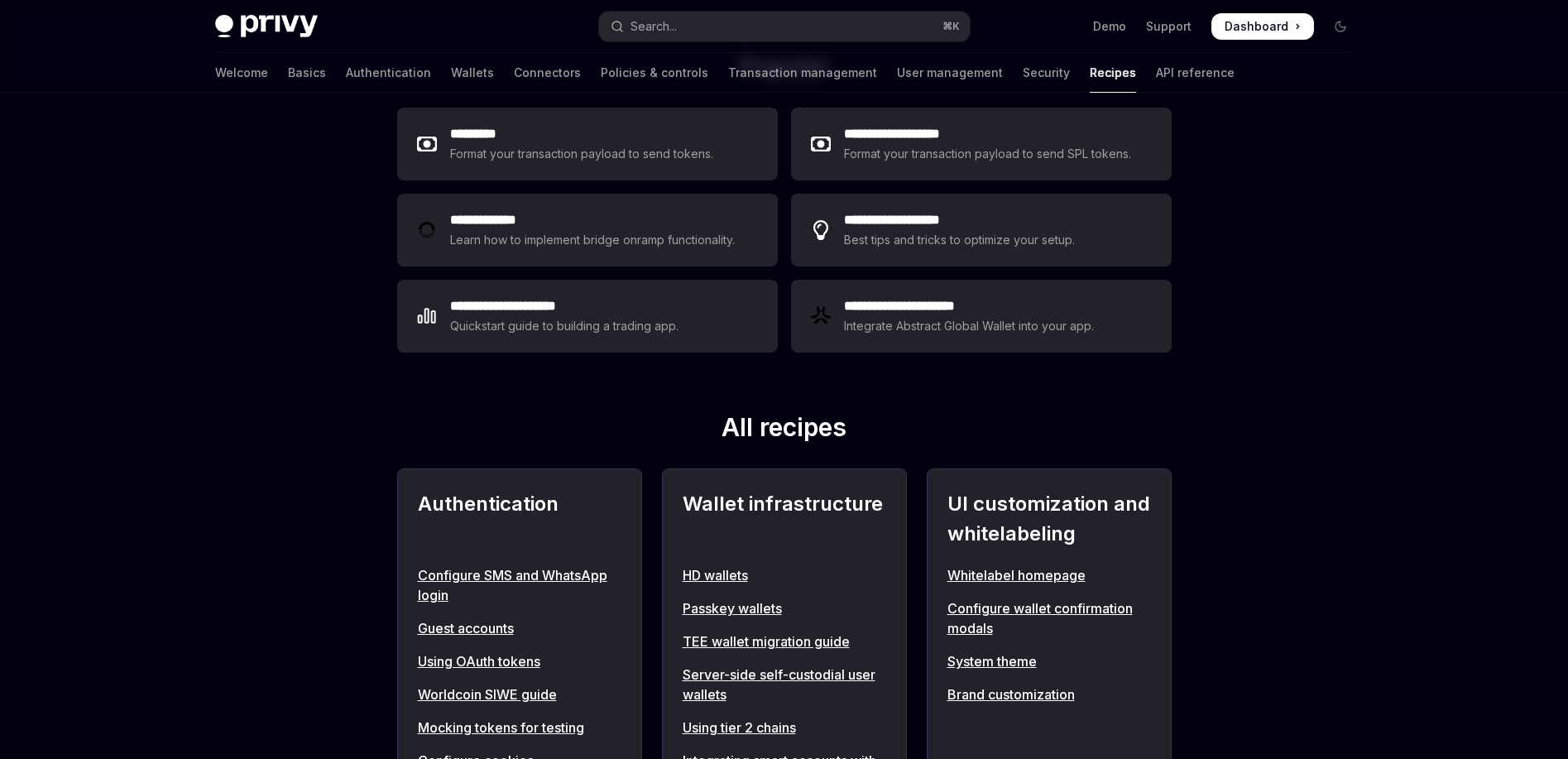
scroll to position [584, 0]
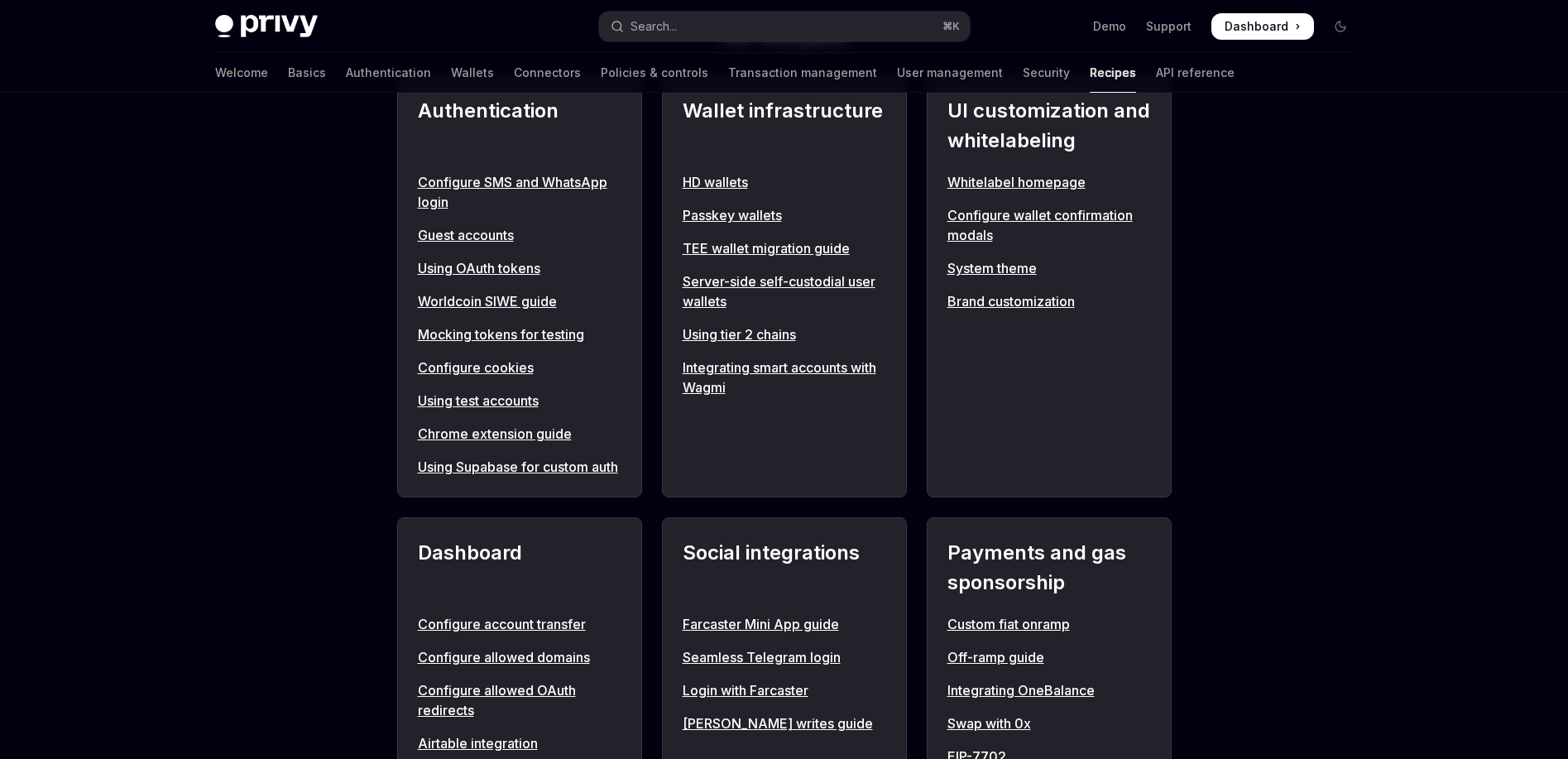
scroll to position [820, 0]
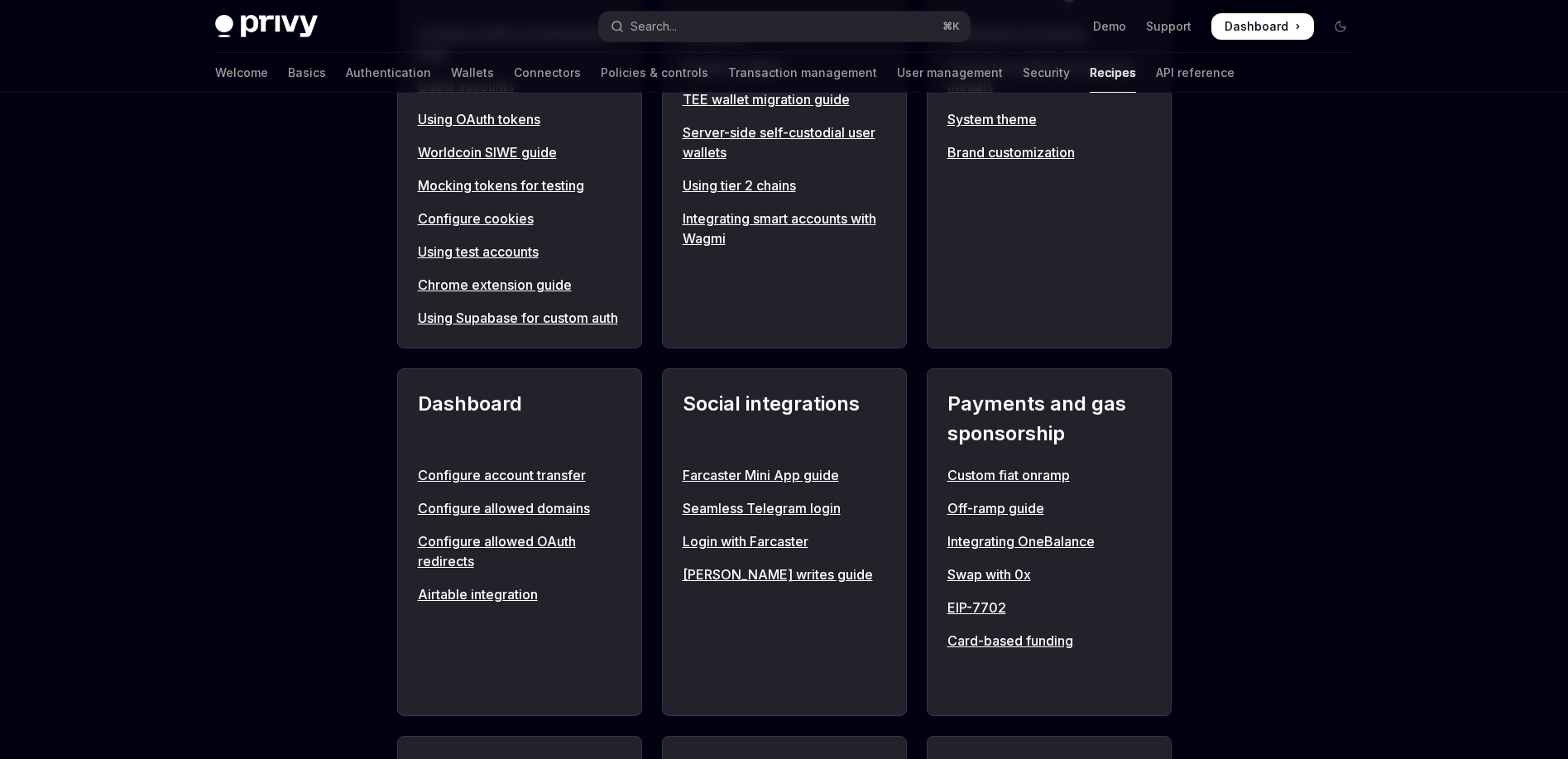
click at [310, 384] on div "**********" at bounding box center [784, 572] width 1568 height 2598
click at [751, 28] on button "Search... ⌘ K" at bounding box center [784, 27] width 370 height 29
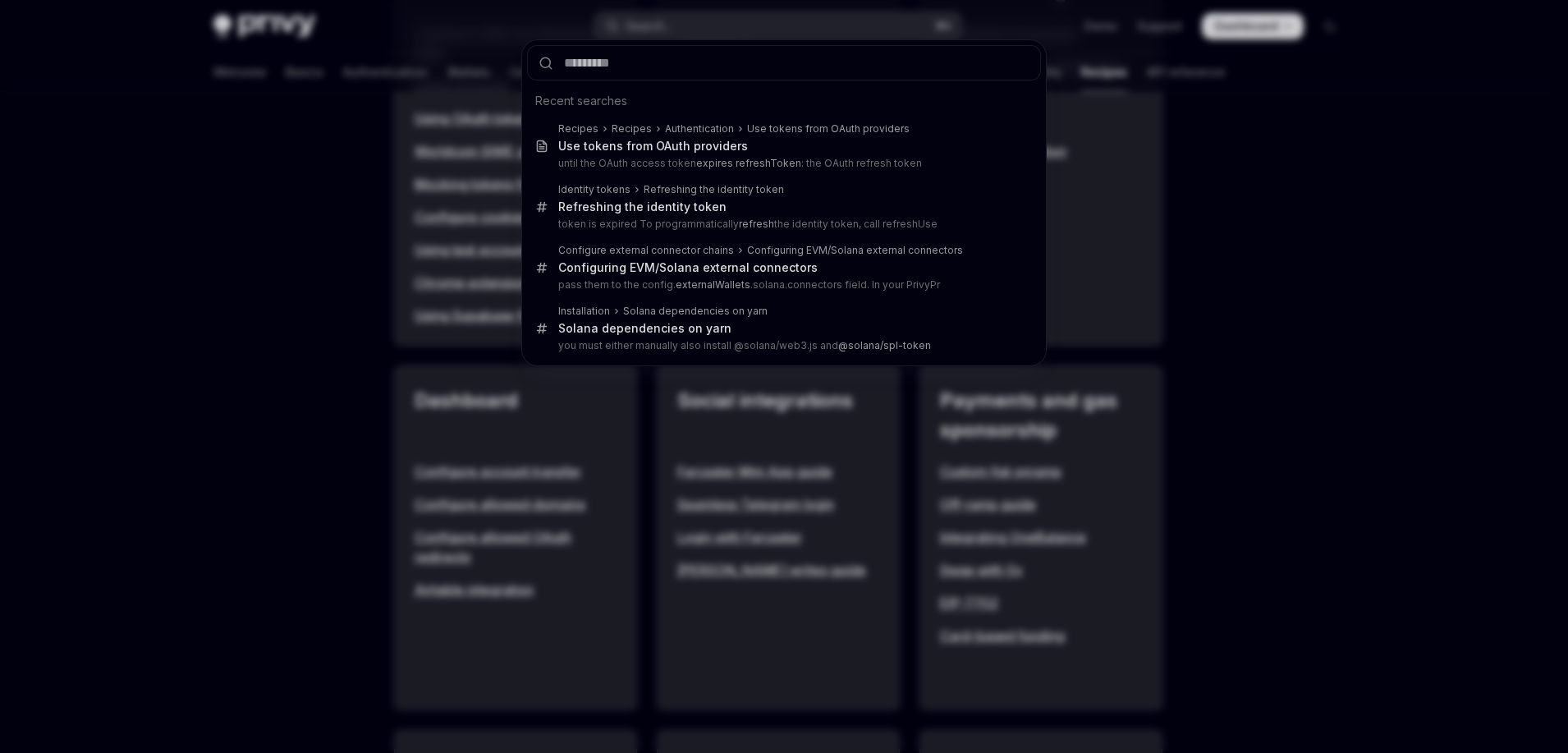
click at [745, 27] on div "Recent searches Recipes Recipes Authentication Use tokens from OAuth providers …" at bounding box center [784, 376] width 1568 height 753
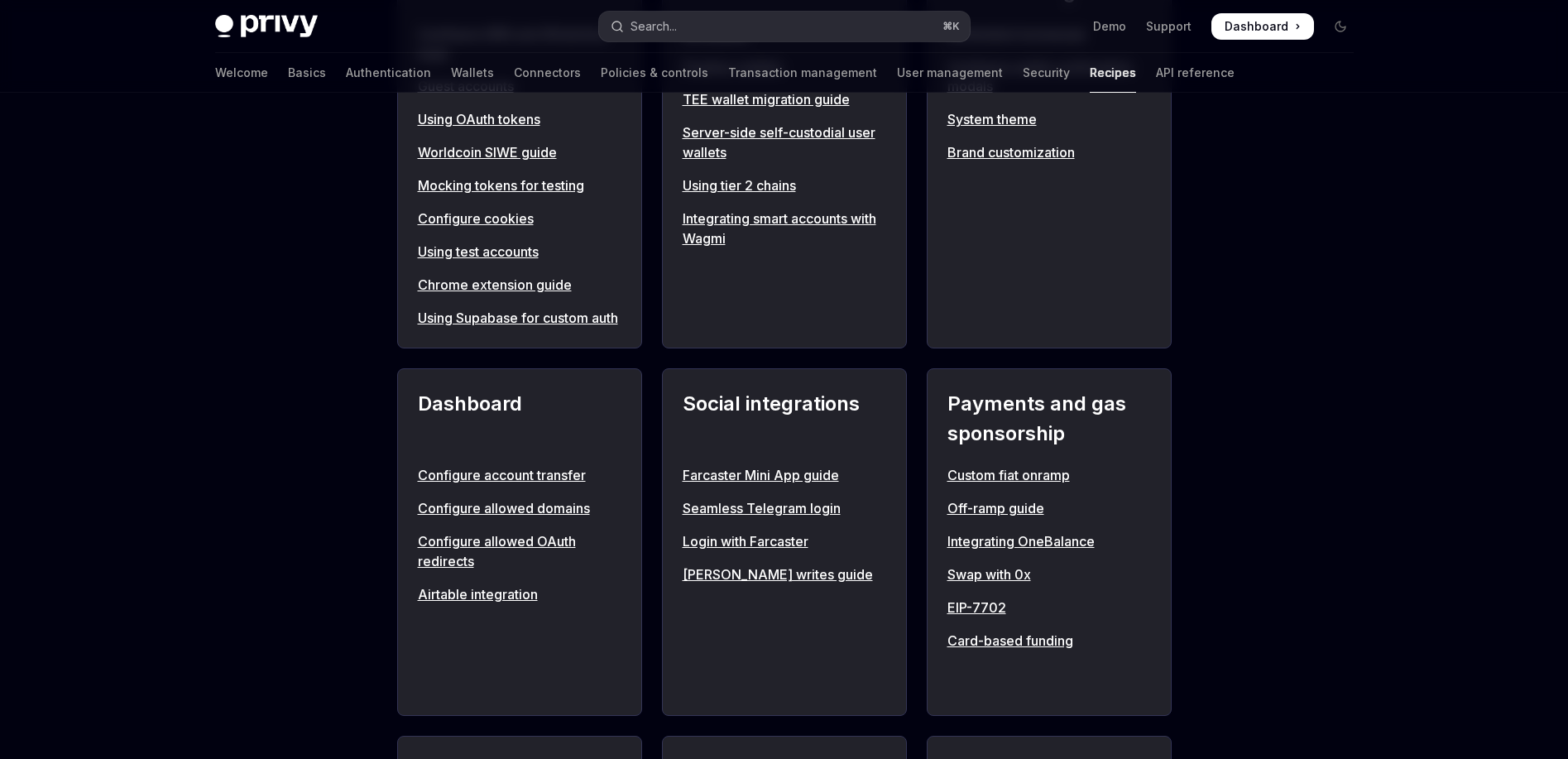
click at [727, 34] on button "Search... ⌘ K" at bounding box center [784, 27] width 370 height 29
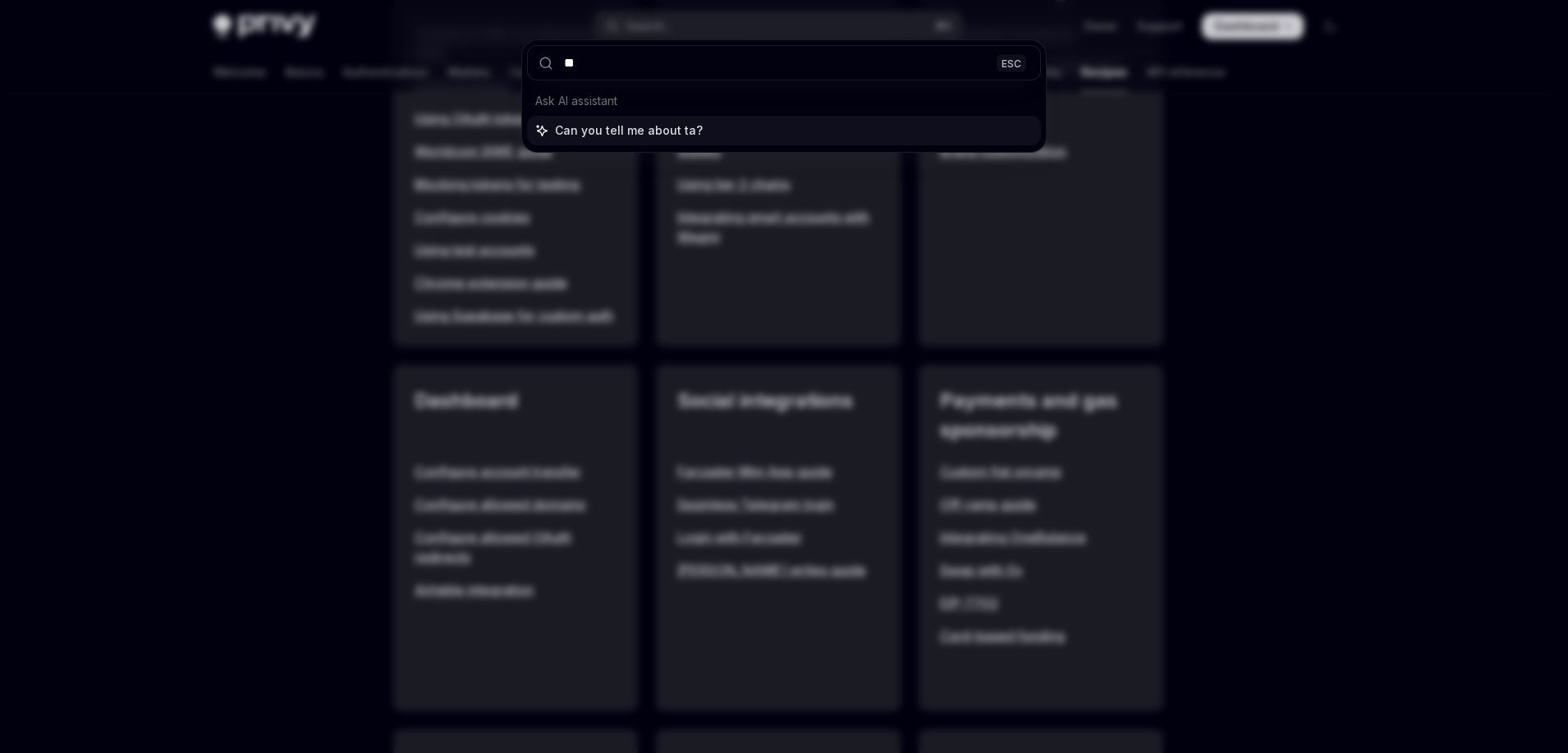
type input "***"
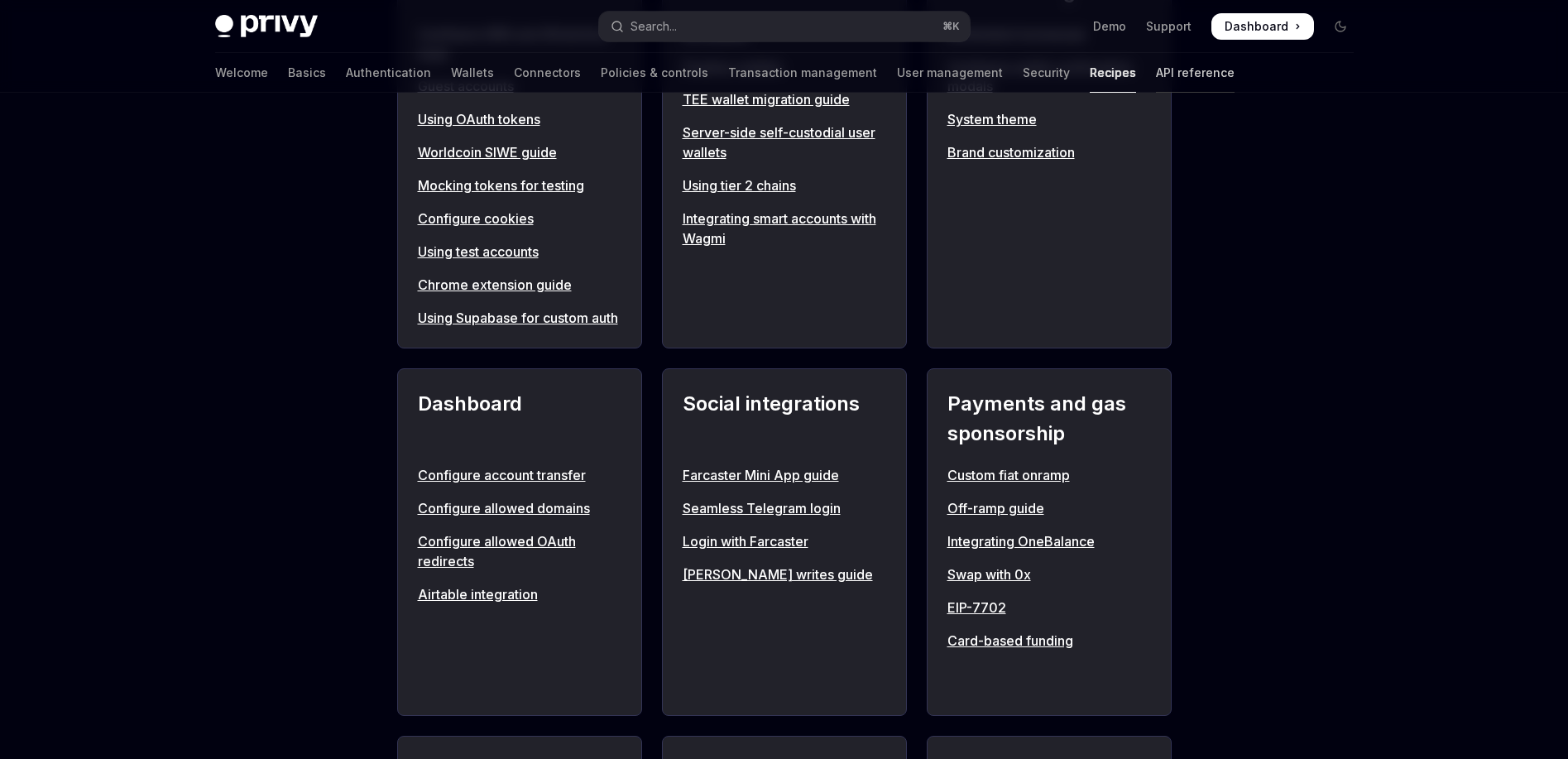
click at [1156, 72] on link "API reference" at bounding box center [1196, 72] width 79 height 39
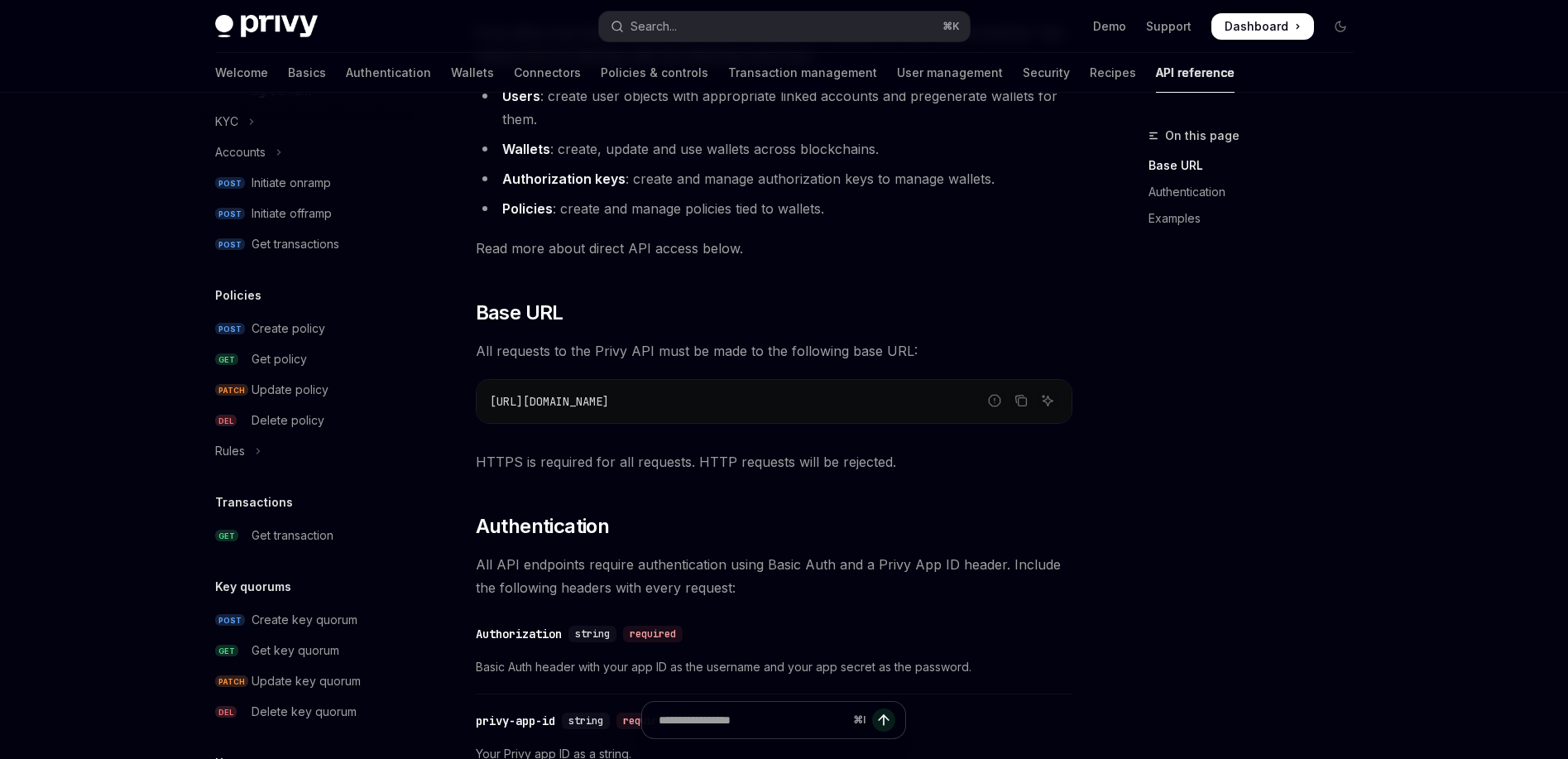
scroll to position [1007, 0]
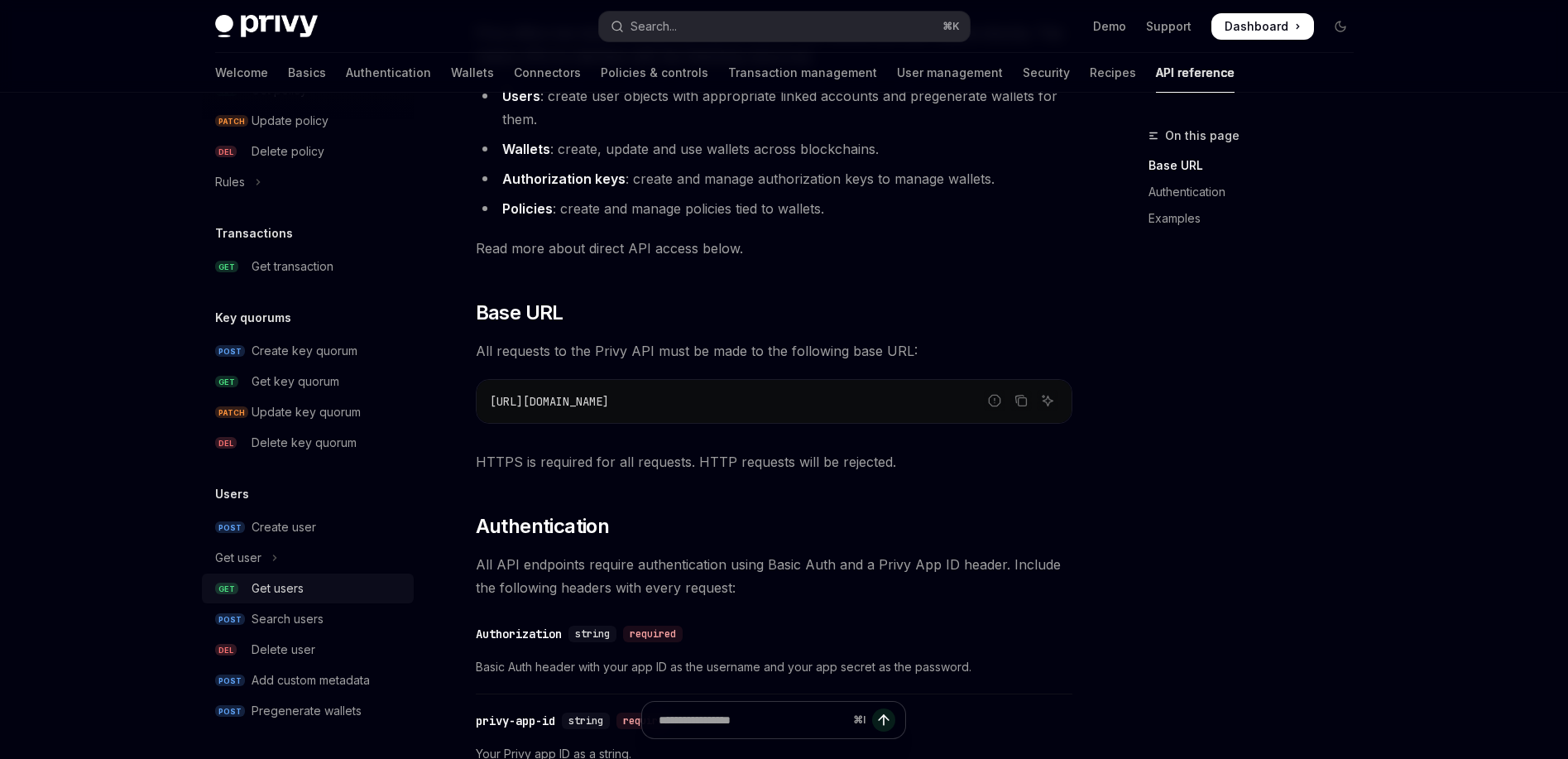
click at [287, 588] on div "Get users" at bounding box center [277, 588] width 52 height 20
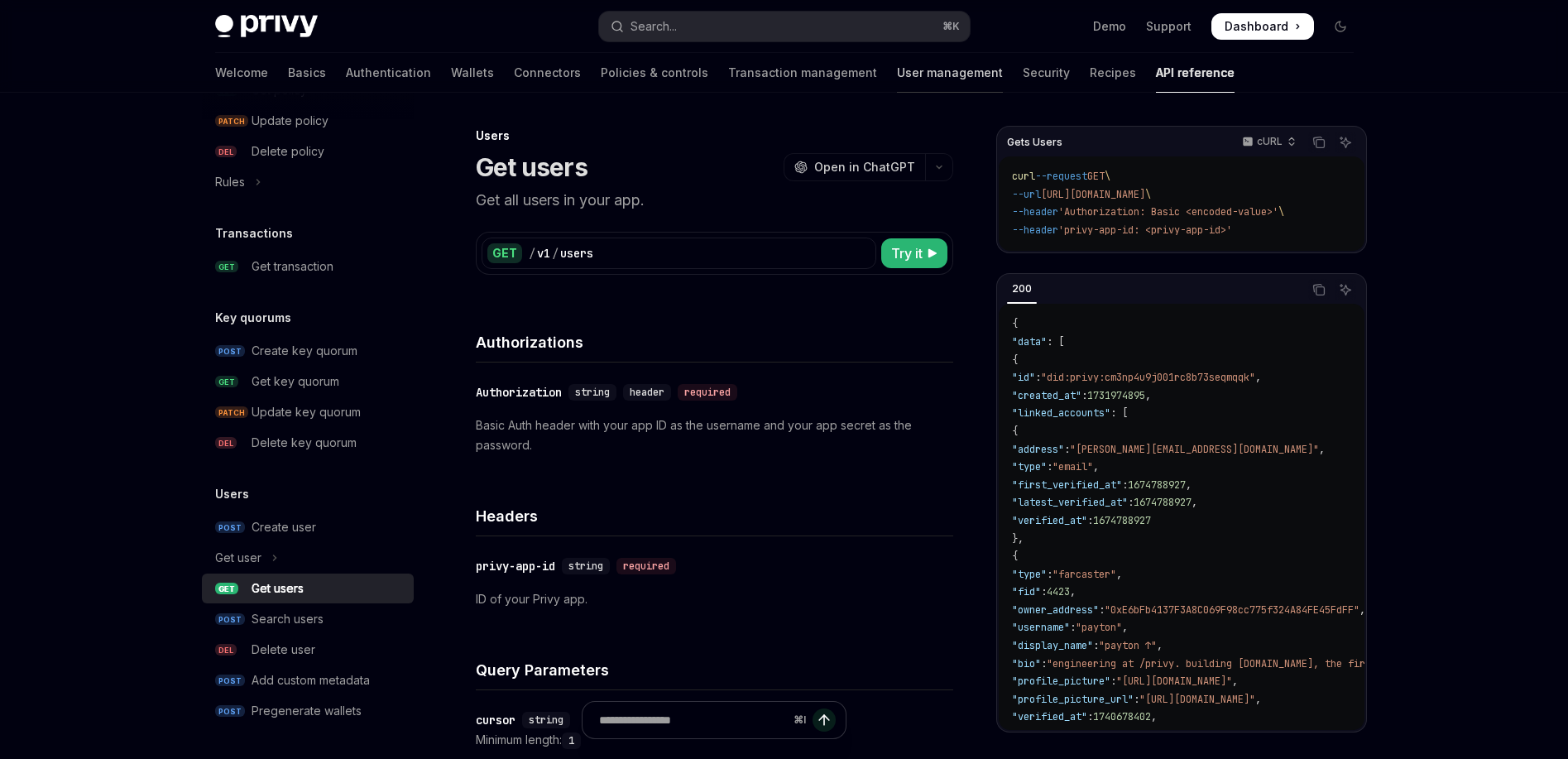
click at [897, 84] on link "User management" at bounding box center [950, 72] width 106 height 39
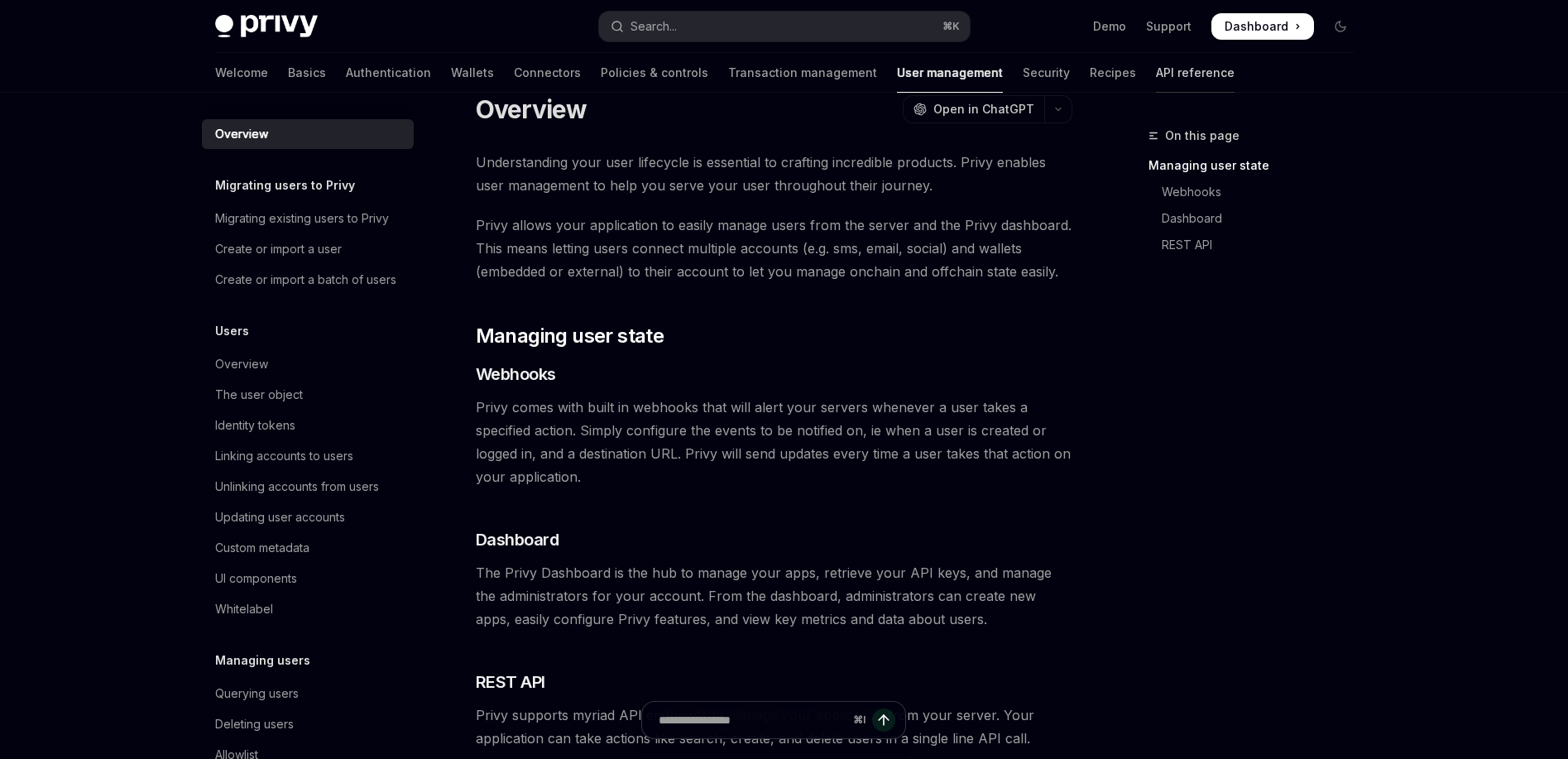
click at [1156, 80] on link "API reference" at bounding box center [1196, 72] width 79 height 39
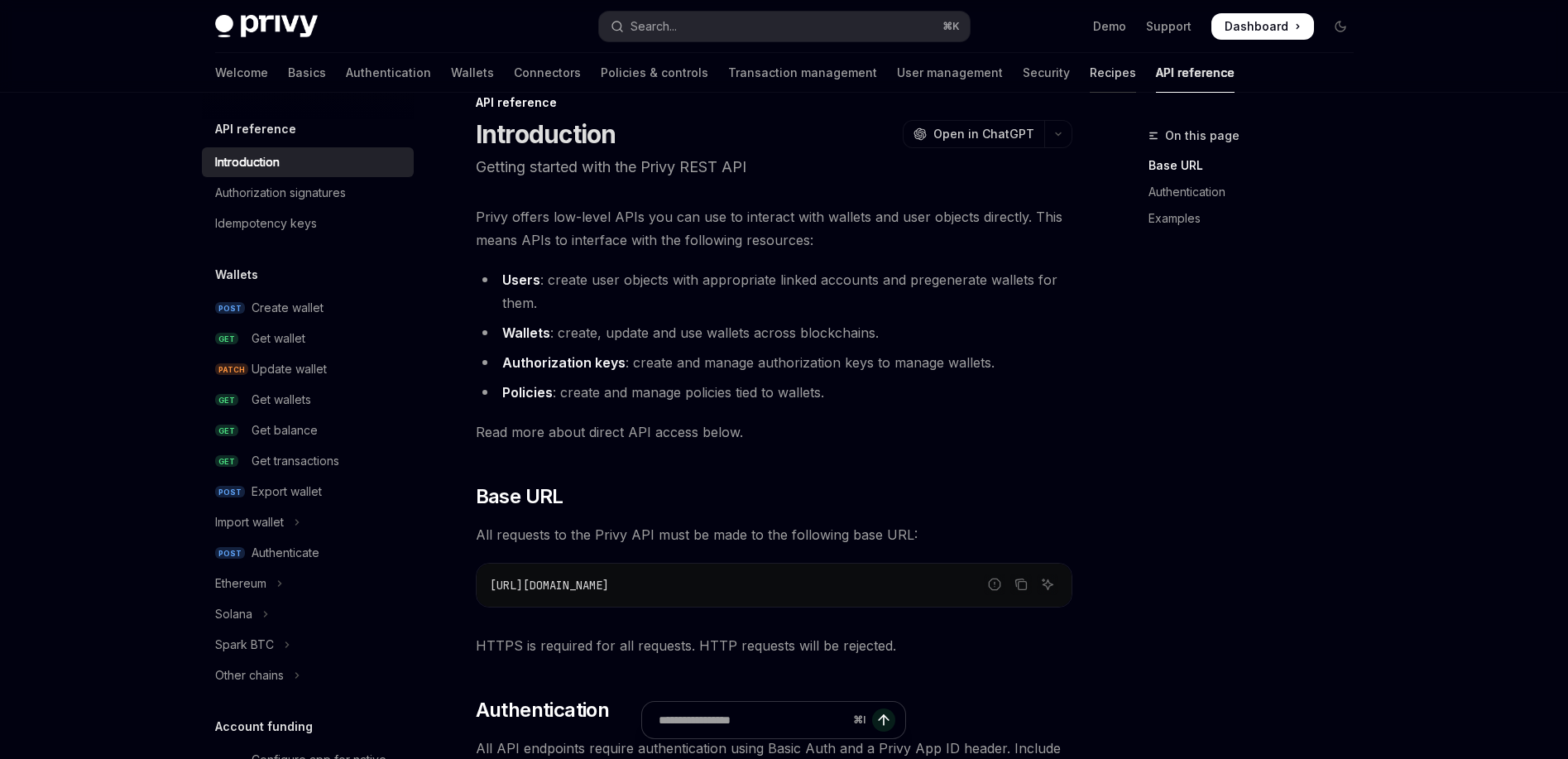
click at [1090, 72] on link "Recipes" at bounding box center [1113, 72] width 47 height 39
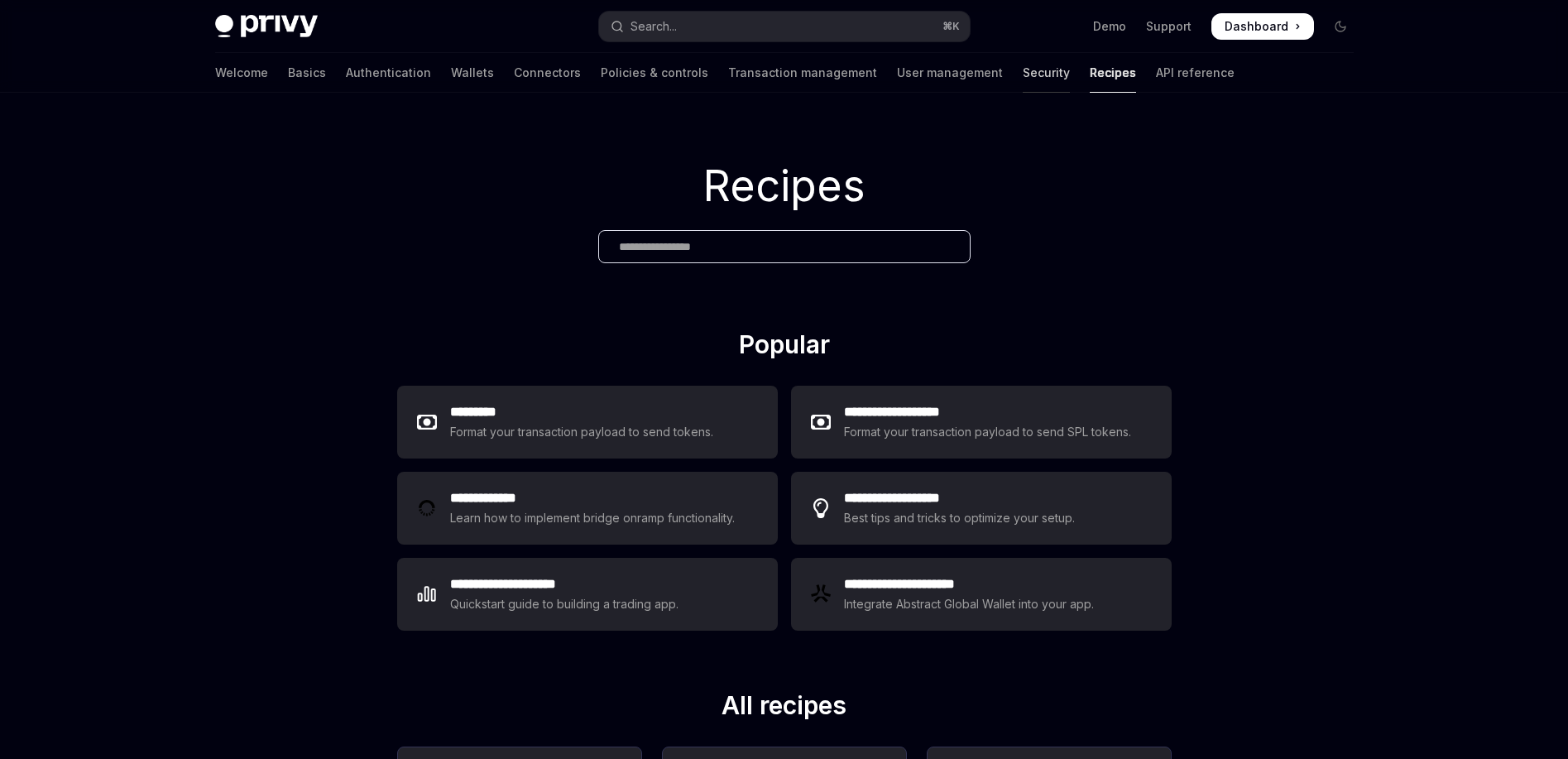
click at [1022, 71] on link "Security" at bounding box center [1045, 72] width 47 height 39
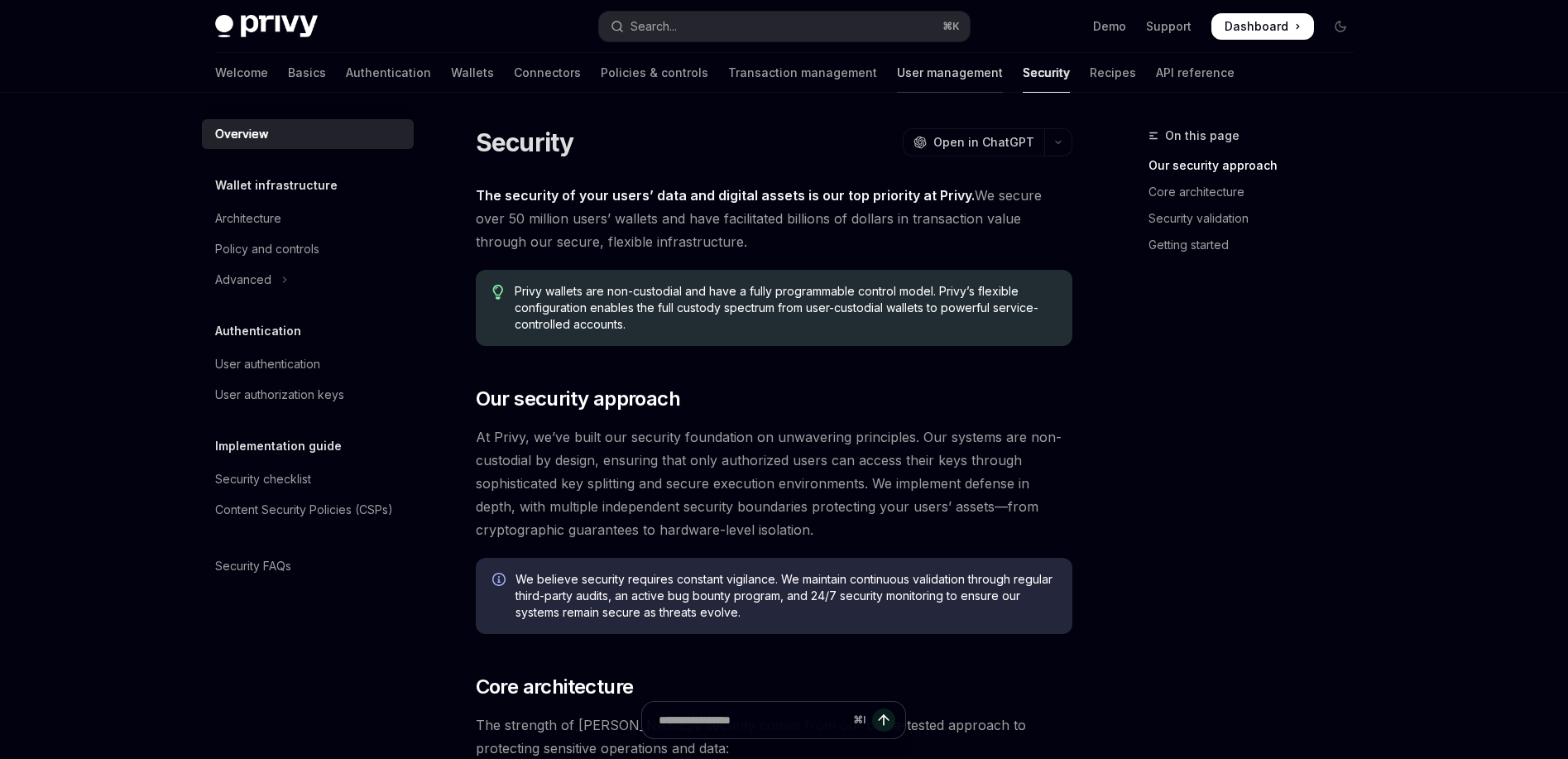
click at [897, 70] on link "User management" at bounding box center [950, 72] width 106 height 39
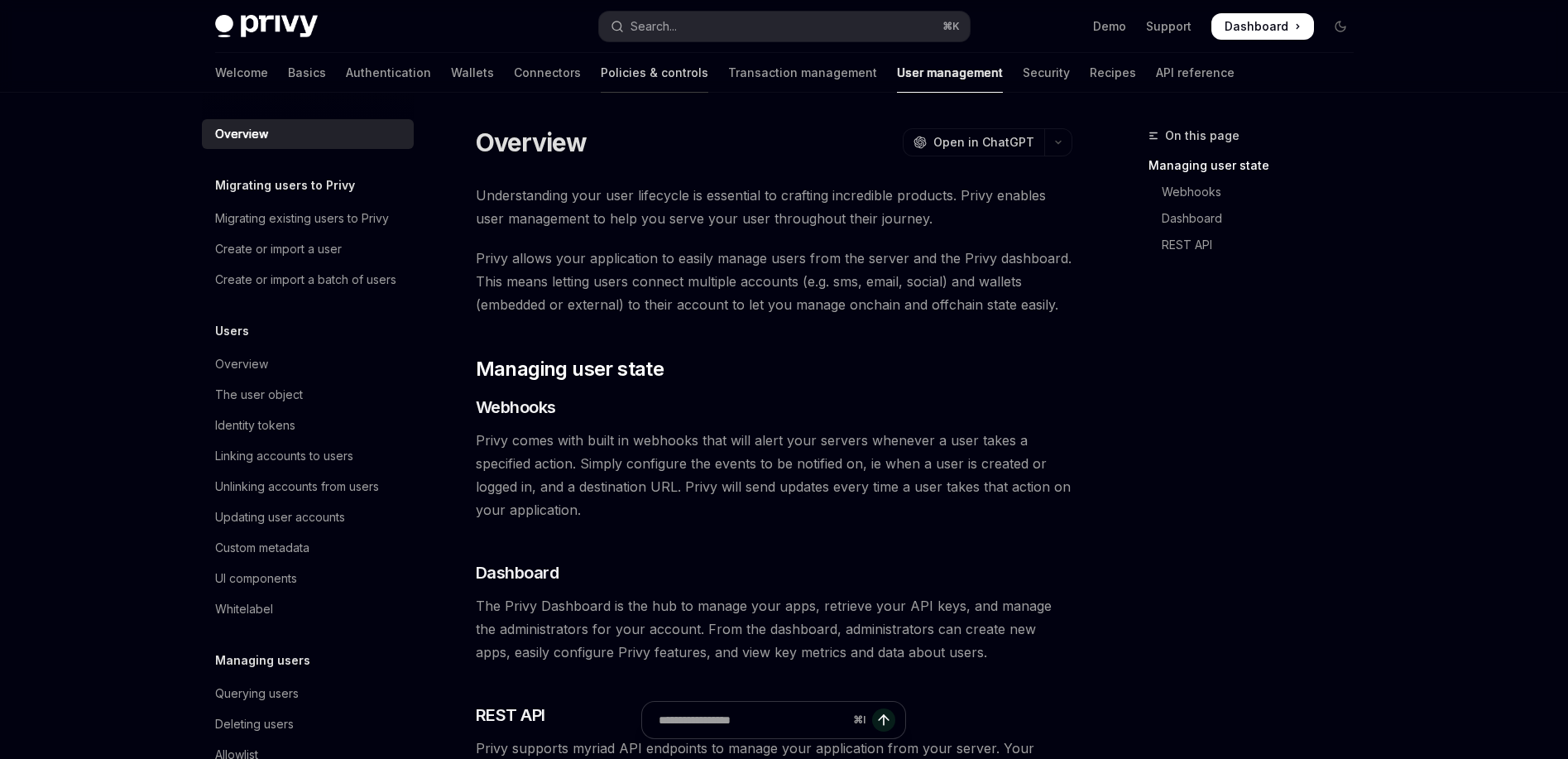
click at [601, 64] on link "Policies & controls" at bounding box center [654, 72] width 107 height 39
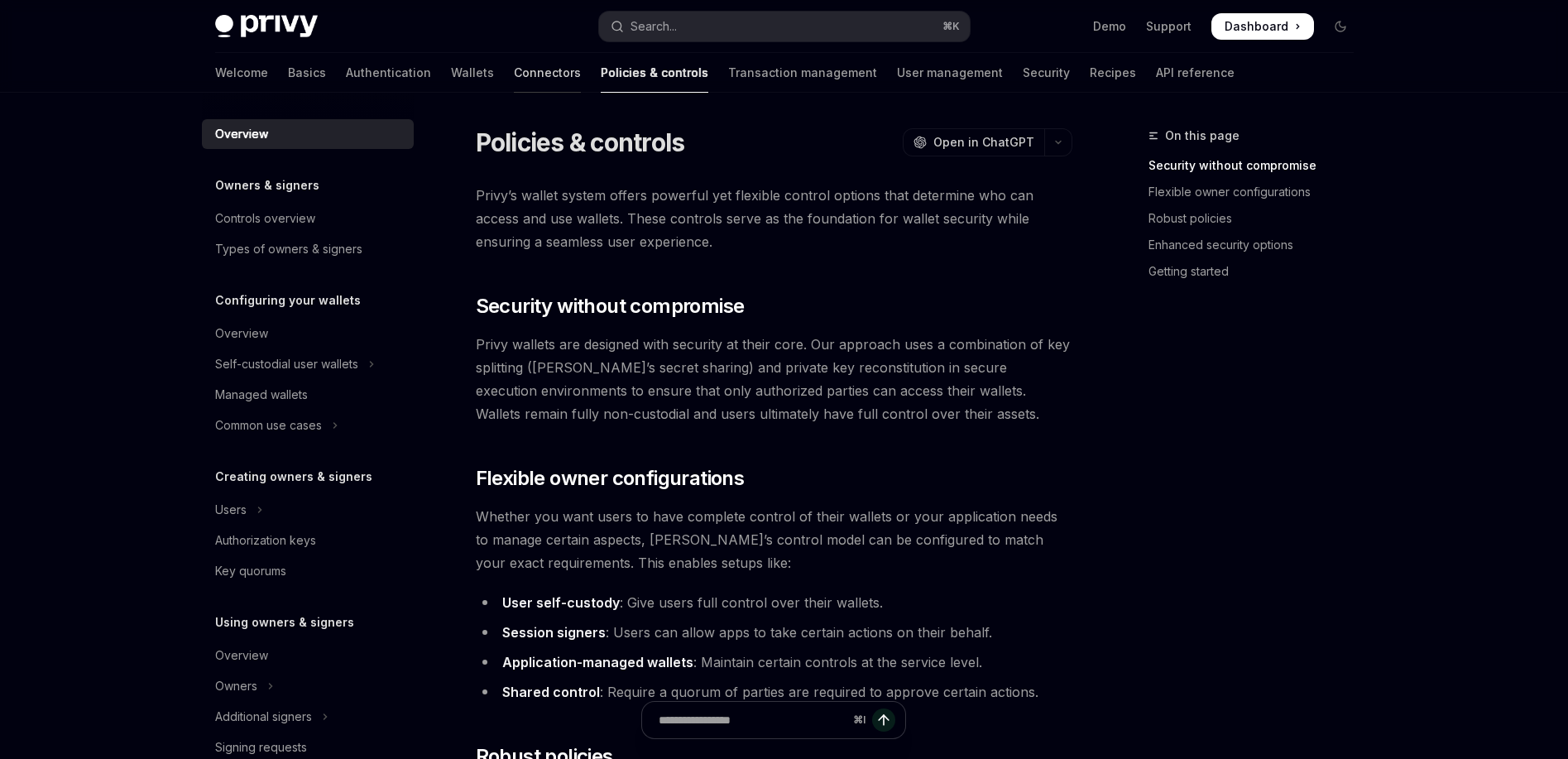
click at [513, 71] on link "Connectors" at bounding box center [547, 72] width 67 height 39
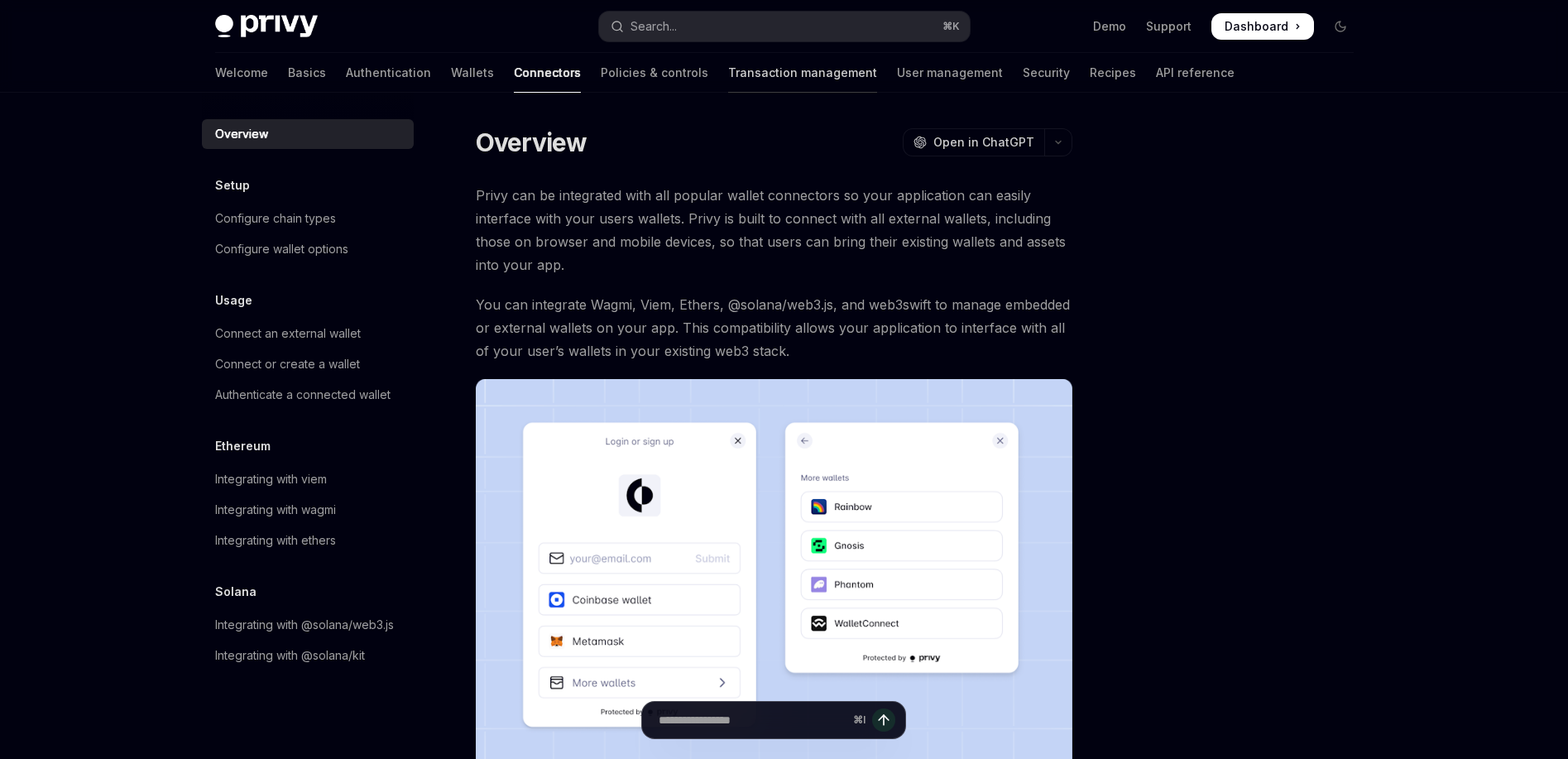
click at [728, 88] on link "Transaction management" at bounding box center [802, 72] width 149 height 39
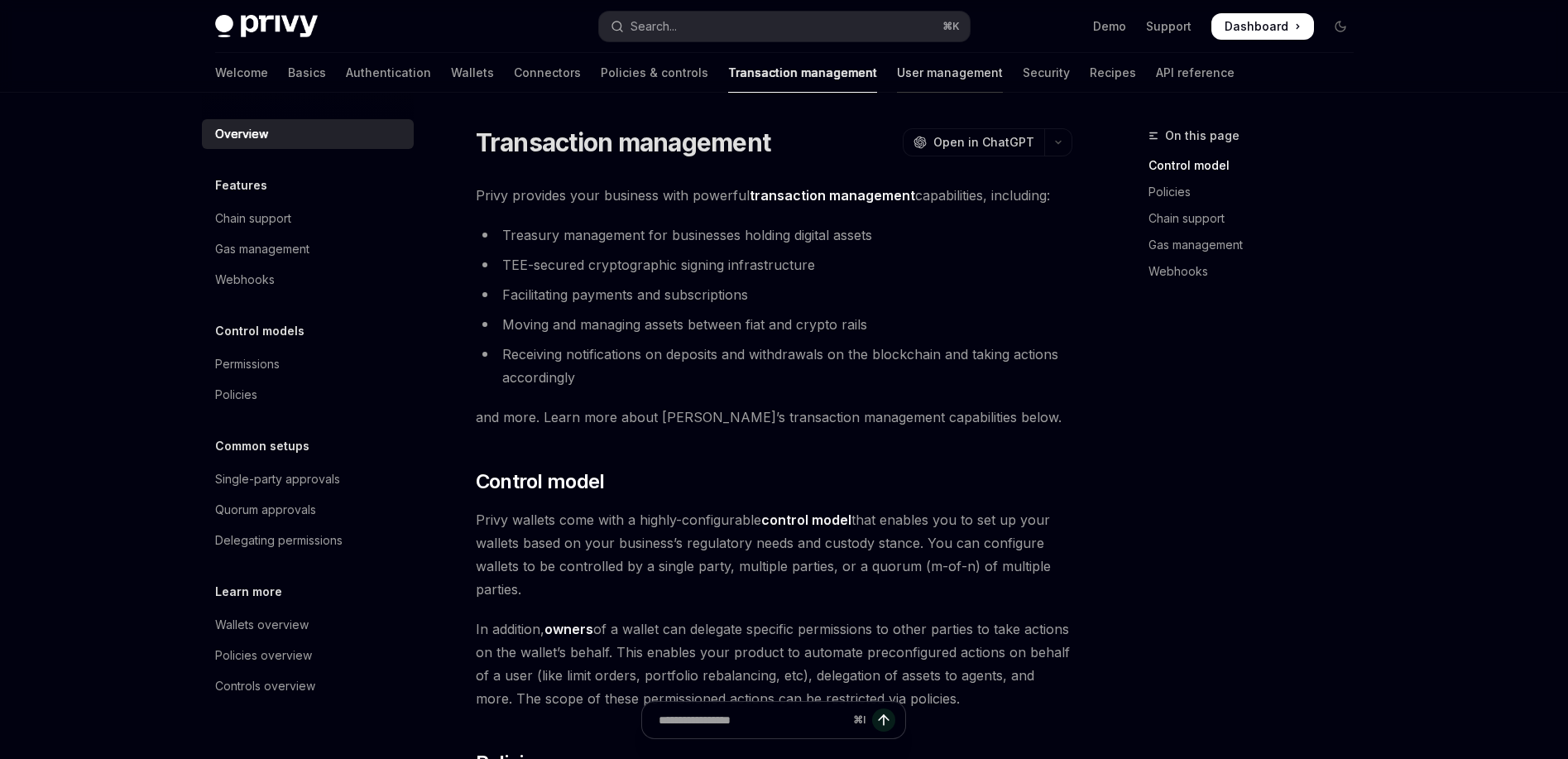
click at [897, 79] on link "User management" at bounding box center [950, 72] width 106 height 39
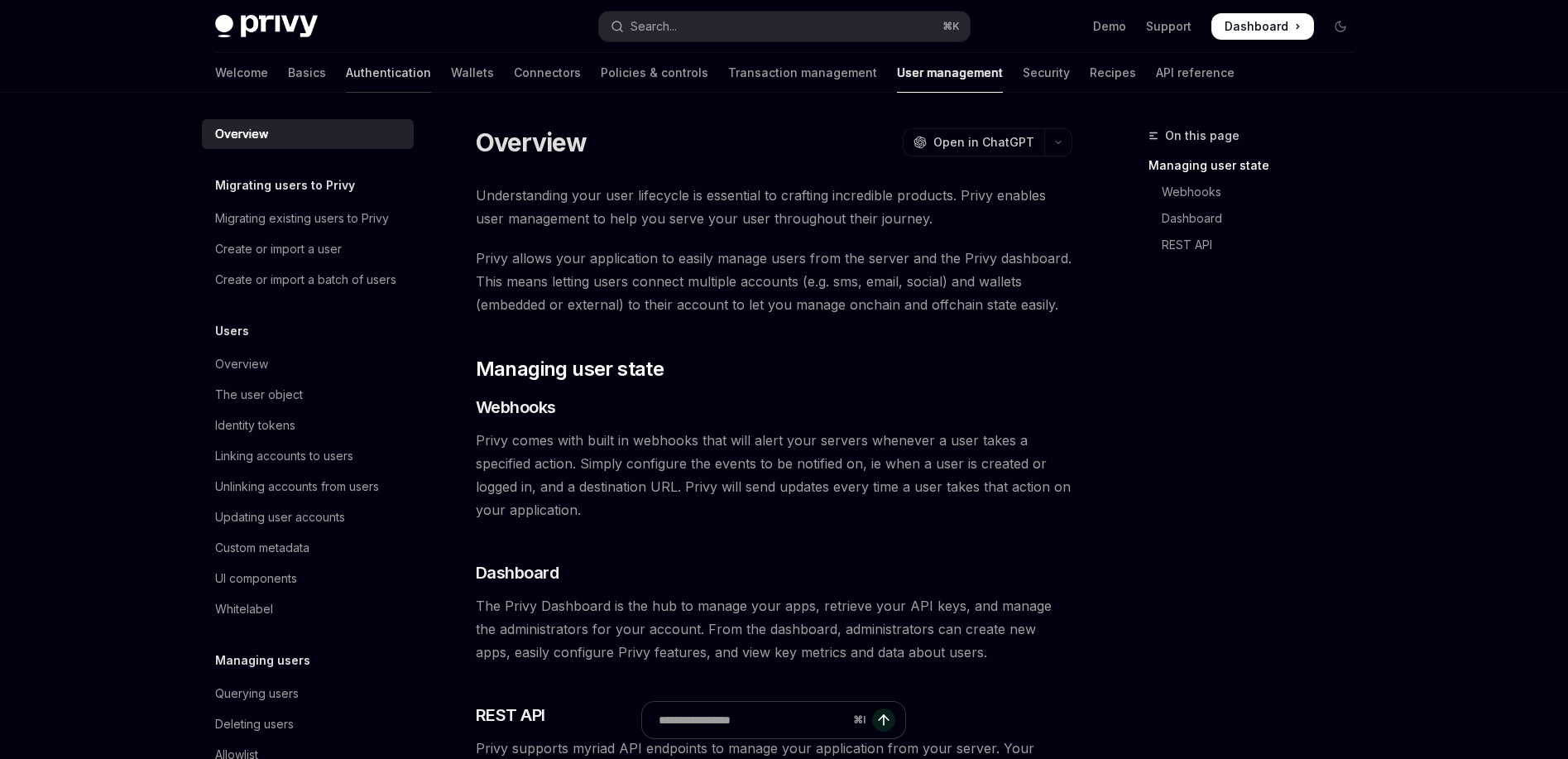
click at [346, 73] on link "Authentication" at bounding box center [388, 72] width 85 height 39
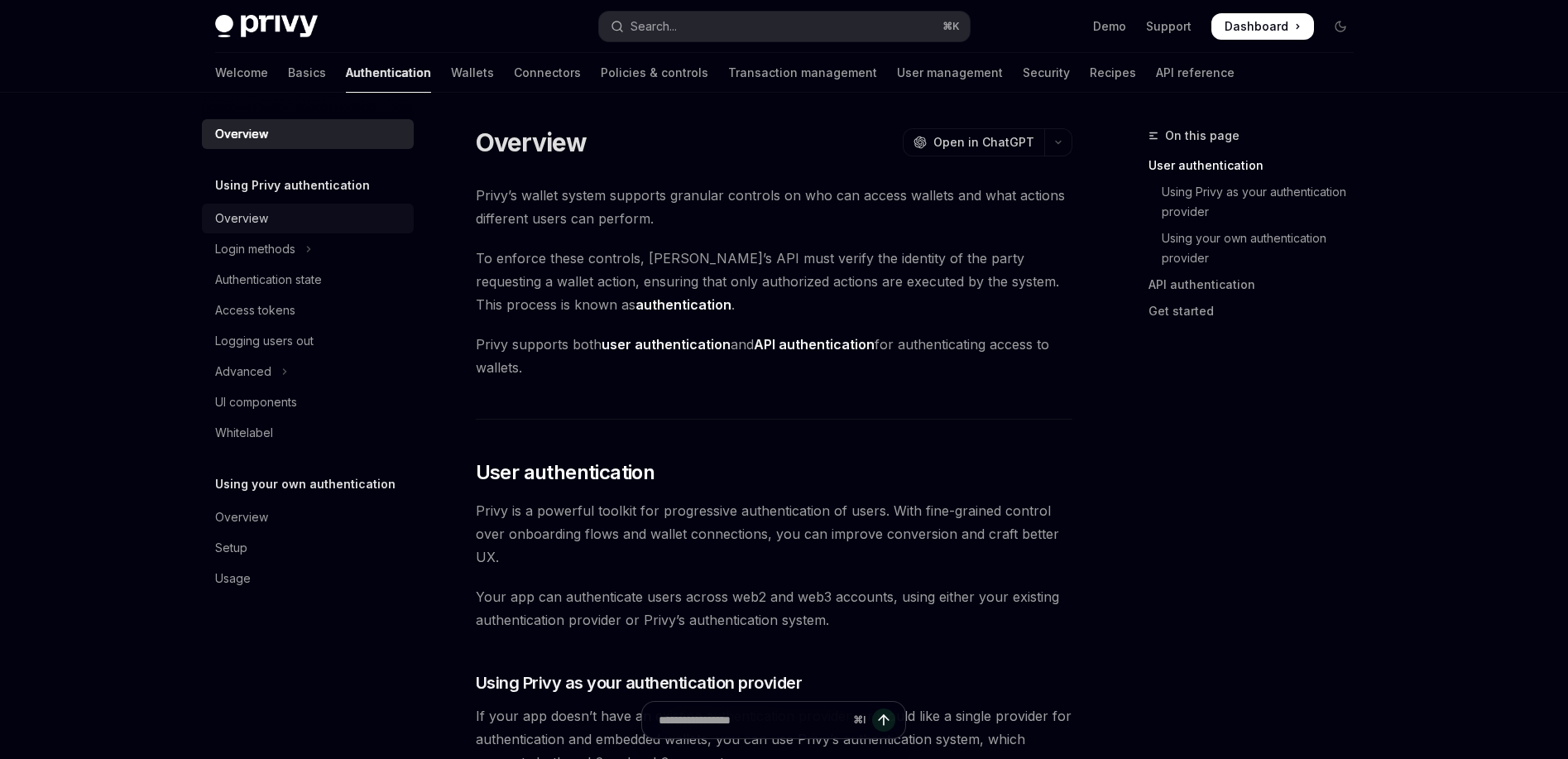
click at [267, 221] on div "Overview" at bounding box center [310, 218] width 189 height 20
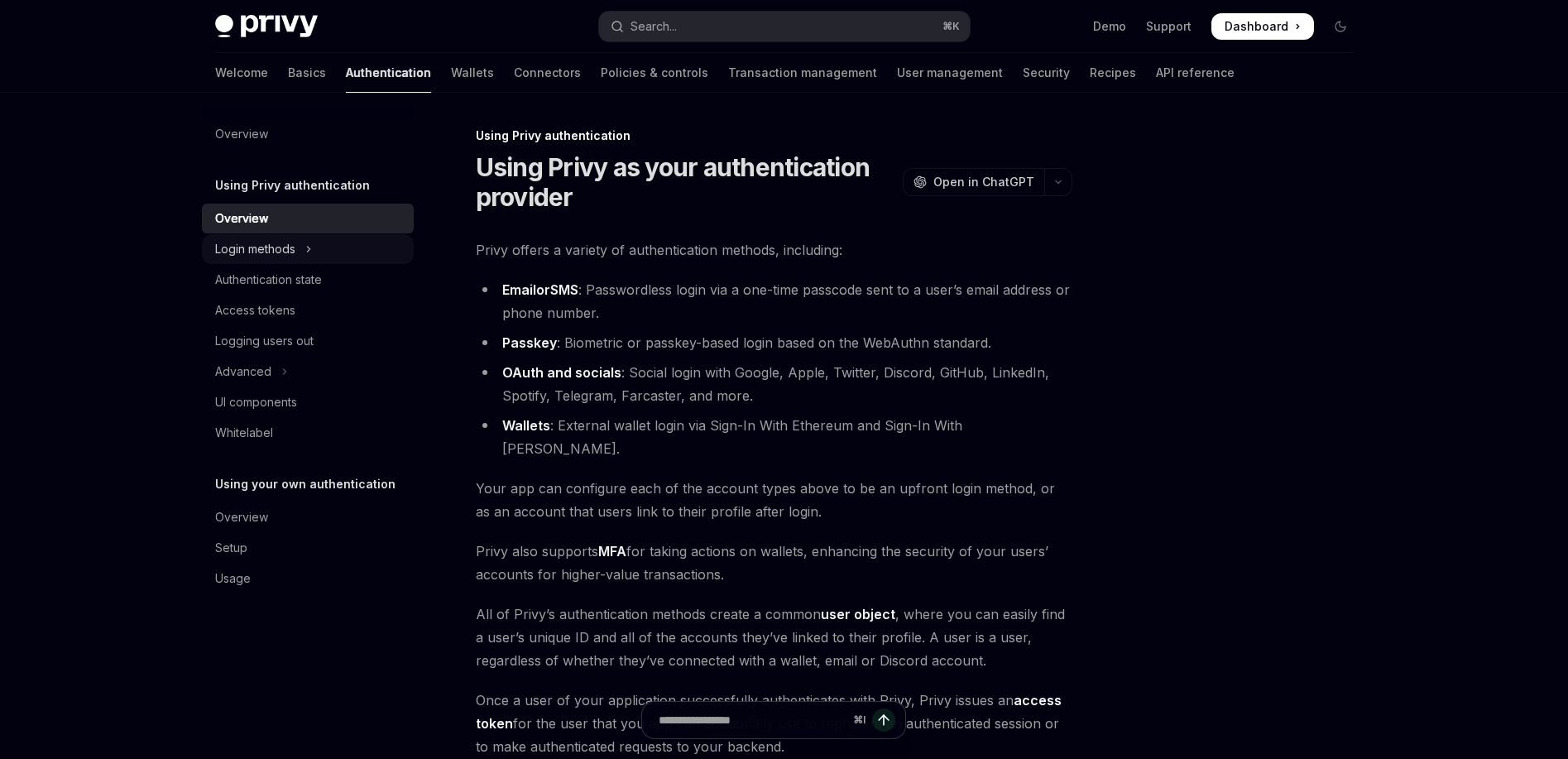
click at [290, 258] on div "Login methods" at bounding box center [256, 249] width 81 height 20
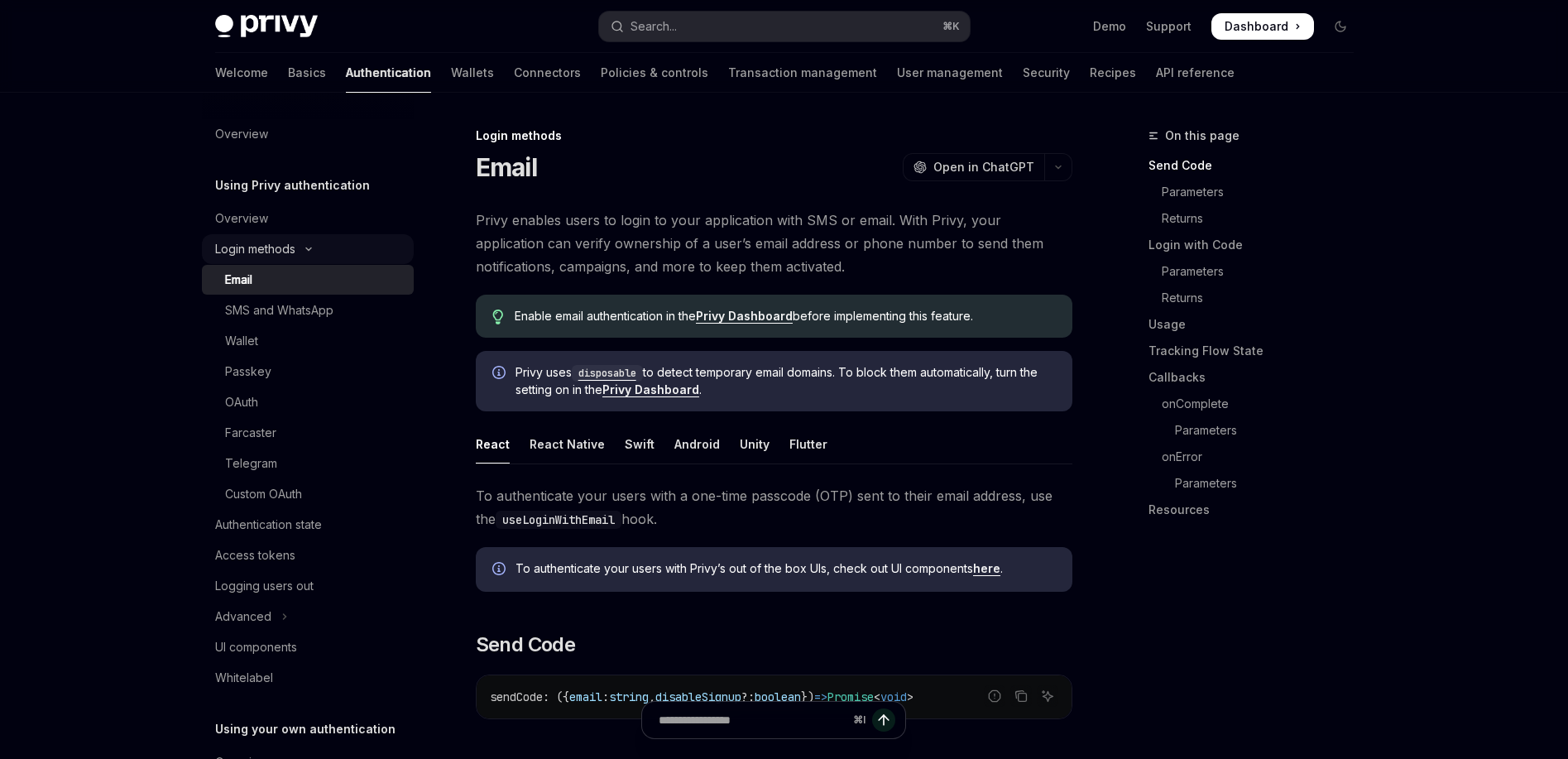
click at [303, 247] on icon "Toggle Login methods section" at bounding box center [309, 248] width 20 height 6
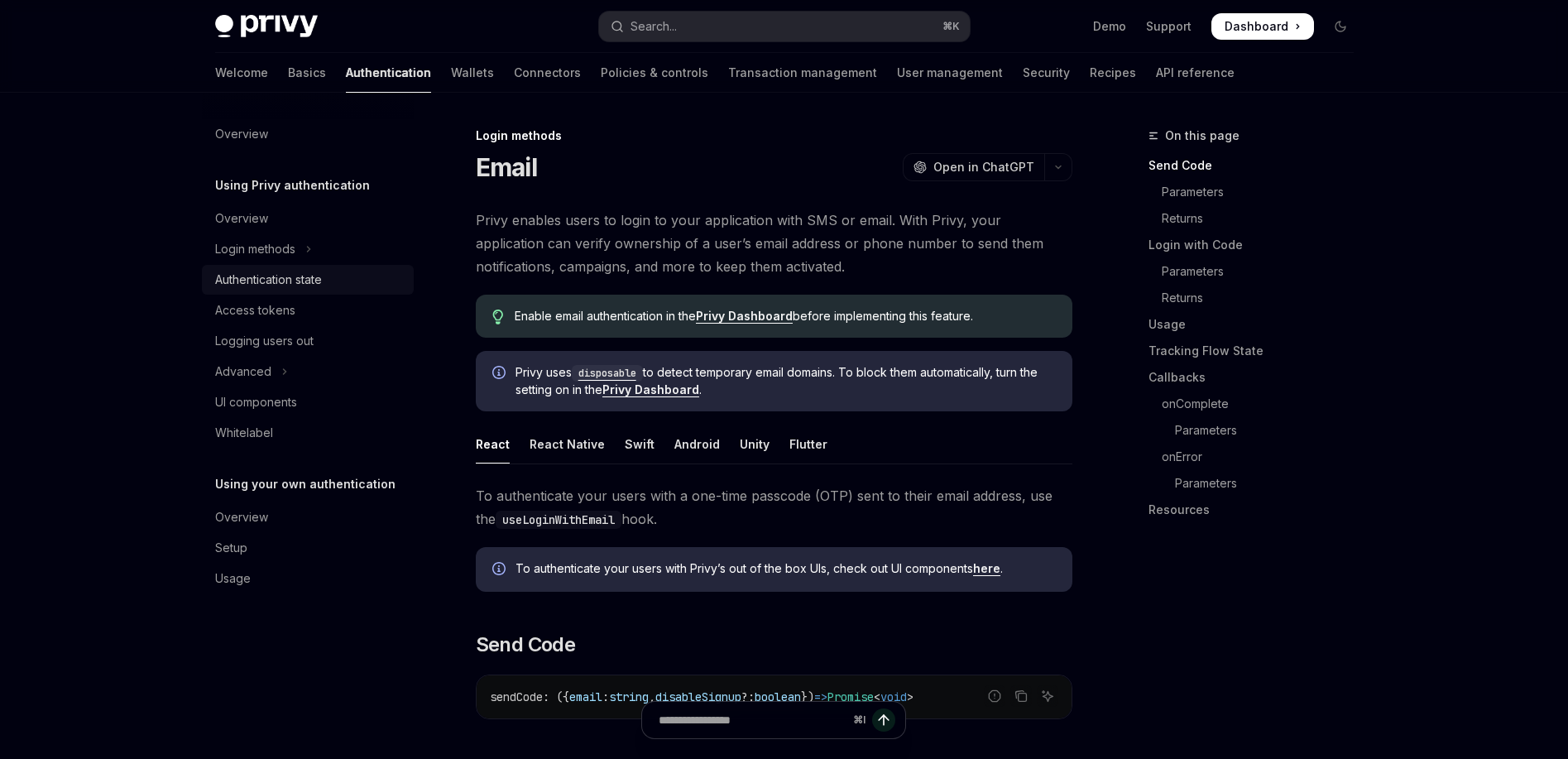
click at [310, 280] on div "Authentication state" at bounding box center [269, 280] width 106 height 20
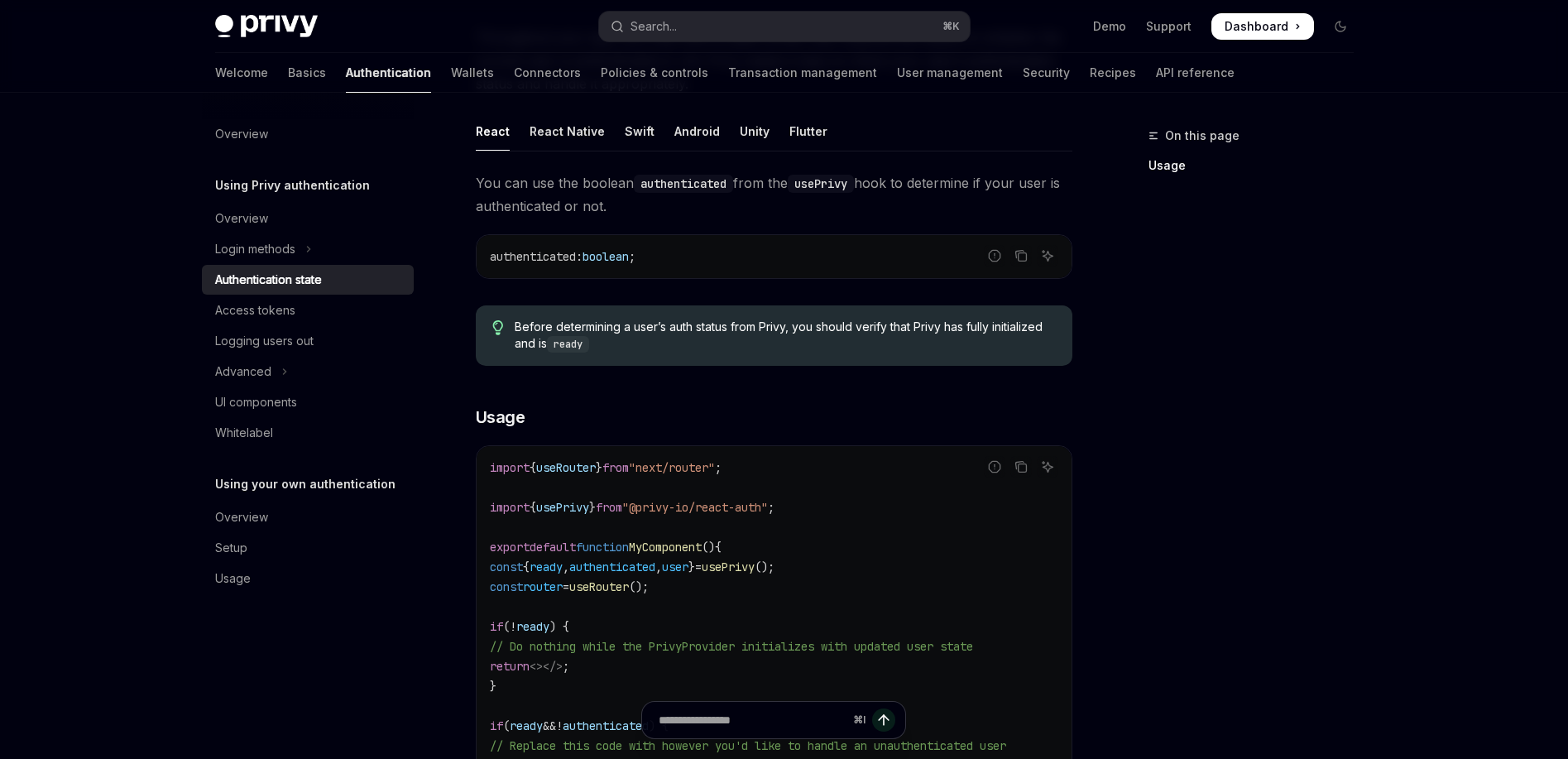
scroll to position [98, 0]
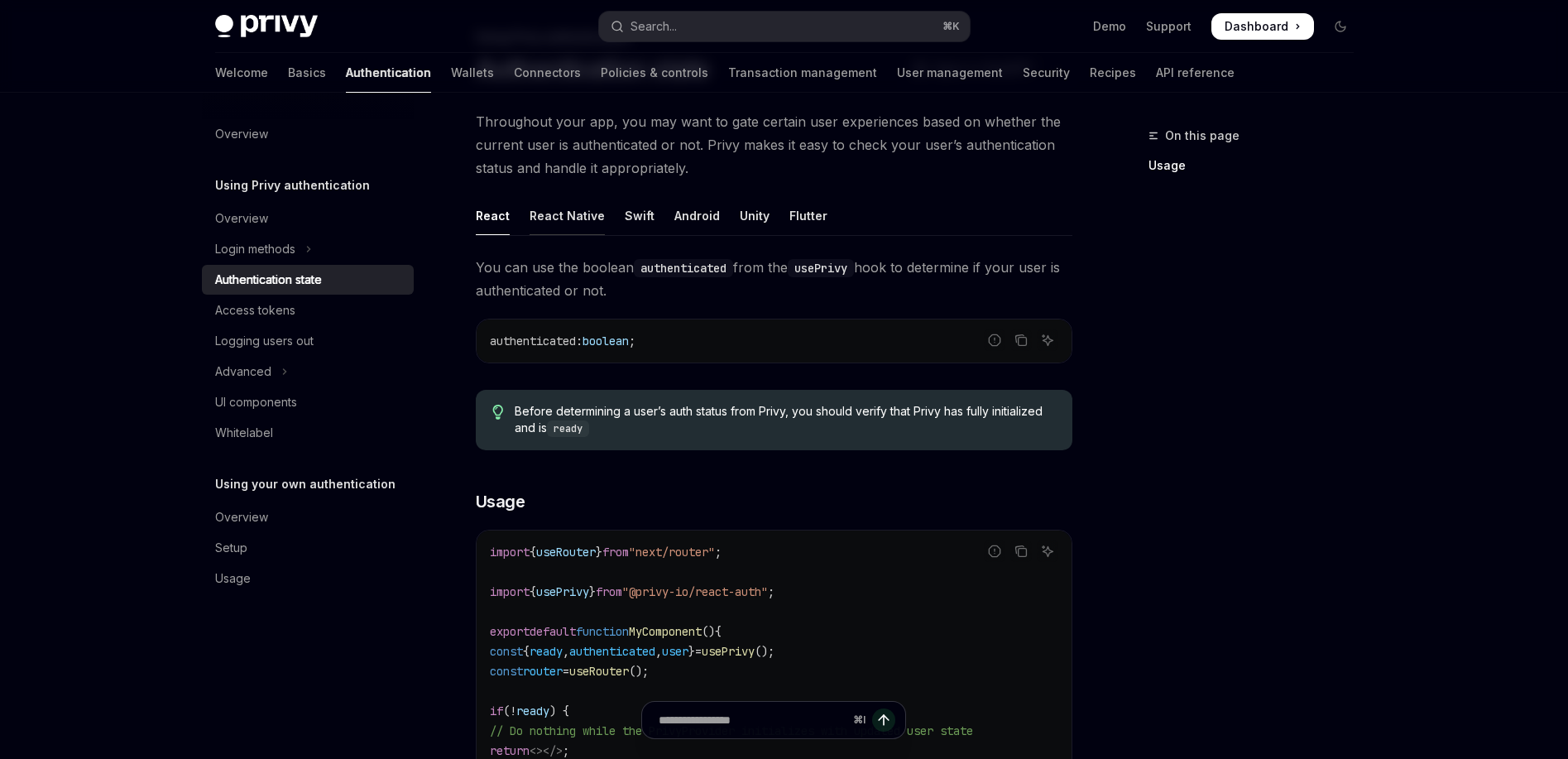
click at [578, 222] on div "React Native" at bounding box center [568, 215] width 75 height 38
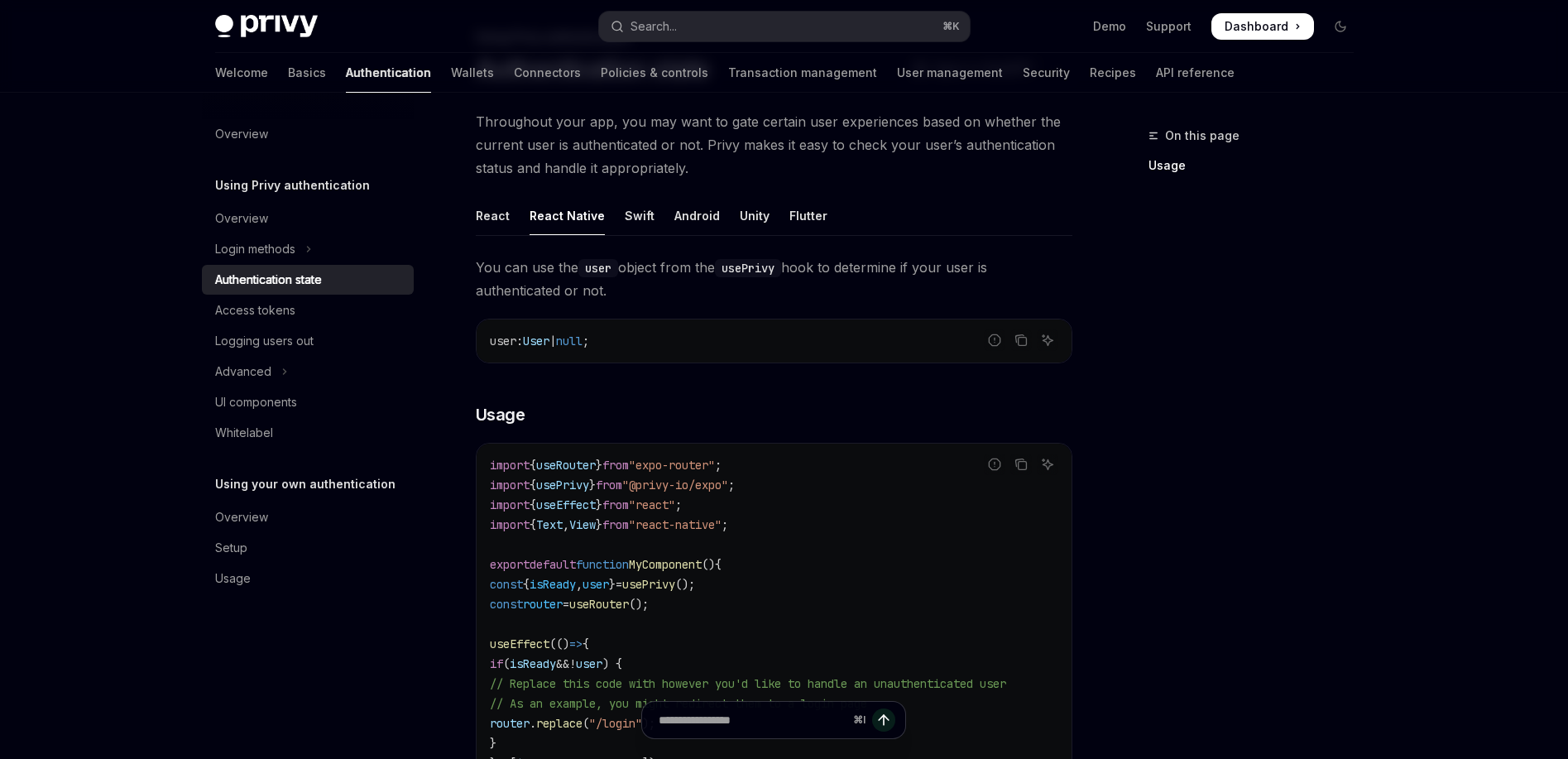
click at [654, 225] on ul "React React Native Swift Android Unity Flutter" at bounding box center [774, 215] width 597 height 39
click at [635, 224] on div "Swift" at bounding box center [639, 215] width 29 height 38
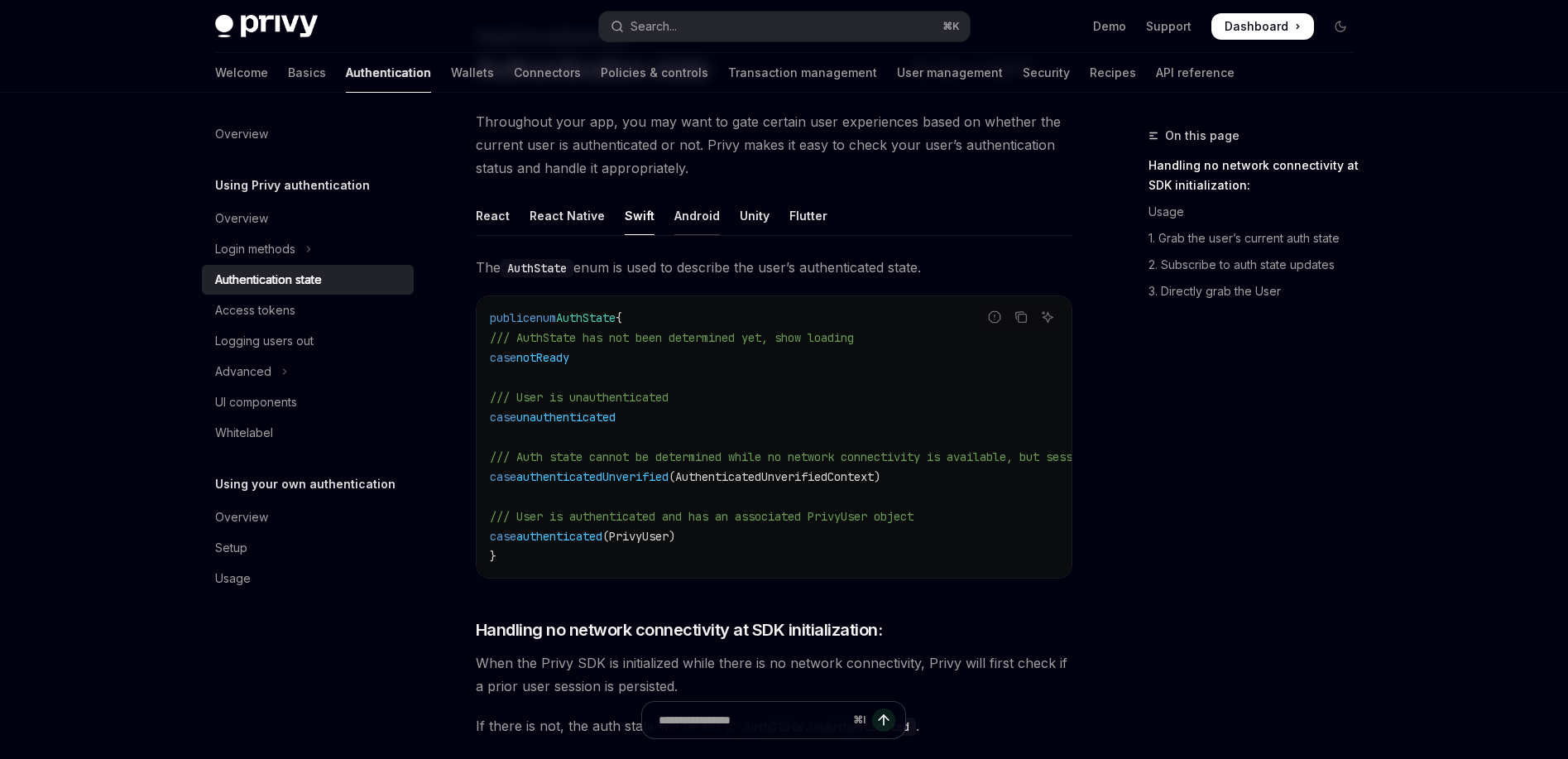
click at [679, 219] on div "Android" at bounding box center [698, 215] width 46 height 38
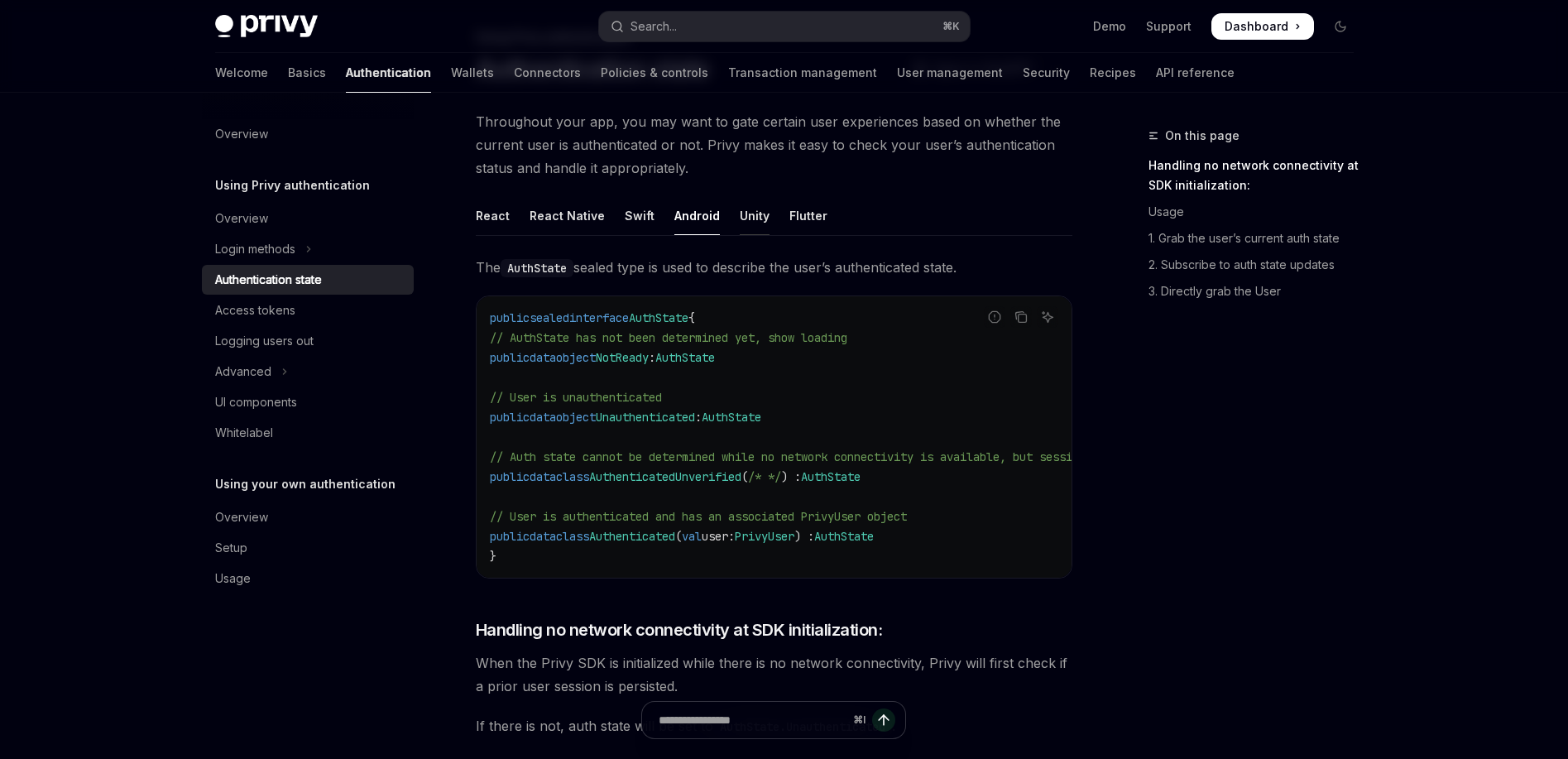
click at [740, 215] on div "Unity" at bounding box center [755, 215] width 29 height 38
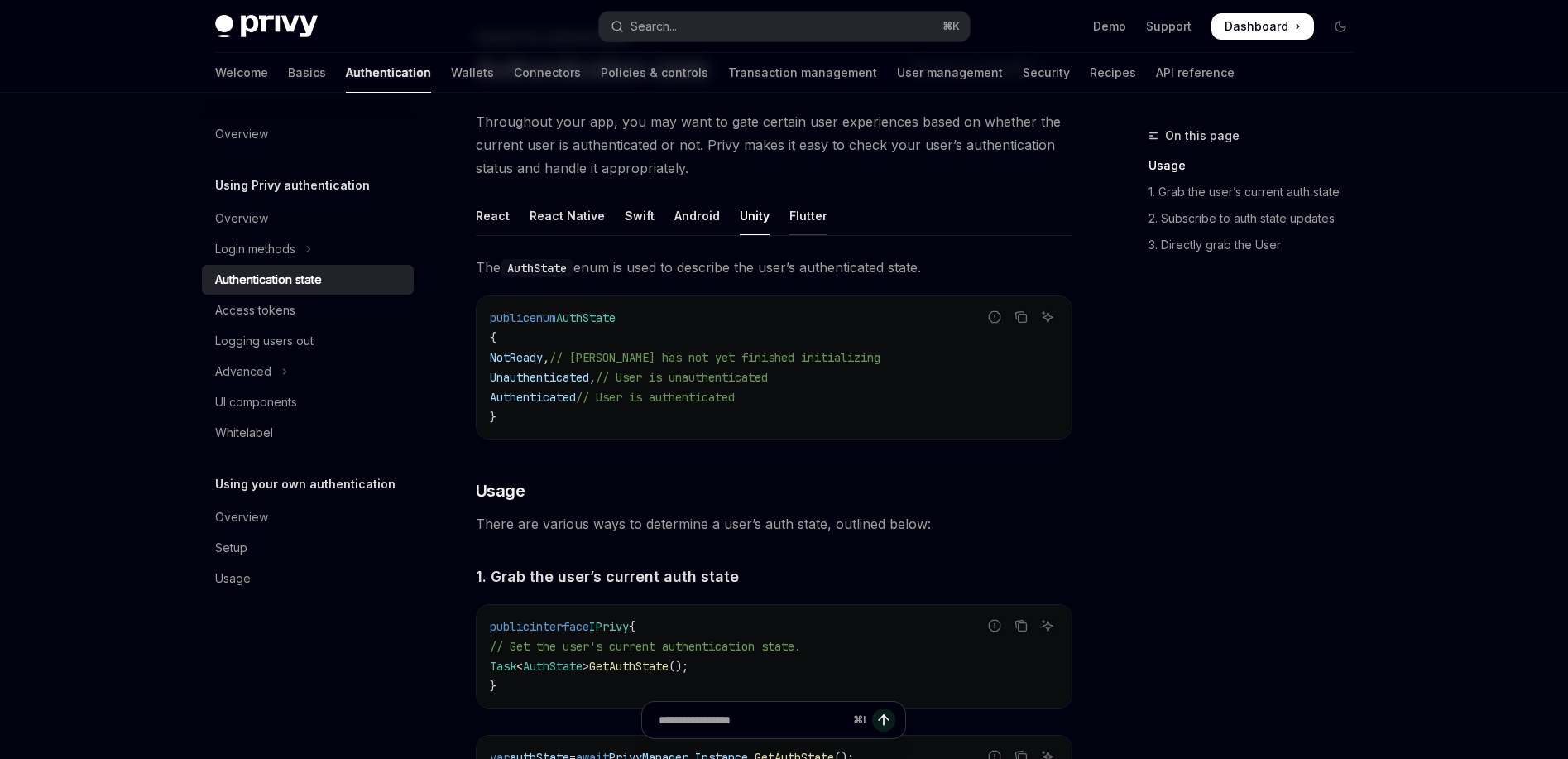
click at [807, 214] on div "Flutter" at bounding box center [809, 215] width 39 height 38
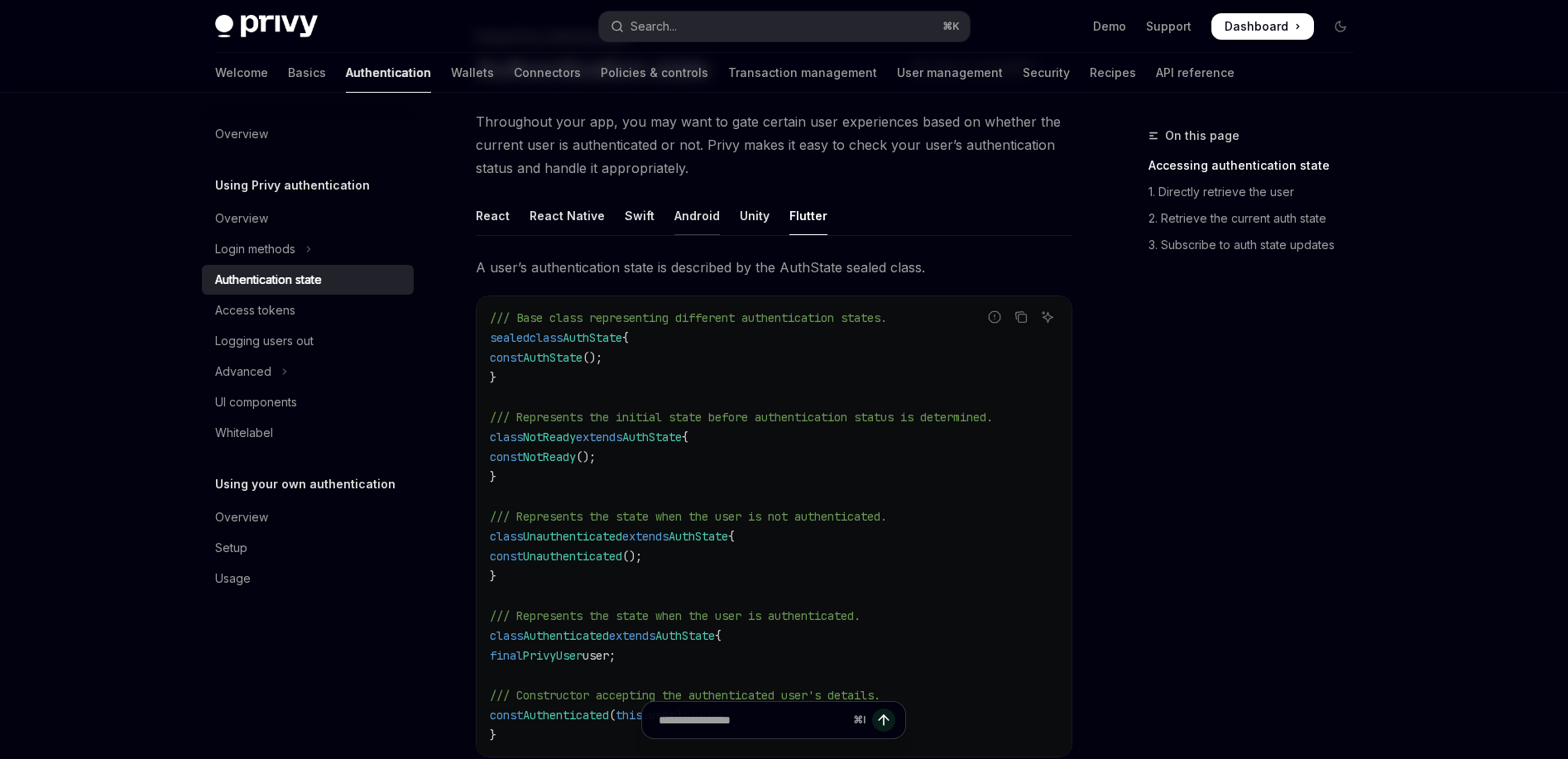
click at [687, 217] on div "Android" at bounding box center [698, 215] width 46 height 38
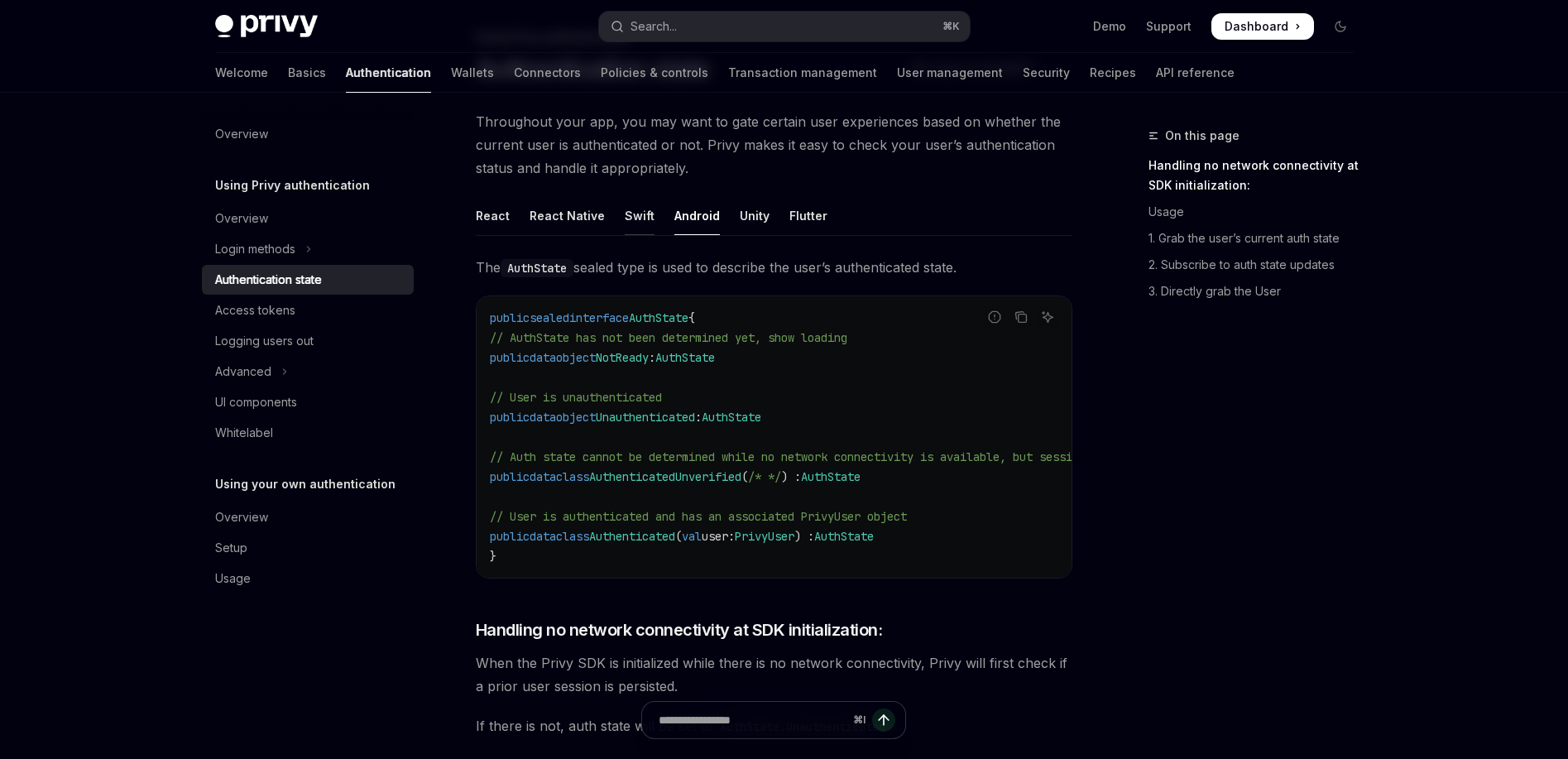
click at [624, 219] on div "Swift" at bounding box center [639, 215] width 29 height 38
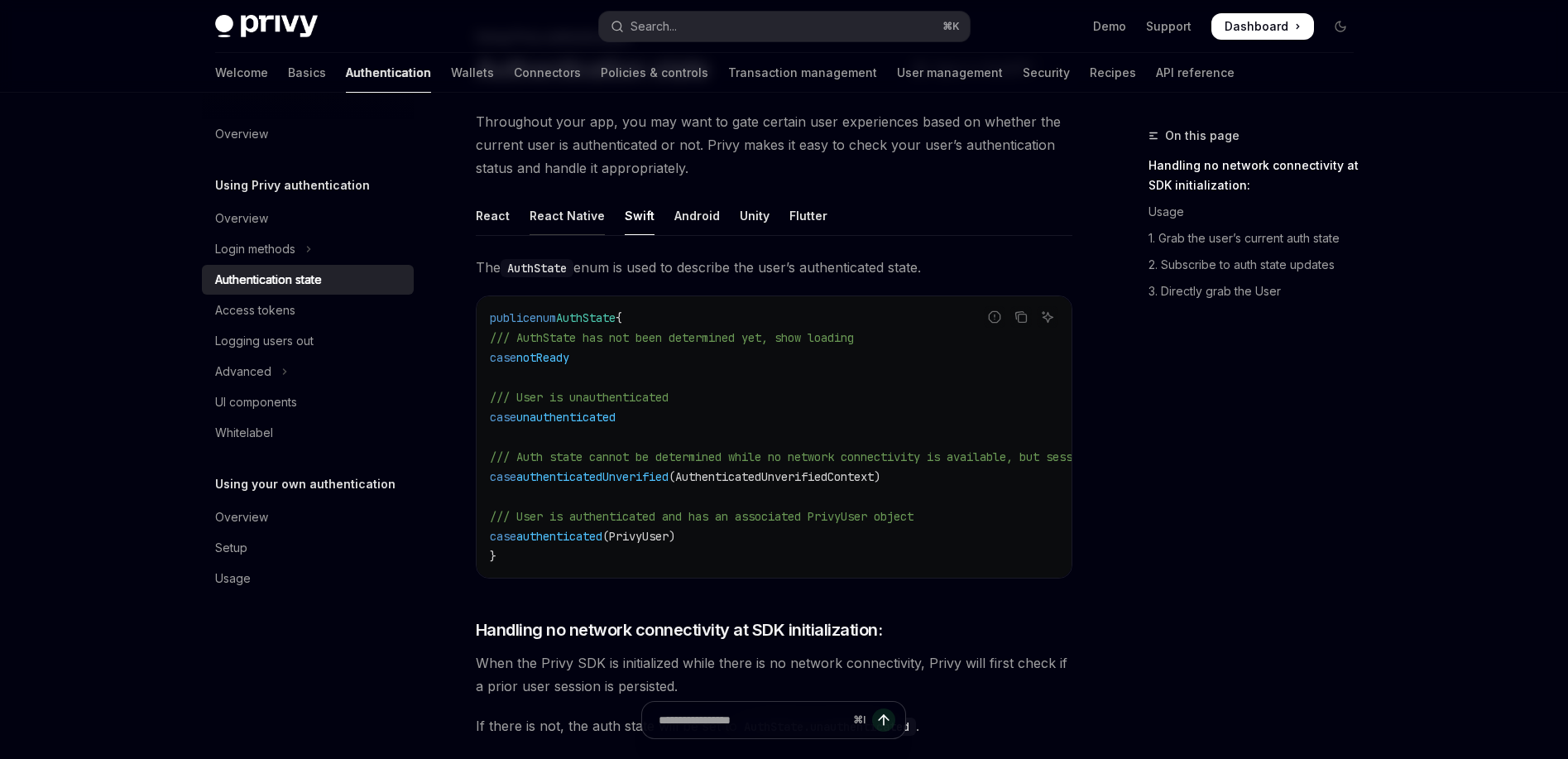
click at [588, 217] on div "React Native" at bounding box center [568, 215] width 75 height 38
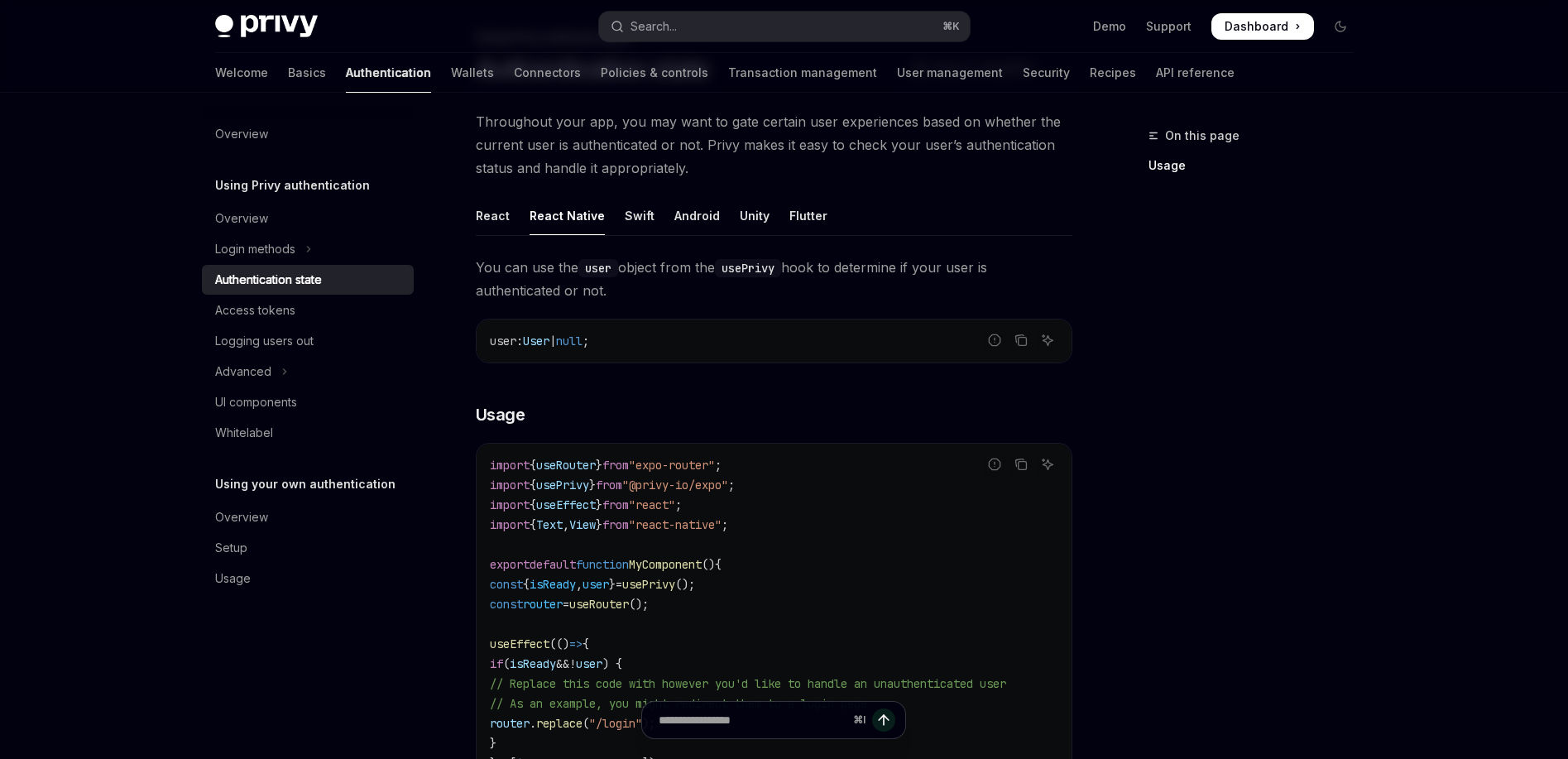
click at [466, 219] on div "Using Privy authentication Authentication state OpenAI Open in ChatGPT OpenAI O…" at bounding box center [619, 752] width 913 height 1448
click at [476, 216] on div "React" at bounding box center [492, 215] width 34 height 38
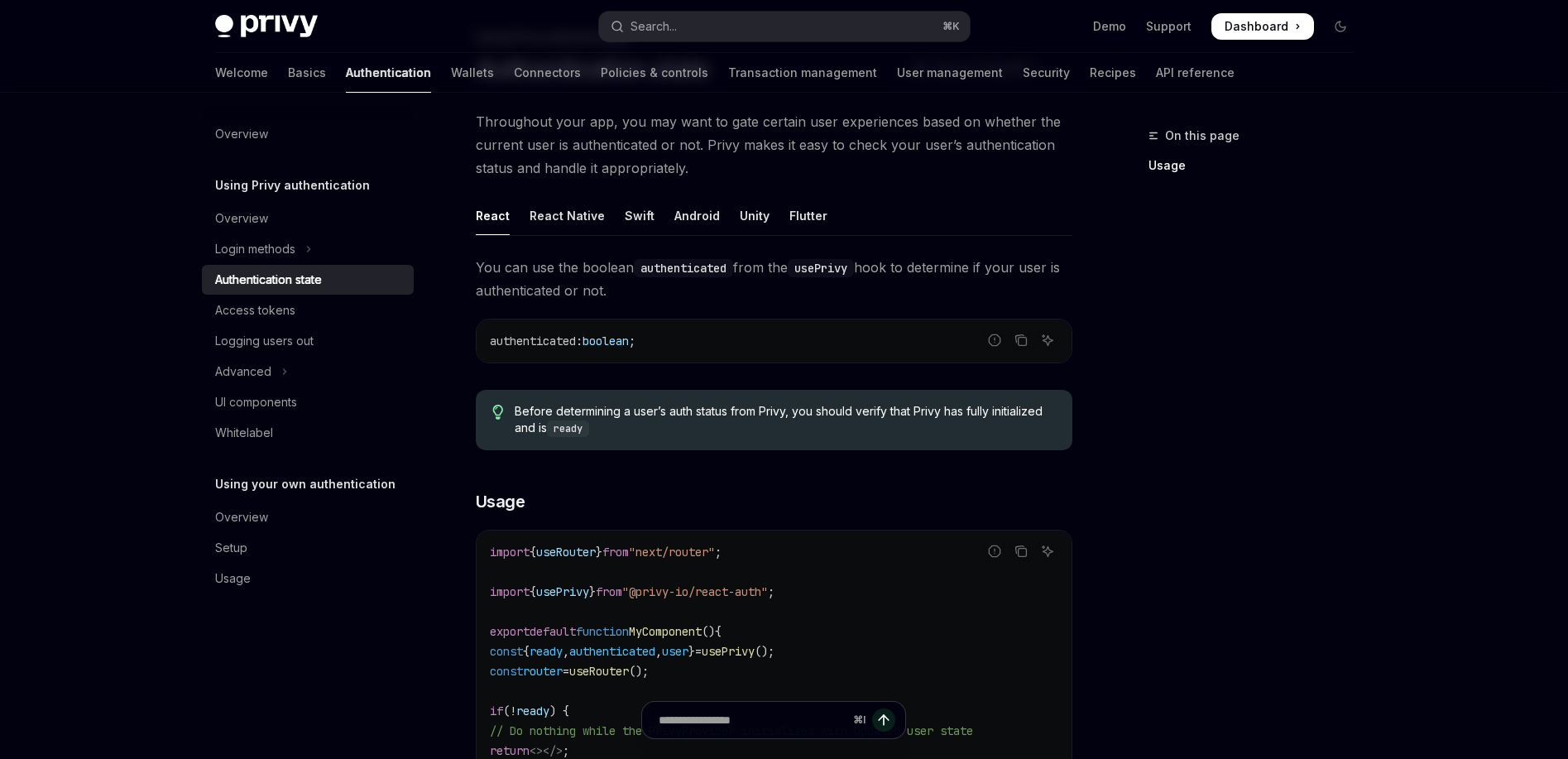
click at [489, 216] on div "React" at bounding box center [492, 215] width 34 height 38
type textarea "*"
drag, startPoint x: 591, startPoint y: 407, endPoint x: 736, endPoint y: 416, distance: 145.3
click at [691, 416] on span "Before determining a user’s auth status from Privy, you should verify that Priv…" at bounding box center [784, 420] width 540 height 34
click at [734, 416] on span "Before determining a user’s auth status from Privy, you should verify that Priv…" at bounding box center [784, 420] width 540 height 34
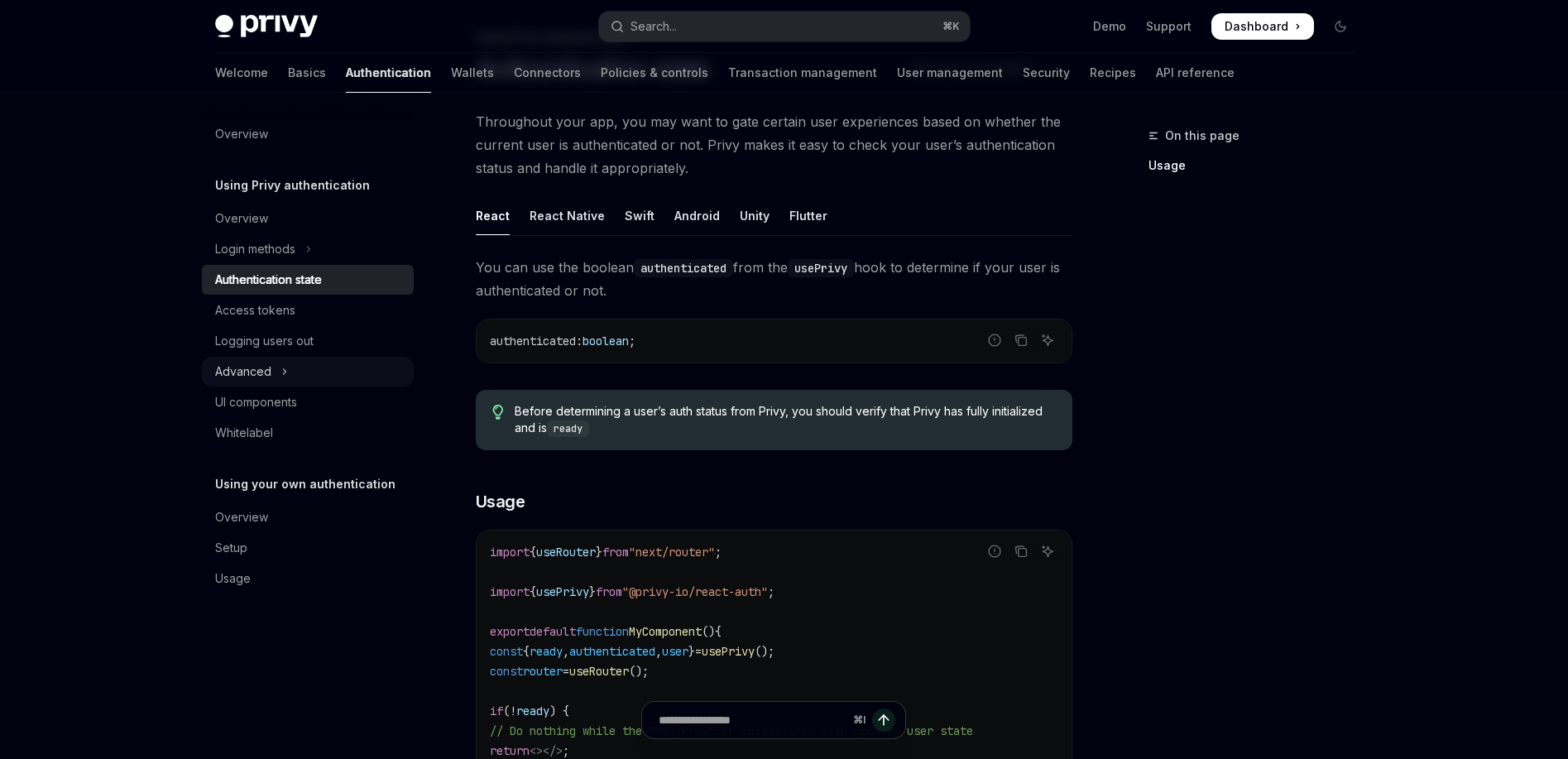
click at [278, 367] on button "Advanced" at bounding box center [307, 371] width 212 height 29
click at [282, 365] on button "Advanced" at bounding box center [307, 371] width 212 height 29
click at [1185, 29] on link "Support" at bounding box center [1169, 27] width 46 height 16
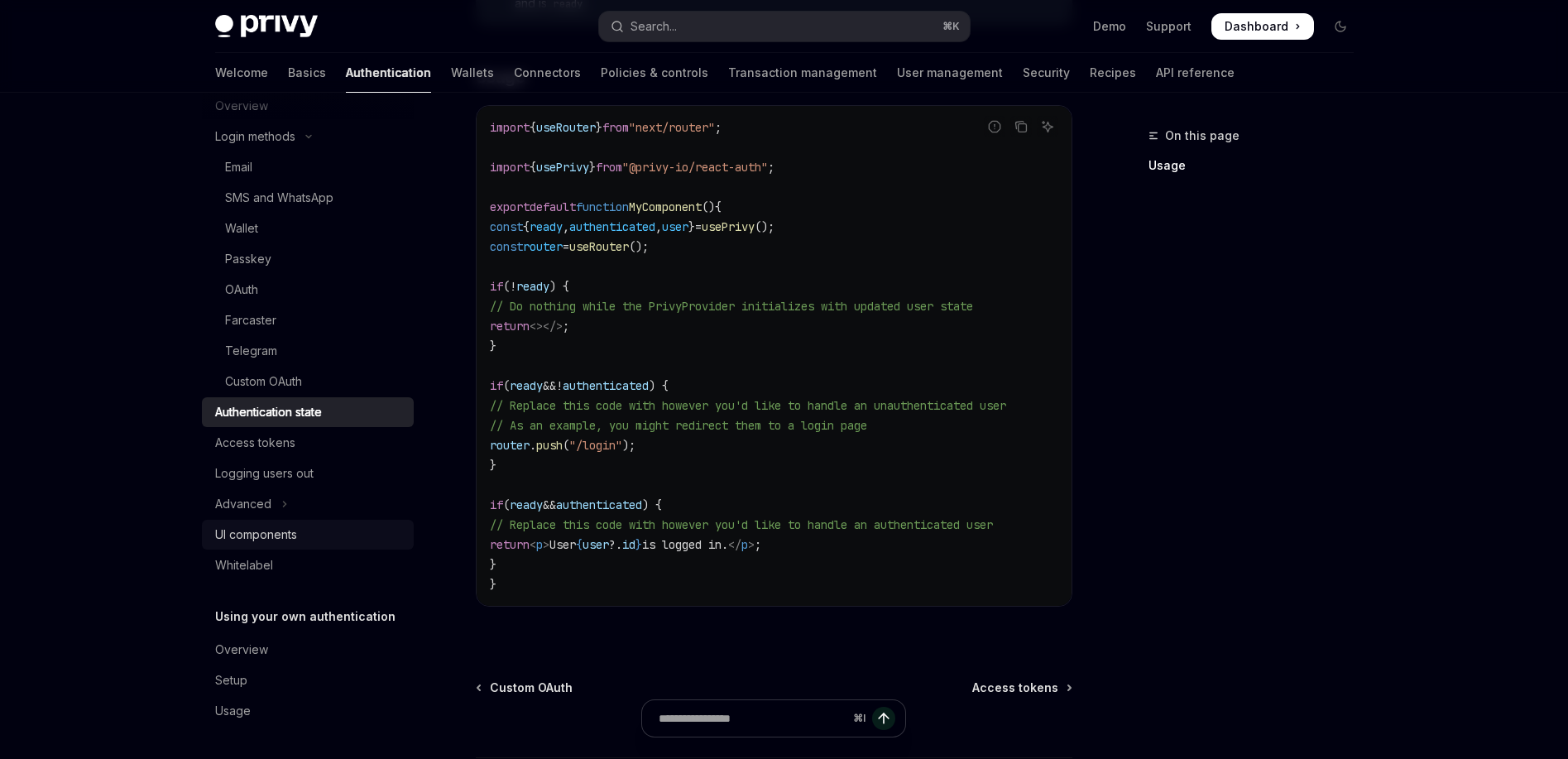
scroll to position [544, 0]
